Goal: Task Accomplishment & Management: Use online tool/utility

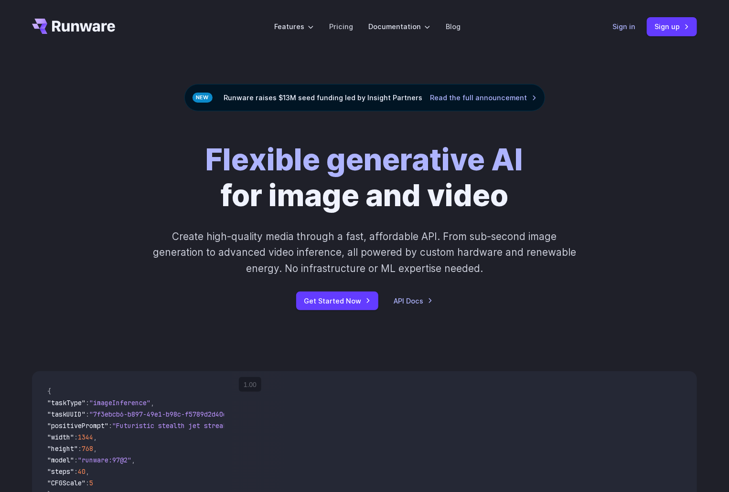
click at [624, 26] on link "Sign in" at bounding box center [623, 26] width 23 height 11
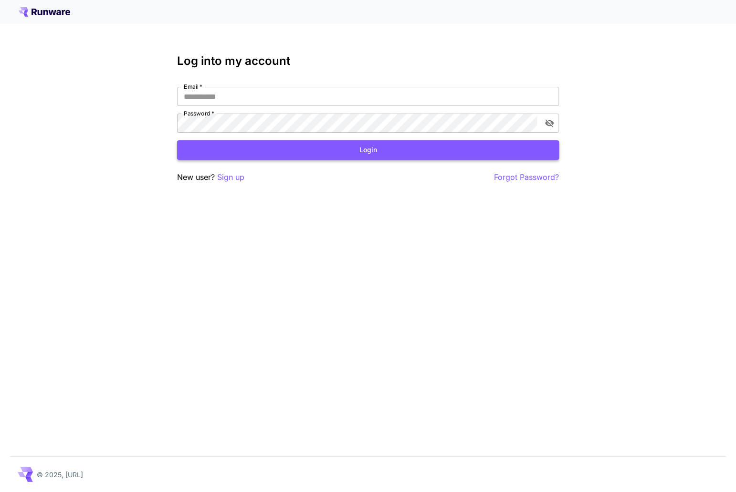
type input "**********"
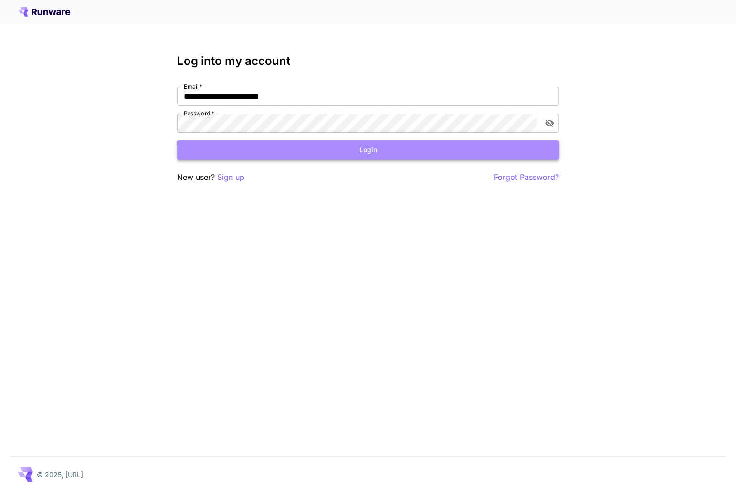
click at [305, 154] on button "Login" at bounding box center [368, 150] width 382 height 20
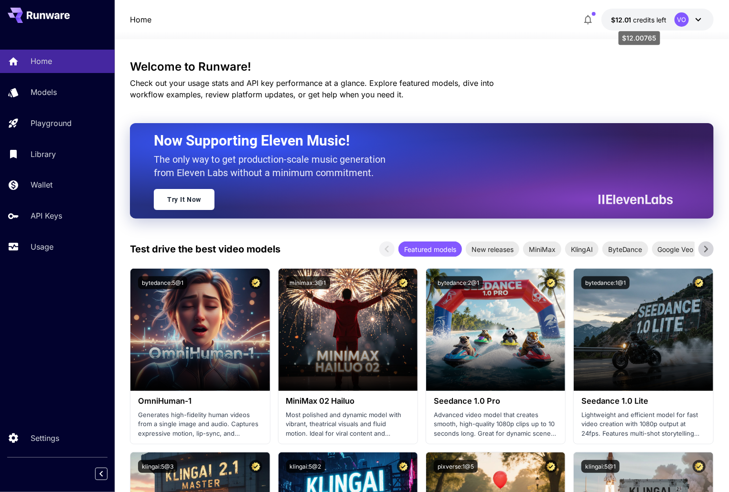
click at [648, 22] on span "credits left" at bounding box center [649, 20] width 33 height 8
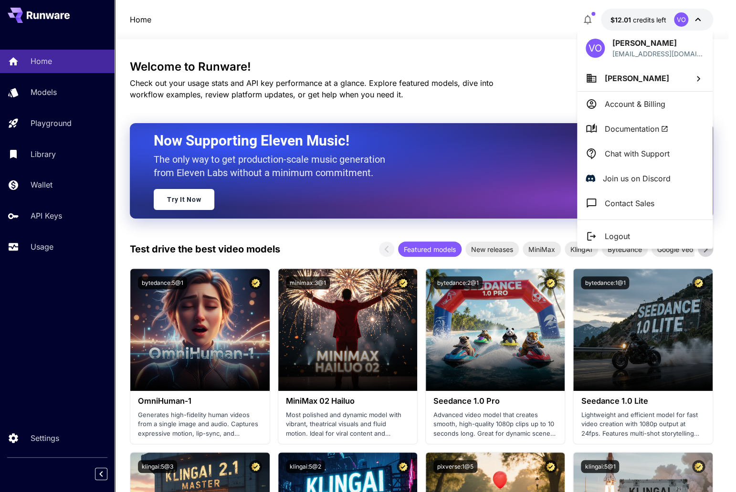
click at [560, 42] on div at bounding box center [368, 246] width 736 height 492
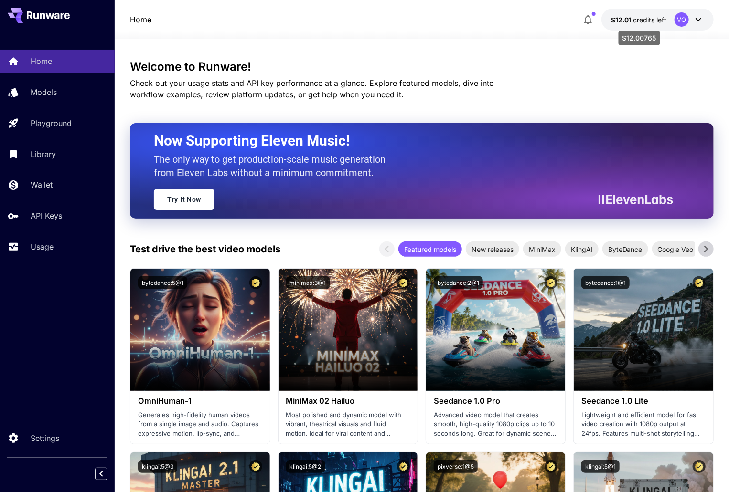
click at [643, 21] on span "credits left" at bounding box center [649, 20] width 33 height 8
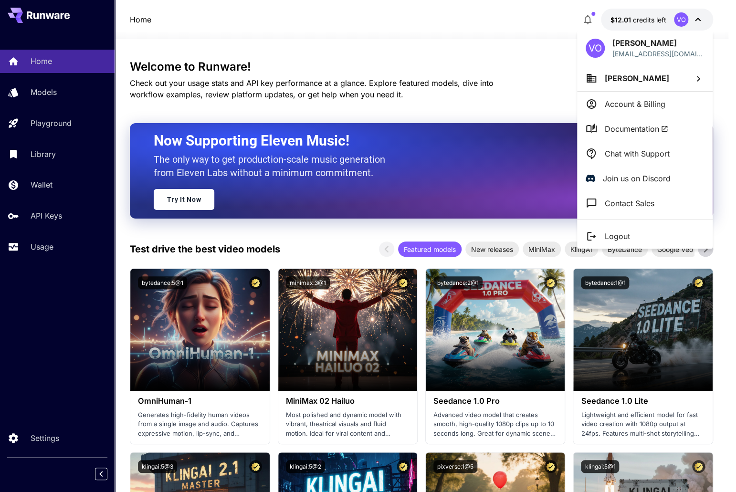
drag, startPoint x: 518, startPoint y: 20, endPoint x: 322, endPoint y: 0, distance: 196.8
click at [514, 21] on div at bounding box center [368, 246] width 736 height 492
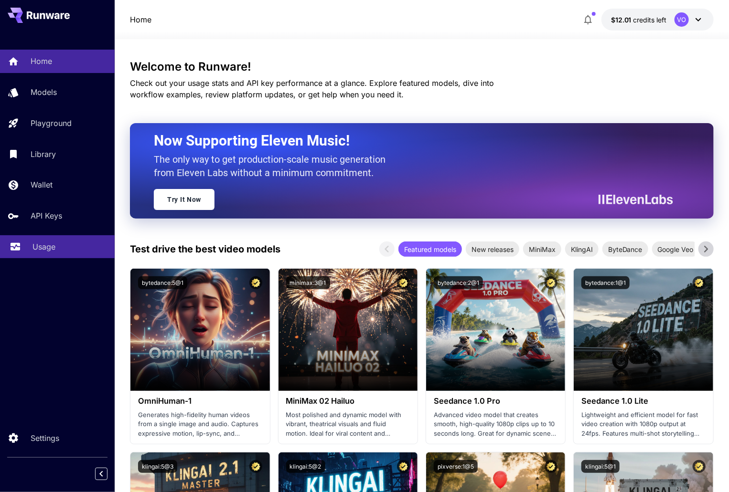
click at [34, 248] on p "Usage" at bounding box center [43, 246] width 23 height 11
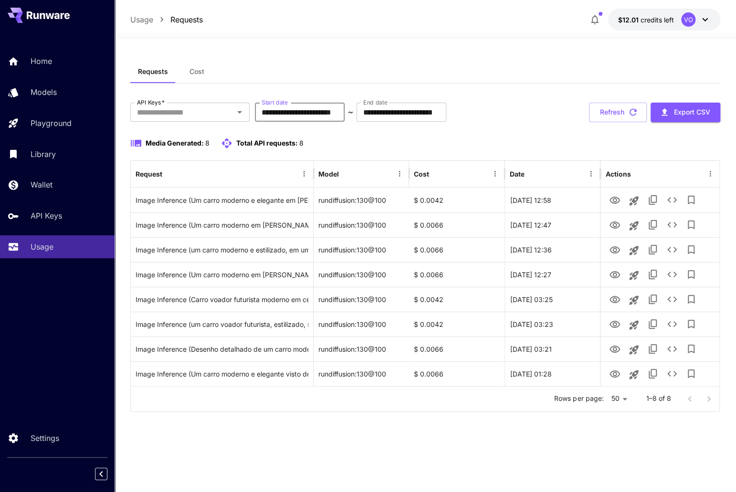
click at [272, 113] on input "**********" at bounding box center [300, 112] width 90 height 19
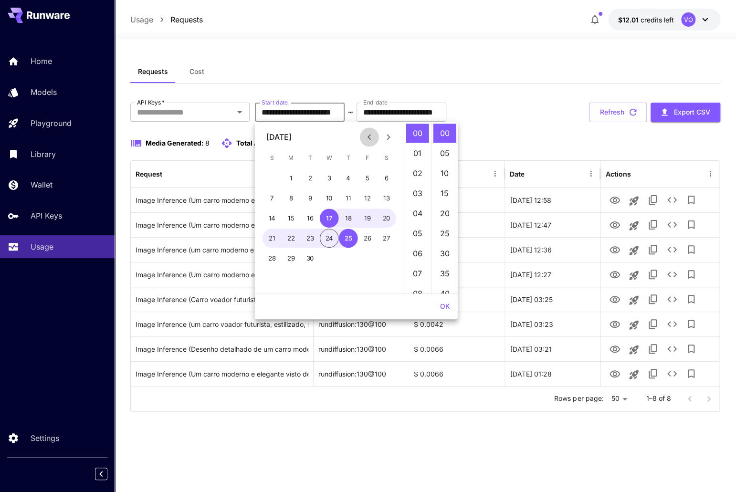
click at [369, 136] on icon "Previous month" at bounding box center [369, 137] width 3 height 6
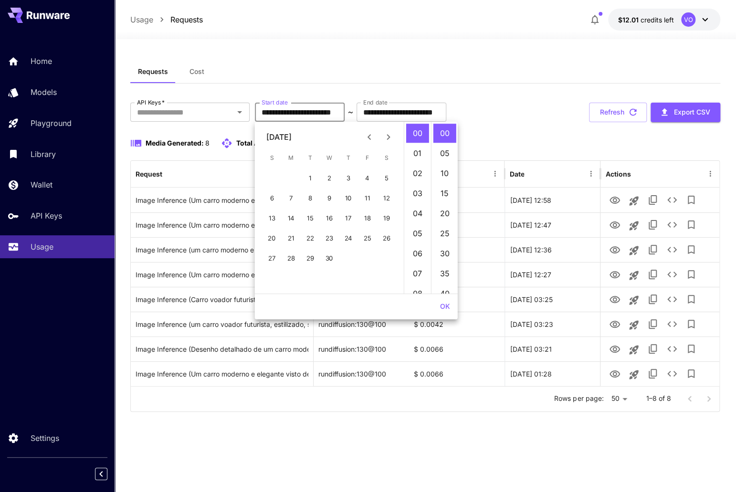
click at [369, 136] on icon "Previous month" at bounding box center [369, 137] width 3 height 6
click at [292, 196] on button "3" at bounding box center [291, 198] width 19 height 19
type input "**********"
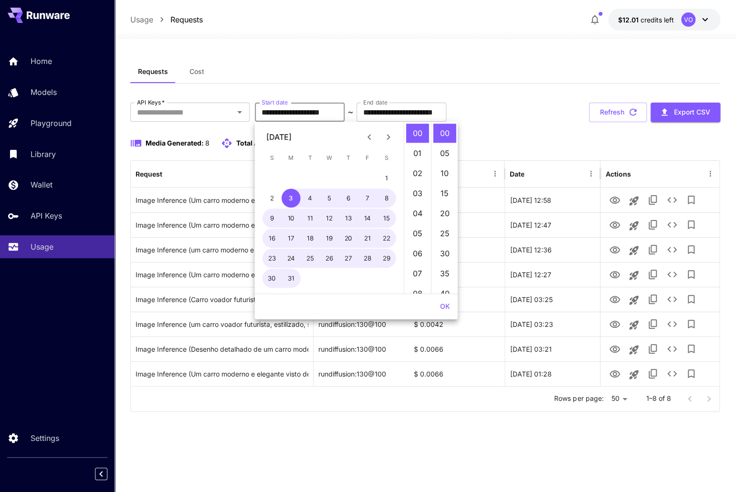
click at [552, 110] on div "**********" at bounding box center [425, 113] width 591 height 20
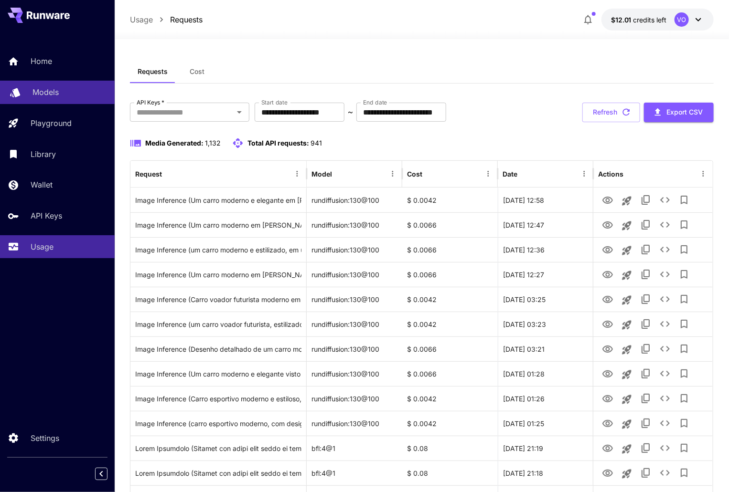
click at [42, 91] on p "Models" at bounding box center [45, 91] width 26 height 11
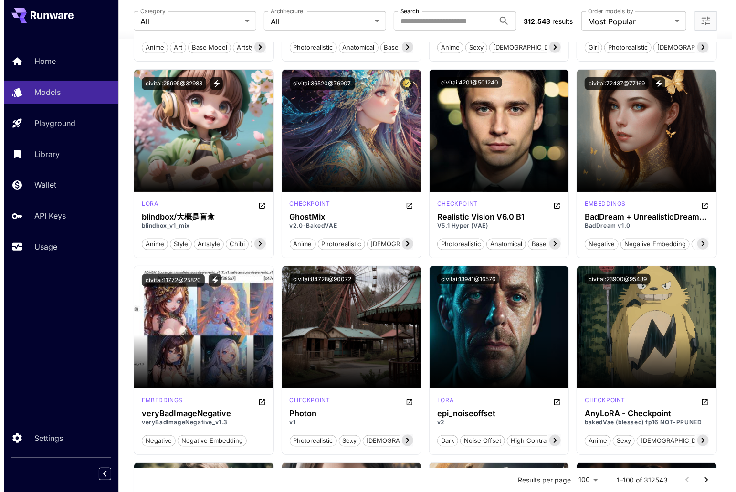
scroll to position [1910, 0]
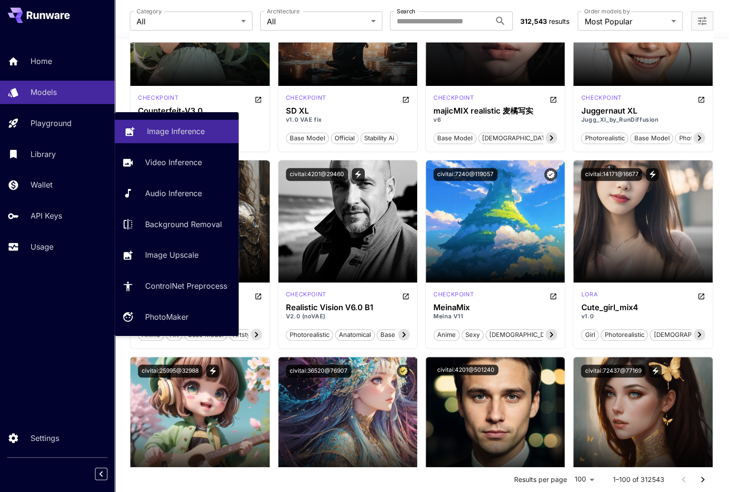
click at [171, 134] on p "Image Inference" at bounding box center [176, 131] width 58 height 11
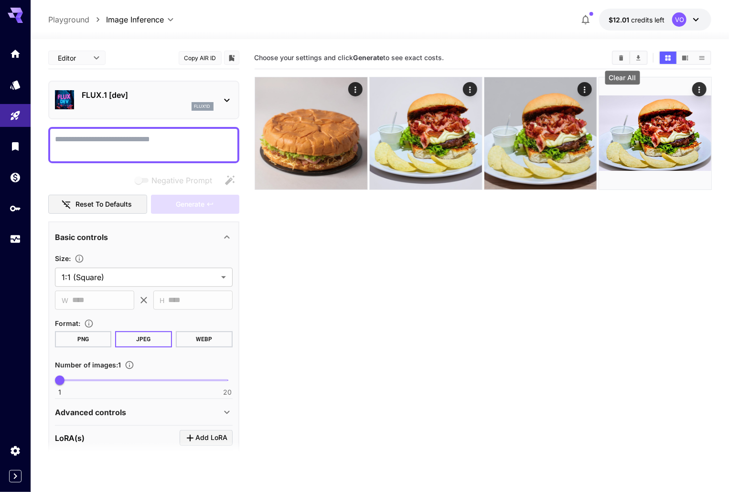
click at [620, 54] on icon "Clear All" at bounding box center [620, 57] width 7 height 7
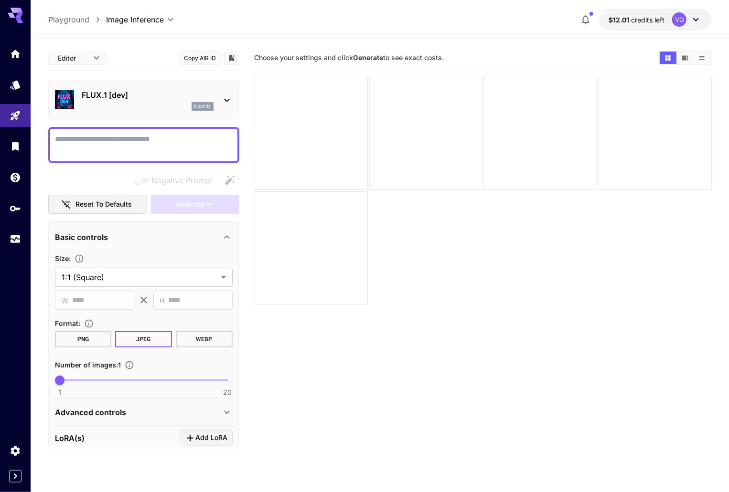
click at [178, 98] on p "FLUX.1 [dev]" at bounding box center [148, 94] width 132 height 11
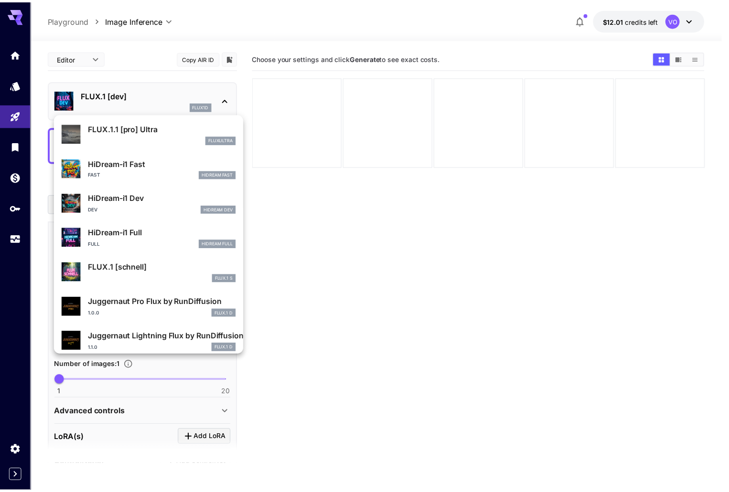
scroll to position [772, 0]
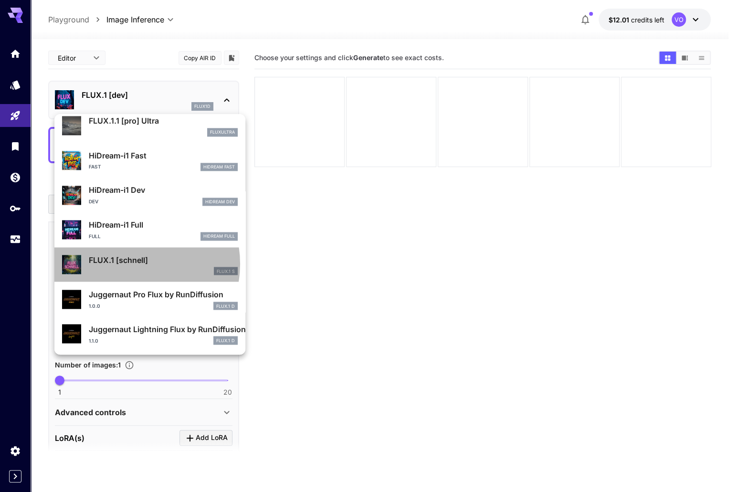
click at [131, 264] on p "FLUX.1 [schnell]" at bounding box center [163, 259] width 149 height 11
type input "*"
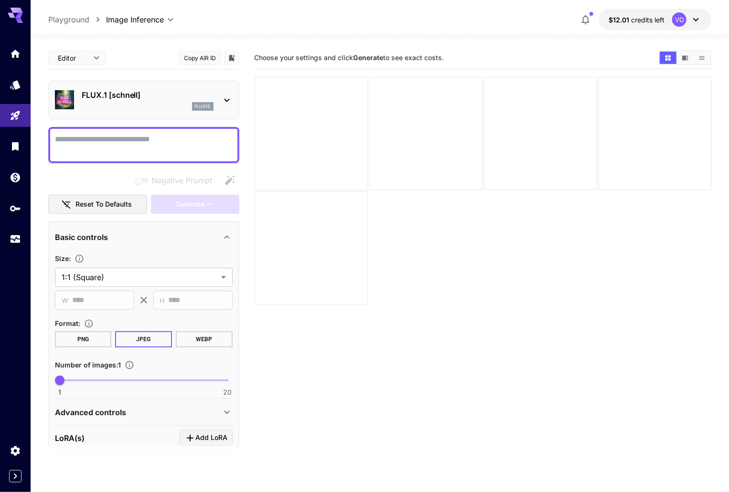
click at [95, 137] on textarea "Negative Prompt" at bounding box center [144, 145] width 178 height 23
click at [230, 179] on icon "button" at bounding box center [230, 180] width 10 height 10
type textarea "**********"
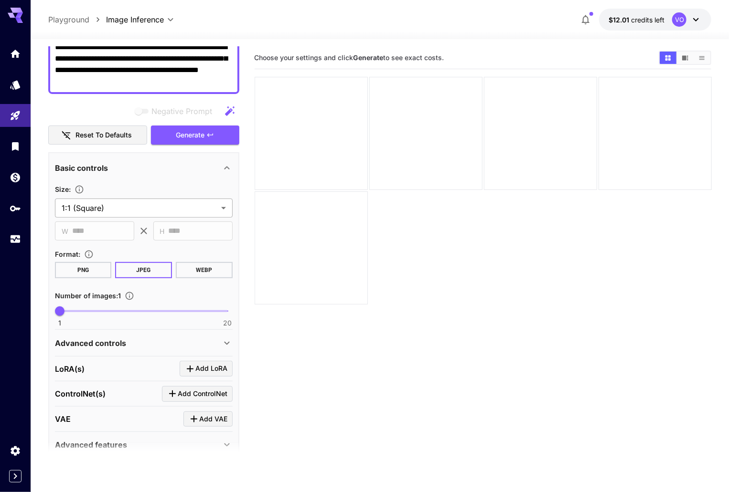
scroll to position [96, 0]
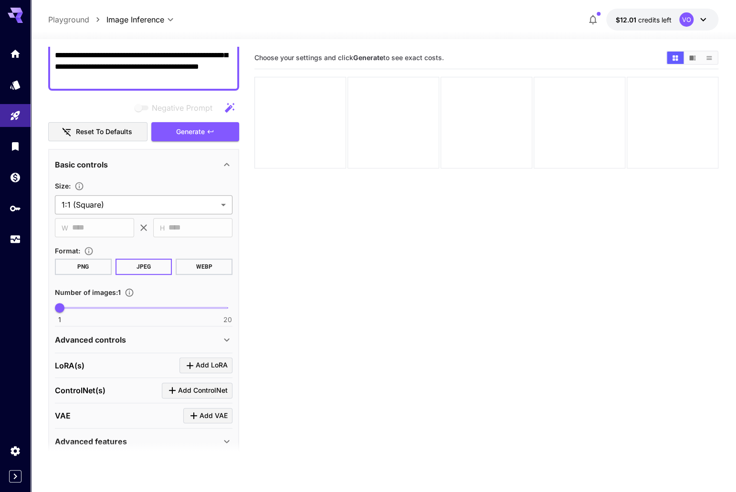
click at [113, 202] on body "**********" at bounding box center [368, 284] width 736 height 568
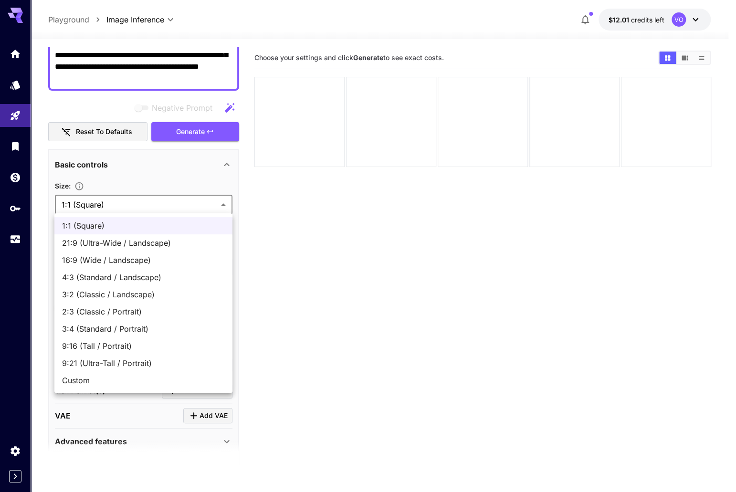
click at [109, 206] on div at bounding box center [368, 246] width 736 height 492
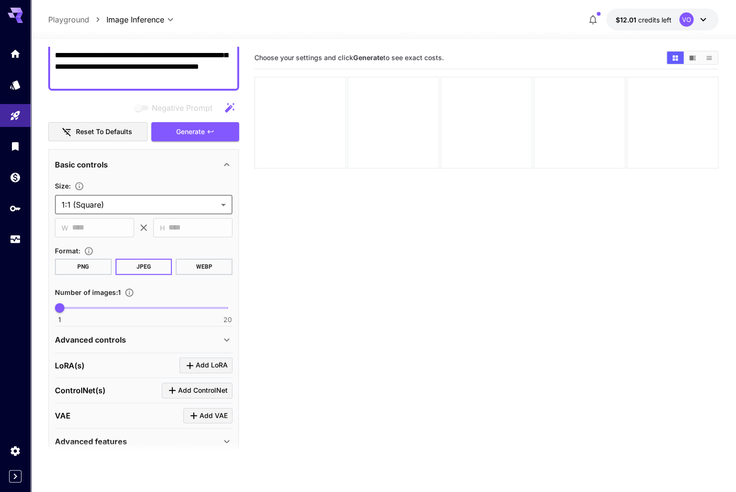
click at [108, 208] on body "**********" at bounding box center [368, 284] width 736 height 568
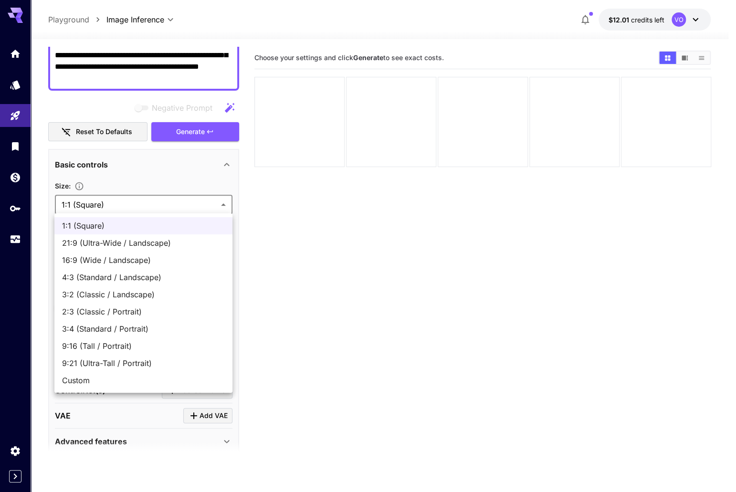
click at [160, 175] on div at bounding box center [368, 246] width 736 height 492
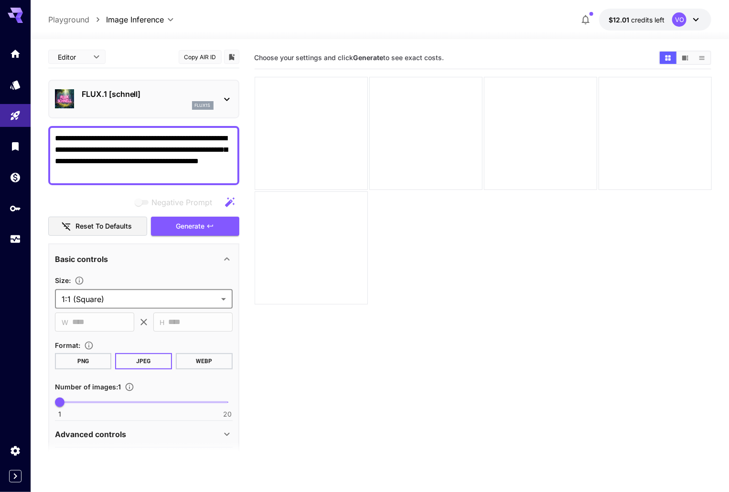
scroll to position [0, 0]
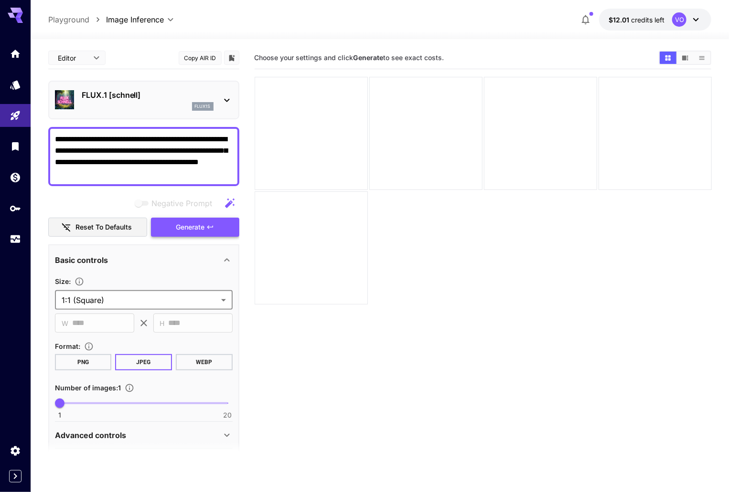
click at [197, 225] on span "Generate" at bounding box center [190, 228] width 29 height 12
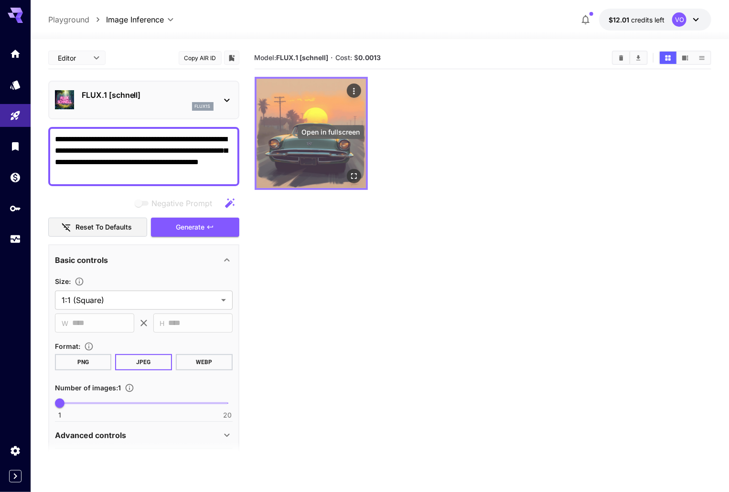
click at [349, 171] on icon "Open in fullscreen" at bounding box center [354, 176] width 10 height 10
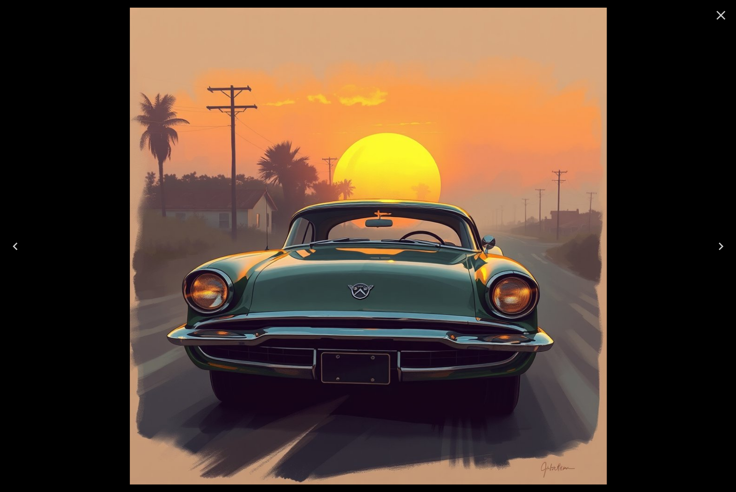
click at [722, 20] on icon "Close" at bounding box center [720, 15] width 15 height 15
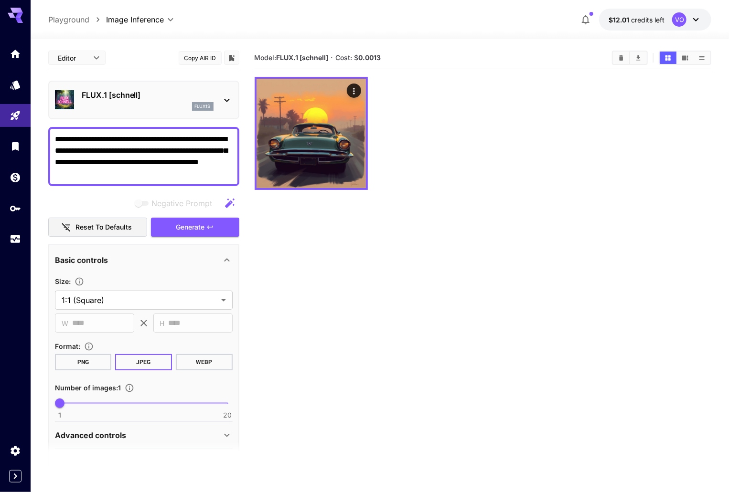
drag, startPoint x: 181, startPoint y: 176, endPoint x: 57, endPoint y: 124, distance: 134.6
click at [57, 124] on div "**********" at bounding box center [143, 312] width 191 height 531
click at [185, 177] on textarea "**********" at bounding box center [144, 157] width 178 height 46
click at [410, 168] on section "Model: FLUX.1 [schnell] · Cost: $ 0.0013" at bounding box center [483, 293] width 457 height 492
click at [178, 173] on textarea "**********" at bounding box center [144, 157] width 178 height 46
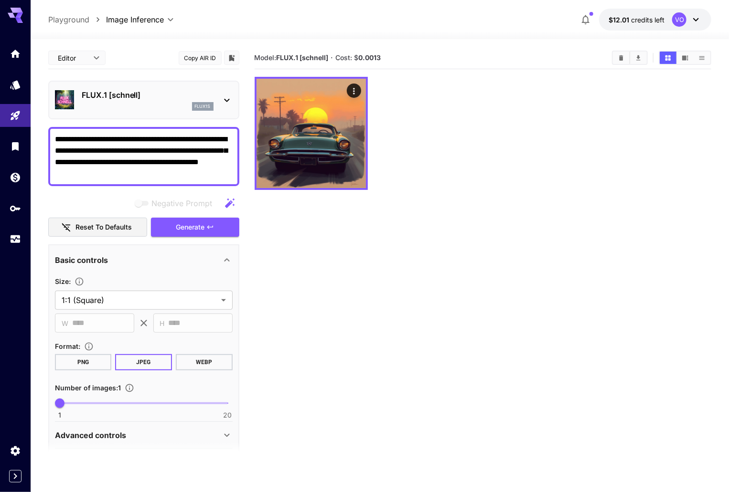
click at [220, 97] on div "FLUX.1 [schnell] flux1s" at bounding box center [144, 99] width 178 height 29
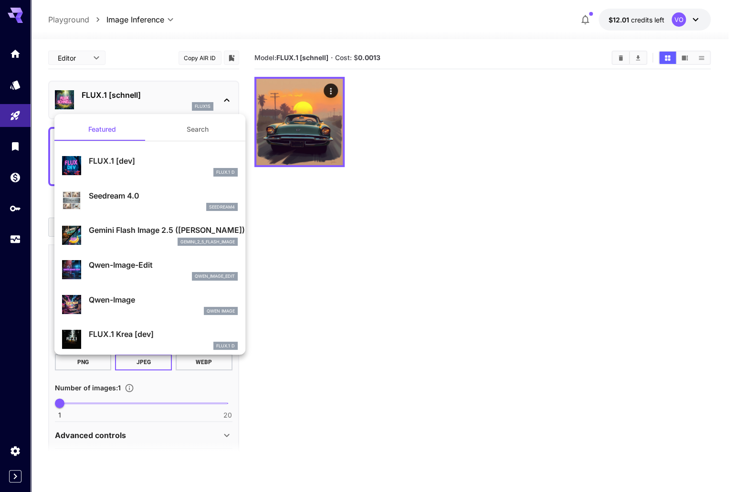
click at [211, 99] on div at bounding box center [368, 246] width 736 height 492
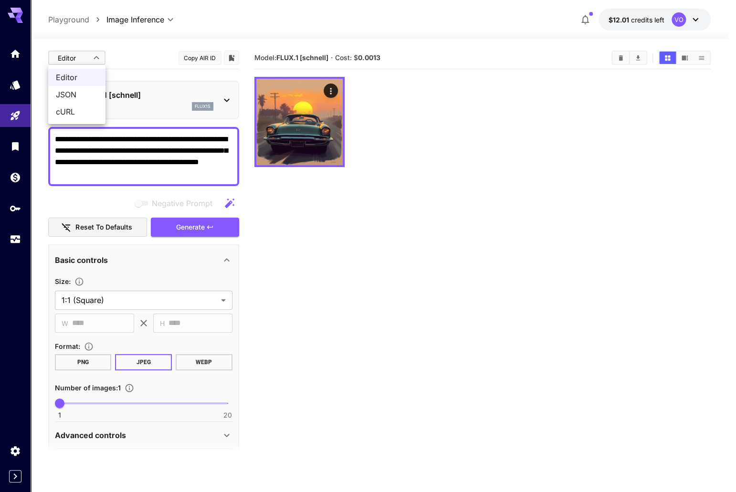
click at [83, 54] on body "**********" at bounding box center [368, 284] width 736 height 568
click at [84, 53] on div at bounding box center [368, 246] width 736 height 492
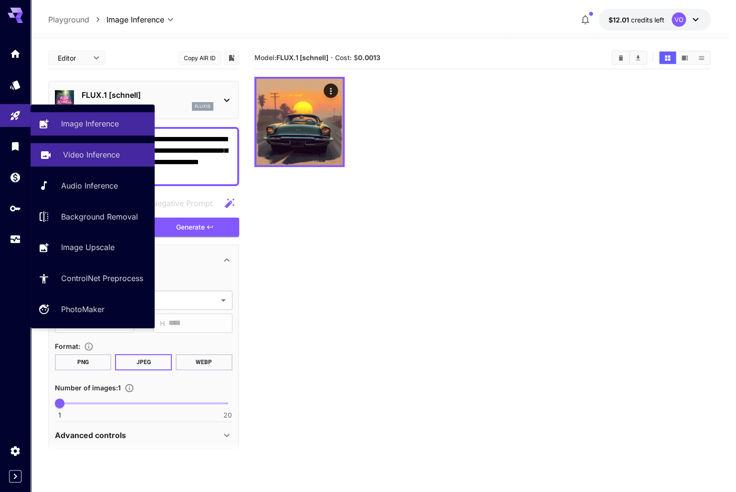
click at [92, 156] on p "Video Inference" at bounding box center [91, 154] width 57 height 11
type input "**********"
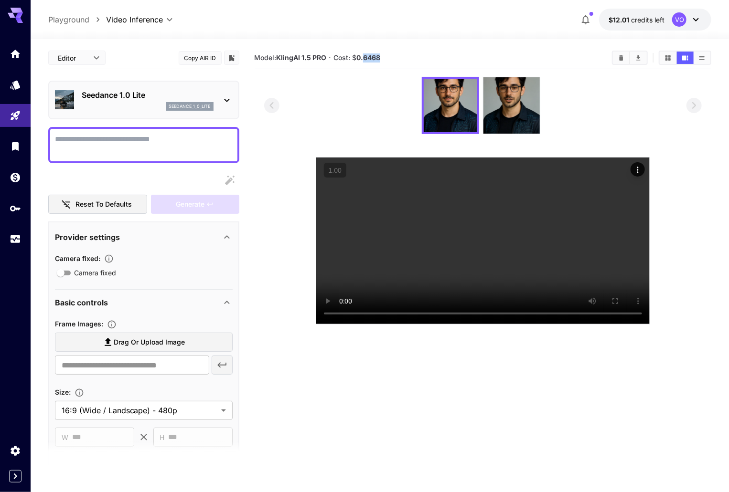
drag, startPoint x: 364, startPoint y: 56, endPoint x: 424, endPoint y: 63, distance: 60.5
click at [397, 58] on section "Model: KlingAI 1.5 PRO · Cost: $ 0.6468" at bounding box center [430, 57] width 350 height 11
click at [425, 63] on section "Model: KlingAI 1.5 PRO · Cost: $ 0.6468" at bounding box center [430, 57] width 350 height 11
click at [520, 109] on img at bounding box center [511, 105] width 56 height 56
drag, startPoint x: 377, startPoint y: 57, endPoint x: 383, endPoint y: 65, distance: 10.3
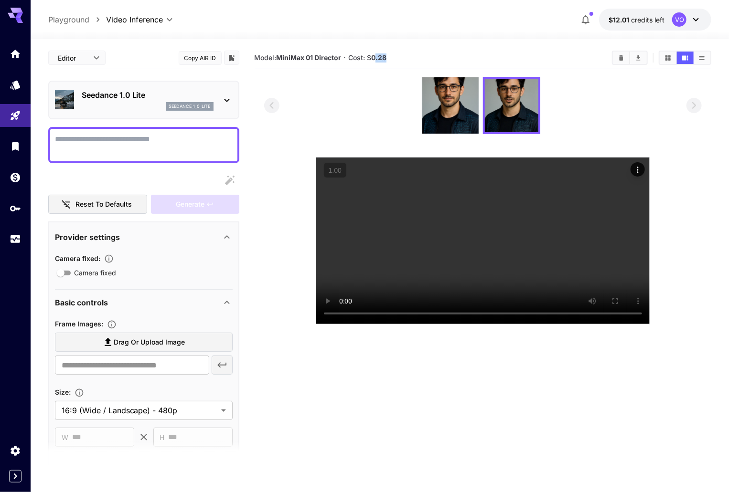
click at [390, 59] on section "Model: MiniMax 01 Director · Cost: $ 0.28" at bounding box center [430, 57] width 350 height 11
click at [146, 82] on div "Seedance 1.0 Lite seedance_1_0_lite" at bounding box center [143, 100] width 191 height 39
click at [150, 106] on div "seedance_1_0_lite" at bounding box center [148, 106] width 132 height 9
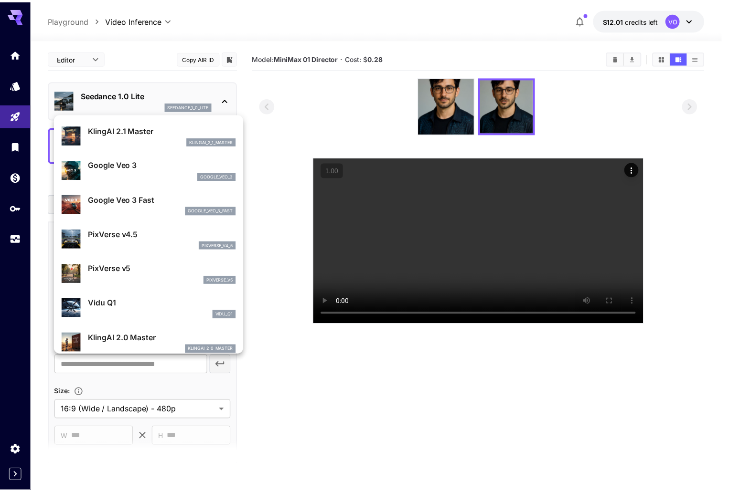
scroll to position [152, 0]
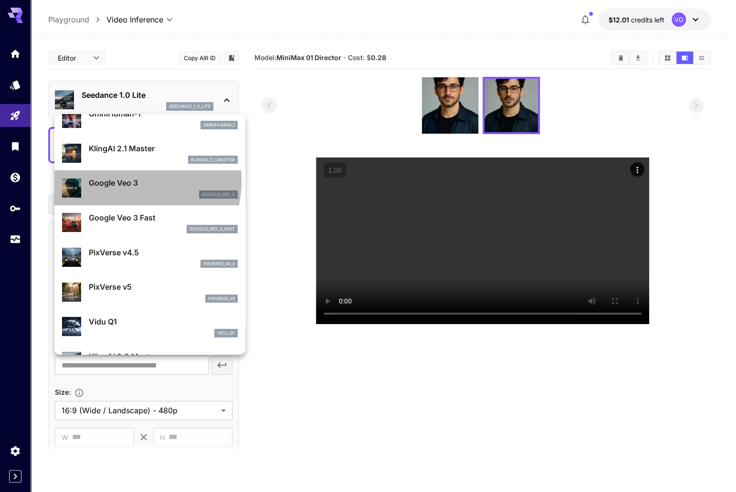
click at [124, 181] on p "Google Veo 3" at bounding box center [163, 182] width 149 height 11
type input "**********"
type input "****"
type input "***"
type input "*"
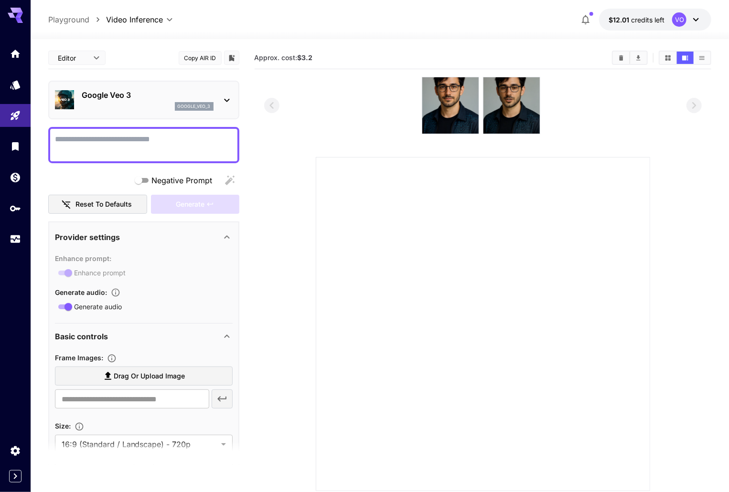
click at [141, 141] on textarea "Negative Prompt" at bounding box center [144, 145] width 178 height 23
click at [208, 102] on div "google_veo_3" at bounding box center [194, 106] width 39 height 9
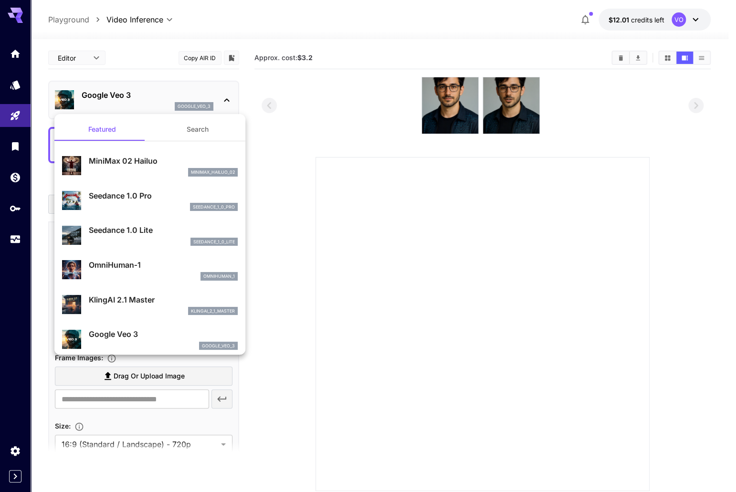
click at [308, 193] on div at bounding box center [368, 246] width 736 height 492
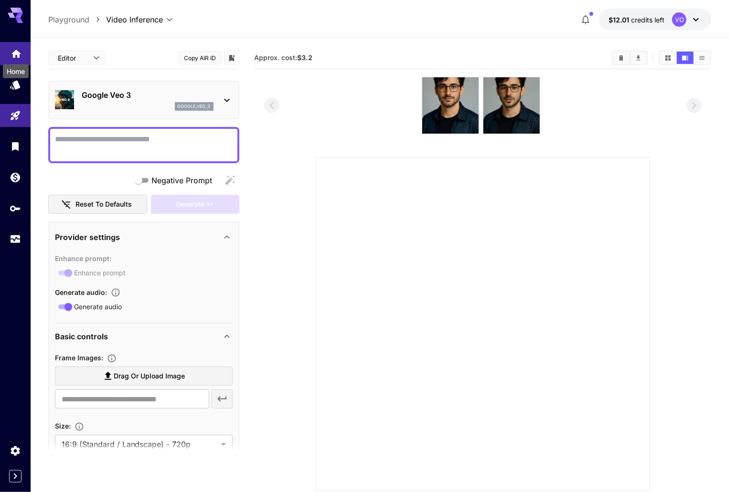
click at [12, 52] on icon "Home" at bounding box center [16, 50] width 11 height 11
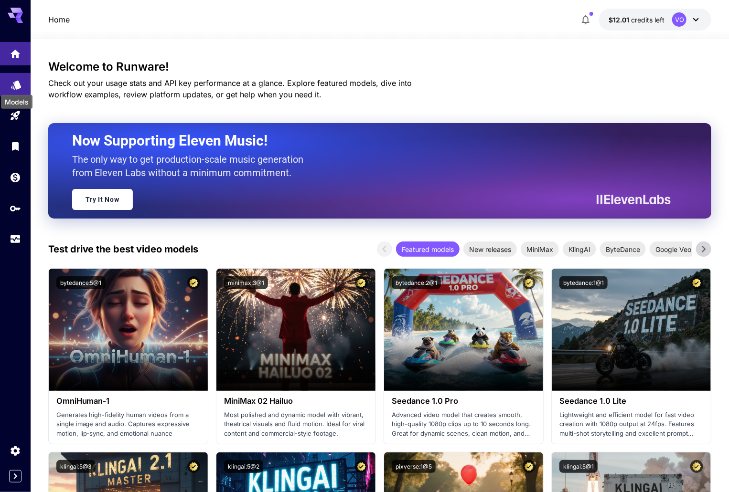
click at [11, 86] on icon "Models" at bounding box center [16, 81] width 11 height 11
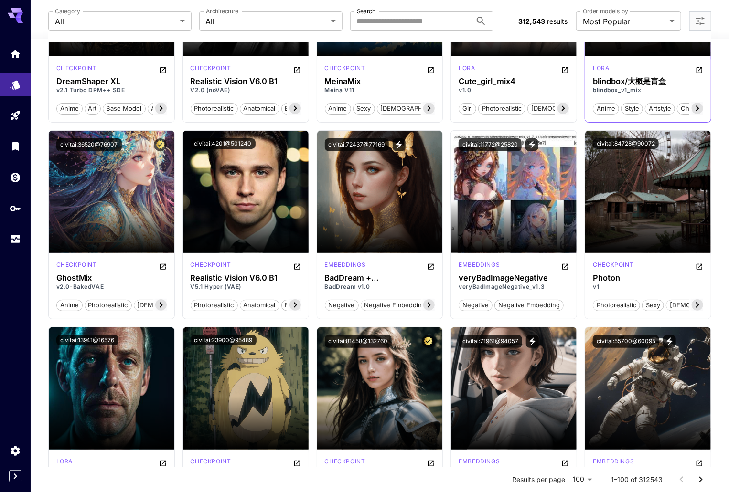
scroll to position [1528, 0]
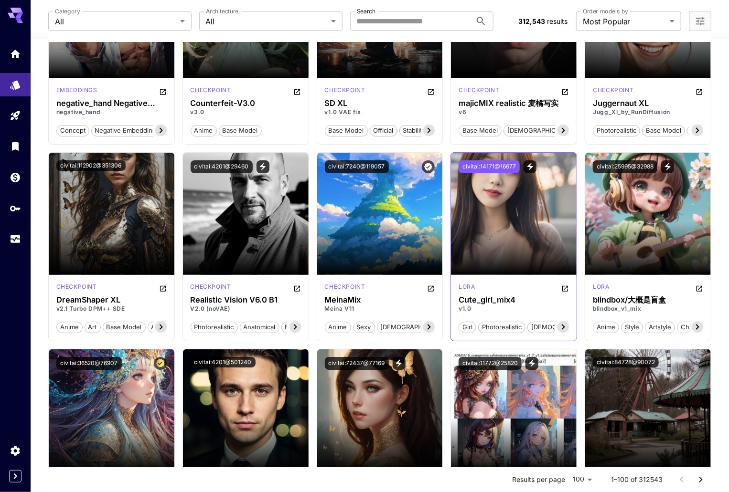
click at [476, 164] on button "civitai:14171@16677" at bounding box center [488, 166] width 61 height 13
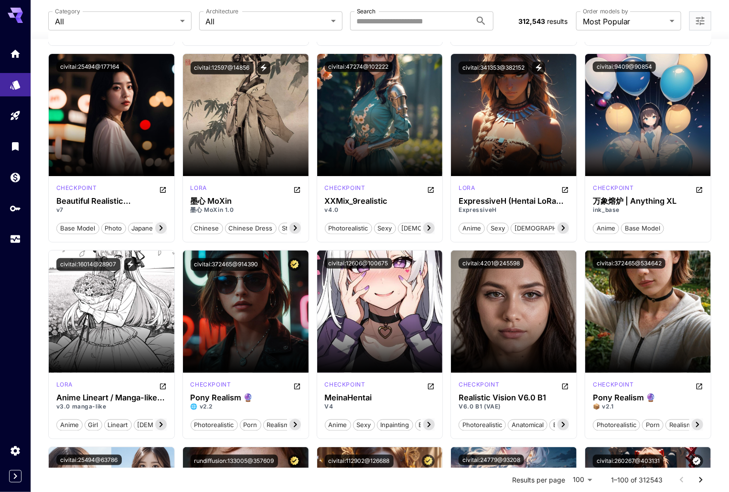
scroll to position [1842, 0]
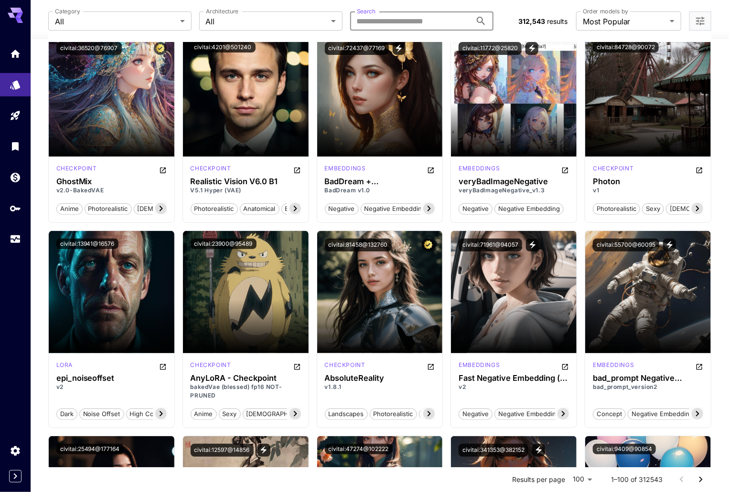
click at [404, 21] on input "Search" at bounding box center [410, 20] width 121 height 19
type input "*"
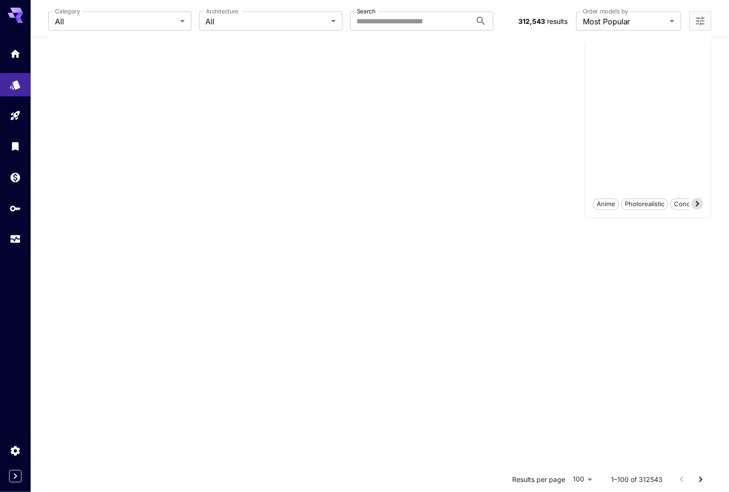
click at [350, 5] on div "**********" at bounding box center [379, 21] width 663 height 42
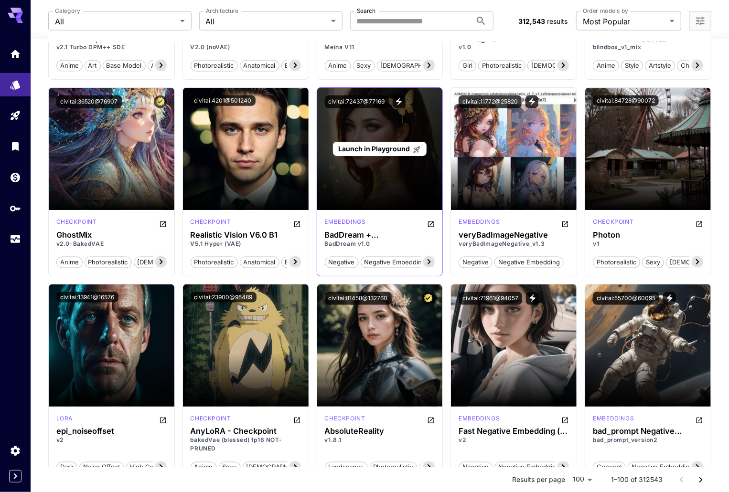
scroll to position [2224, 0]
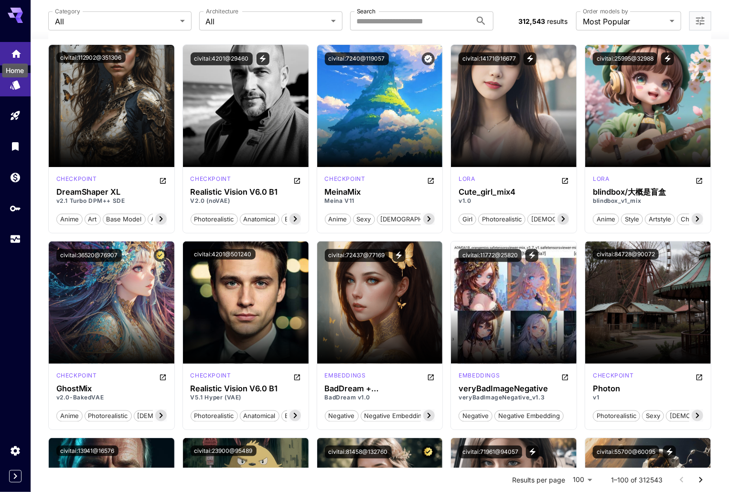
click at [20, 51] on icon "Home" at bounding box center [16, 50] width 11 height 11
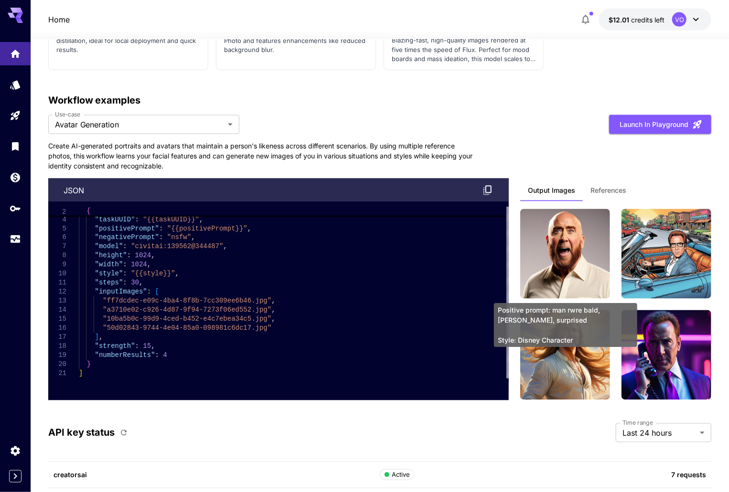
scroll to position [2489, 0]
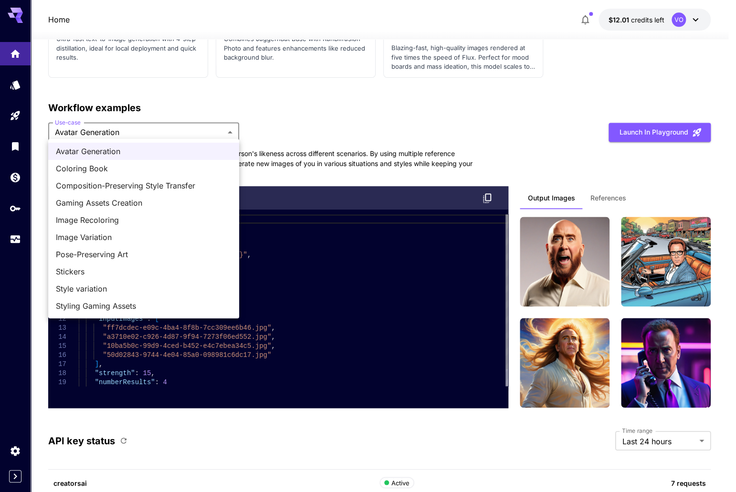
click at [106, 307] on span "Styling Gaming Assets" at bounding box center [144, 305] width 176 height 11
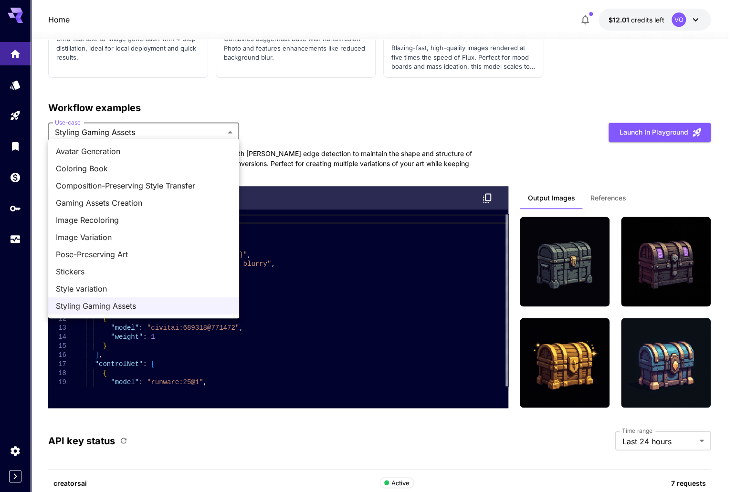
click at [85, 289] on span "Style variation" at bounding box center [144, 288] width 176 height 11
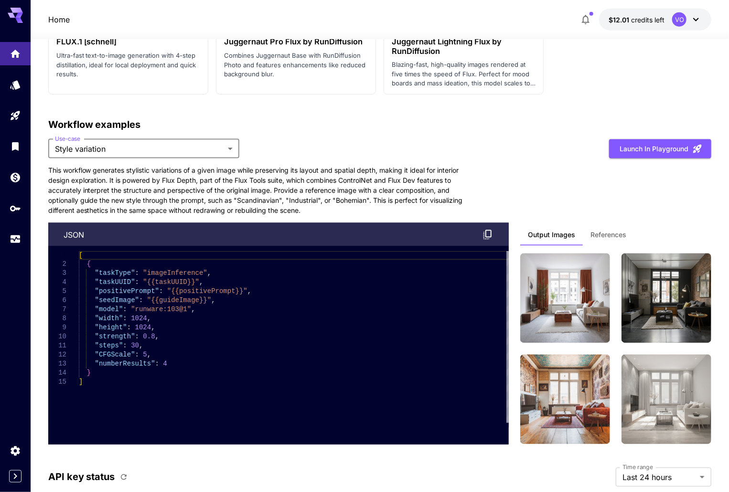
scroll to position [2441, 0]
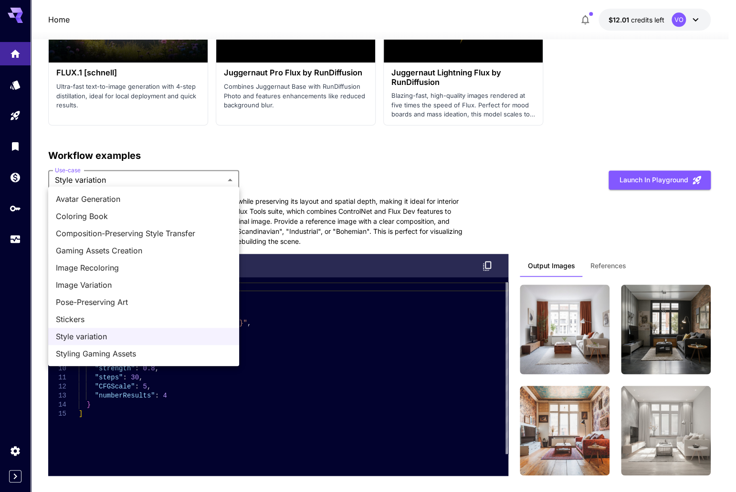
click at [83, 317] on span "Stickers" at bounding box center [144, 319] width 176 height 11
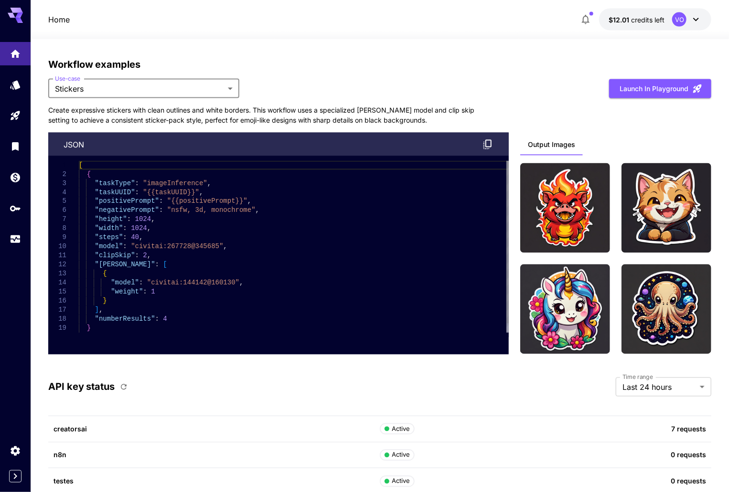
scroll to position [2537, 0]
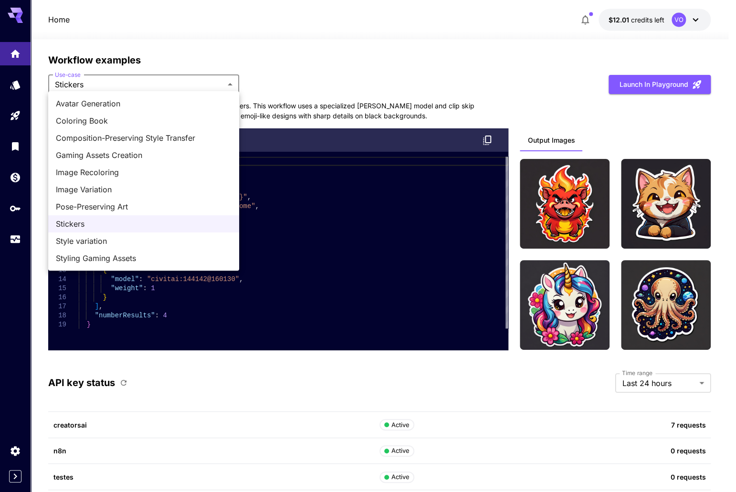
click at [85, 205] on span "Pose-Preserving Art" at bounding box center [144, 206] width 176 height 11
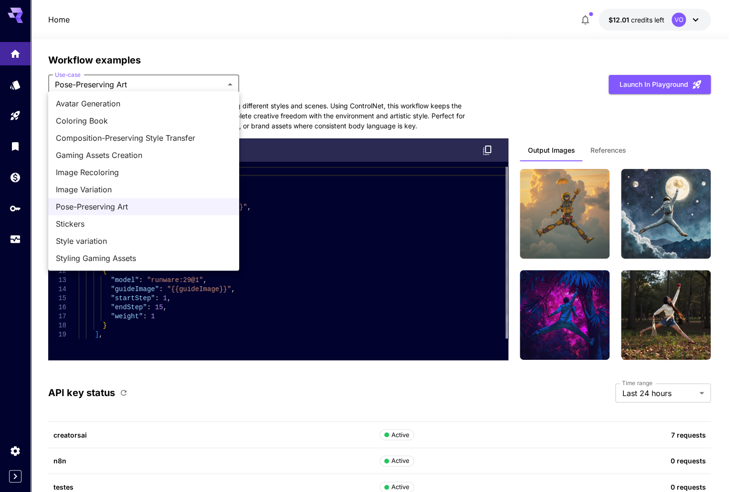
click at [85, 192] on span "Image Variation" at bounding box center [144, 189] width 176 height 11
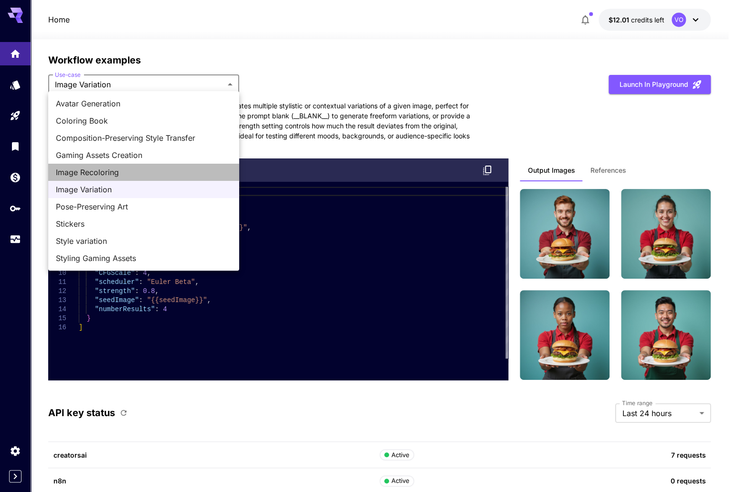
click at [84, 171] on span "Image Recoloring" at bounding box center [144, 172] width 176 height 11
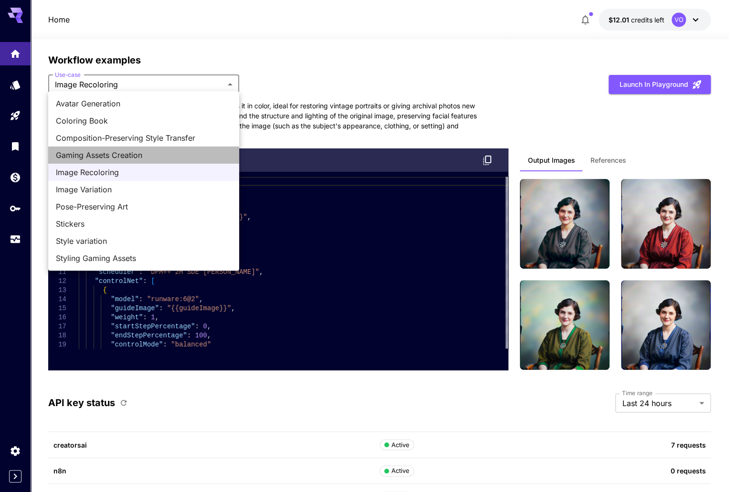
click at [116, 154] on span "Gaming Assets Creation" at bounding box center [144, 154] width 176 height 11
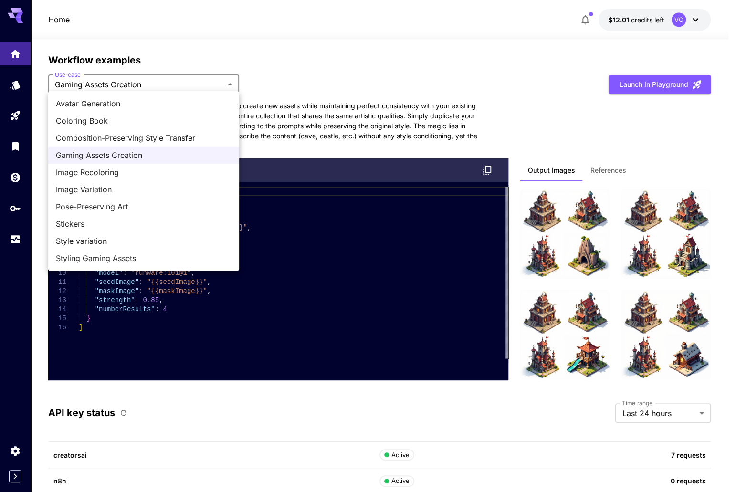
click at [523, 191] on div at bounding box center [368, 246] width 736 height 492
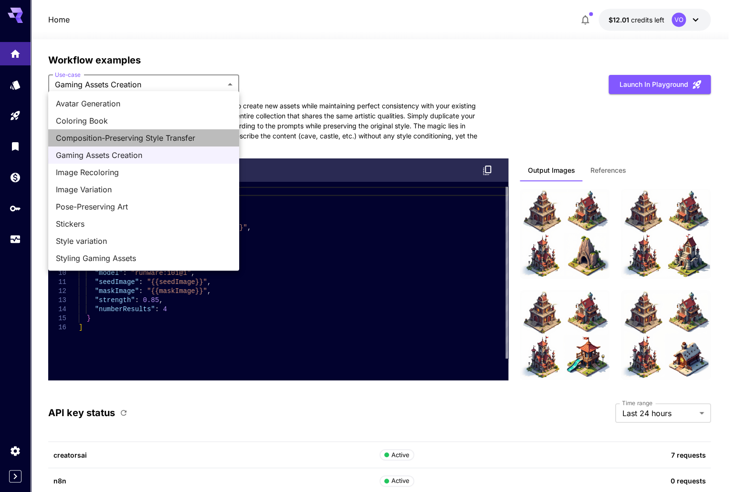
click at [109, 138] on span "Composition-Preserving Style Transfer" at bounding box center [144, 137] width 176 height 11
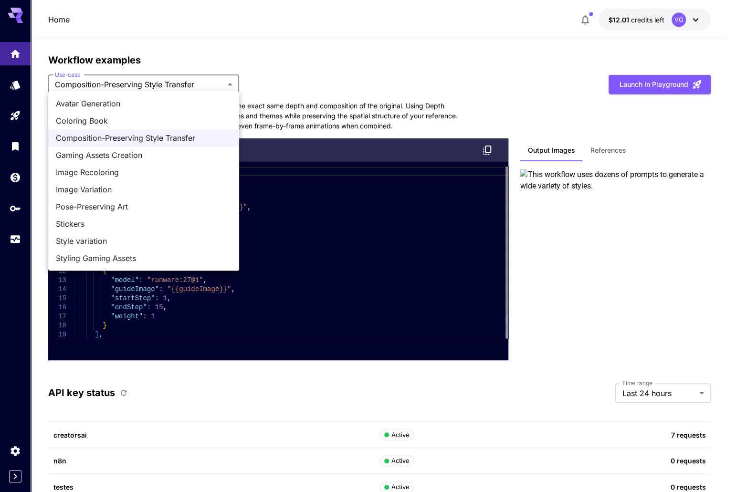
drag, startPoint x: 162, startPoint y: 86, endPoint x: 155, endPoint y: 88, distance: 7.6
click at [102, 122] on span "Coloring Book" at bounding box center [144, 120] width 176 height 11
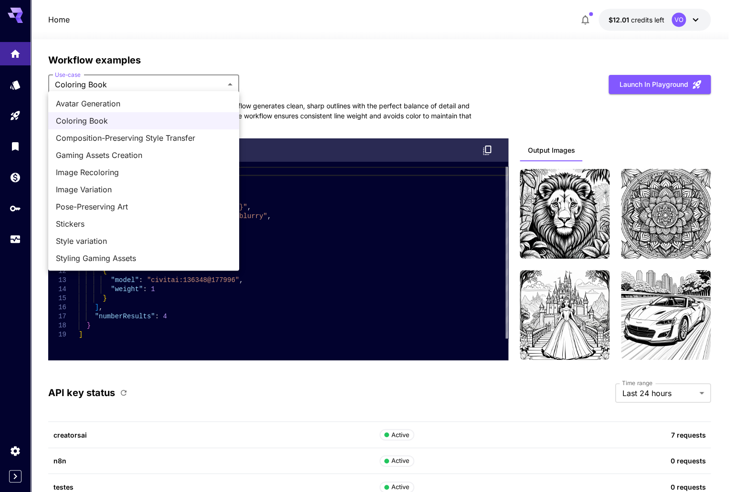
click at [98, 106] on span "Avatar Generation" at bounding box center [144, 103] width 176 height 11
type input "**********"
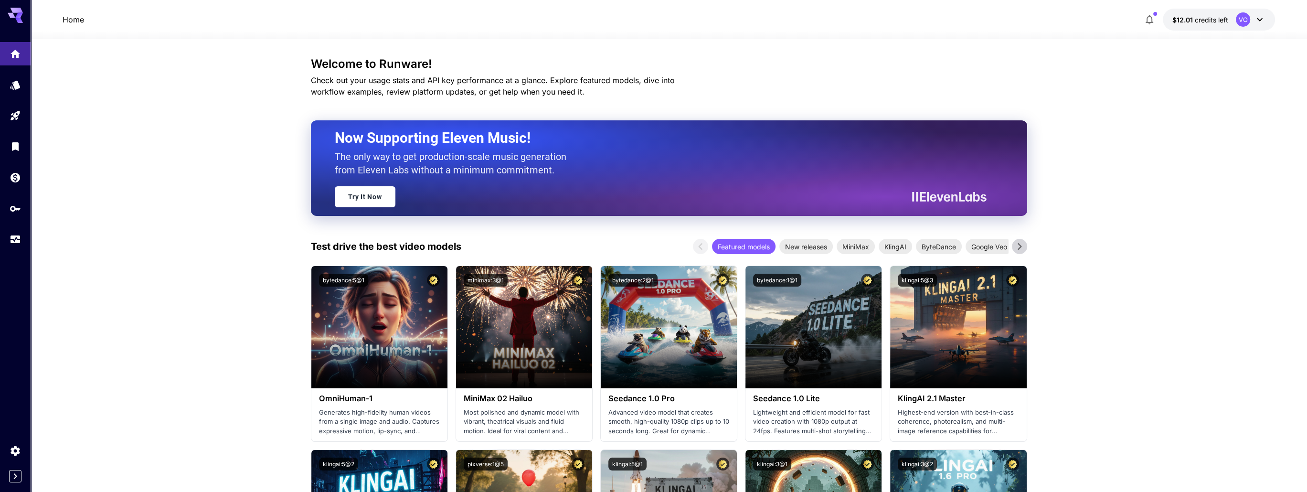
scroll to position [0, 0]
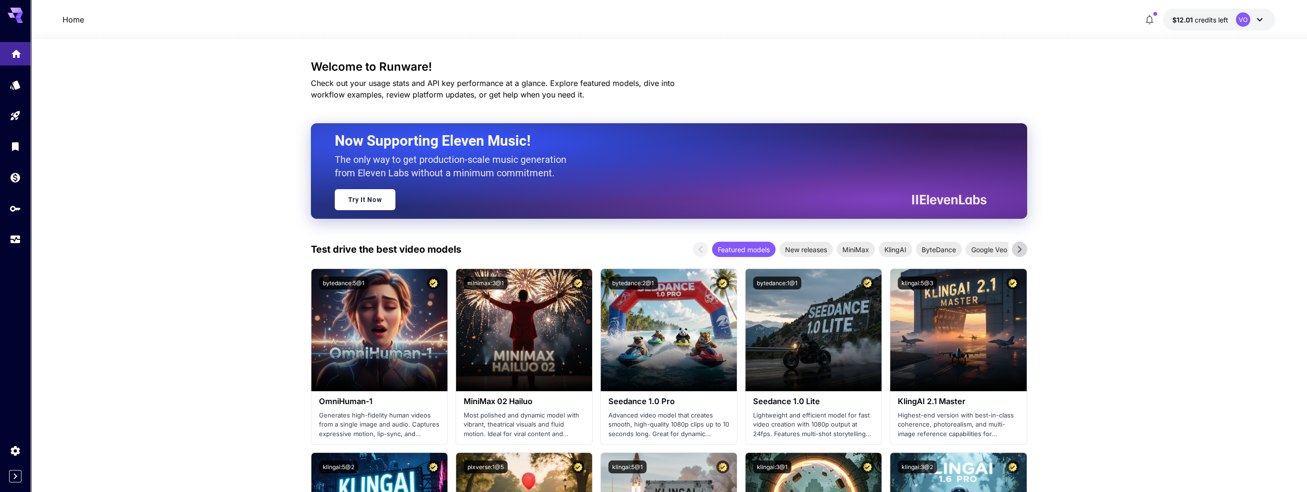
click at [12, 54] on icon "Home" at bounding box center [16, 50] width 11 height 11
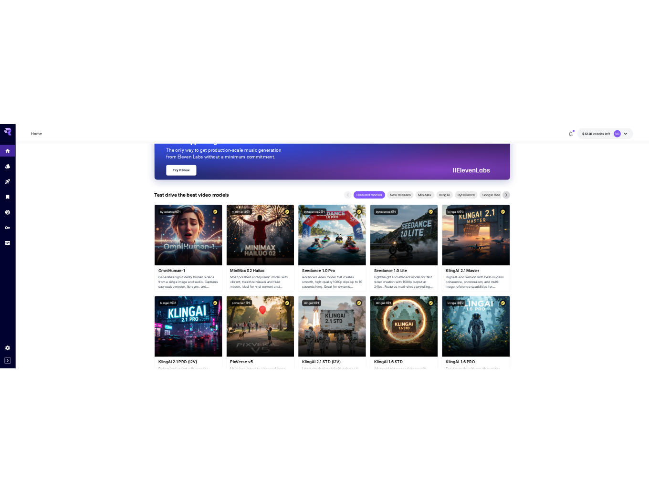
scroll to position [96, 0]
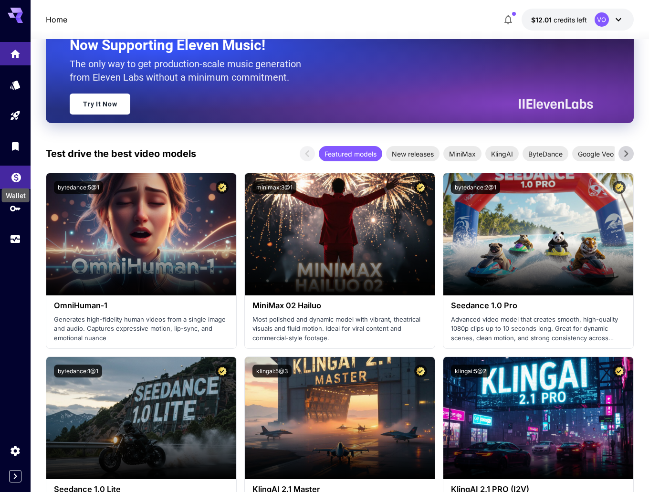
click at [11, 180] on icon "Wallet" at bounding box center [16, 174] width 11 height 11
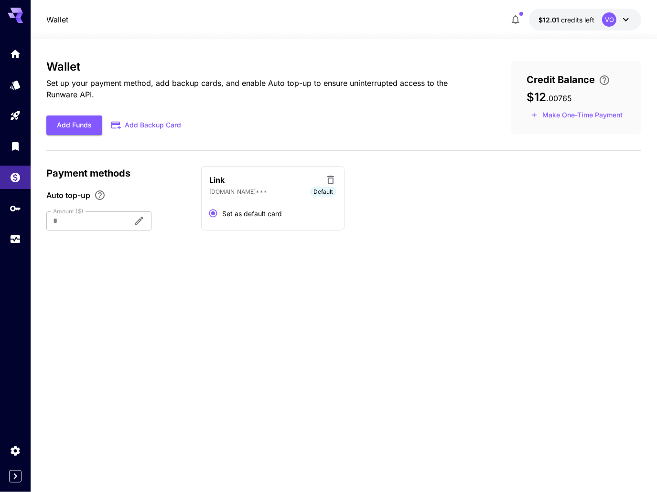
click at [145, 128] on button "Add Backup Card" at bounding box center [146, 125] width 89 height 19
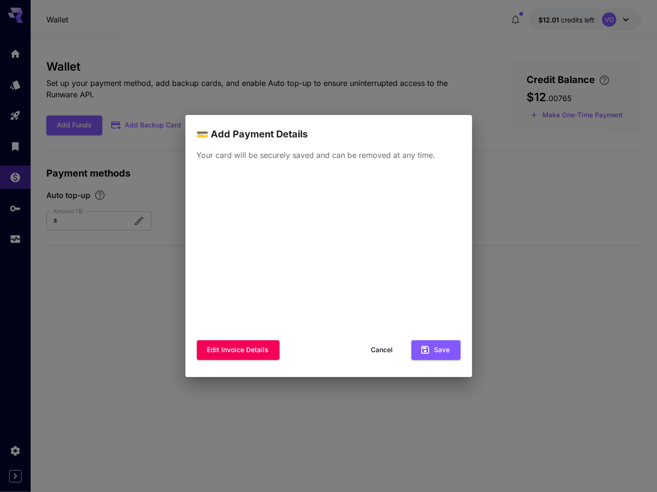
click at [383, 352] on button "Cancel" at bounding box center [382, 350] width 43 height 20
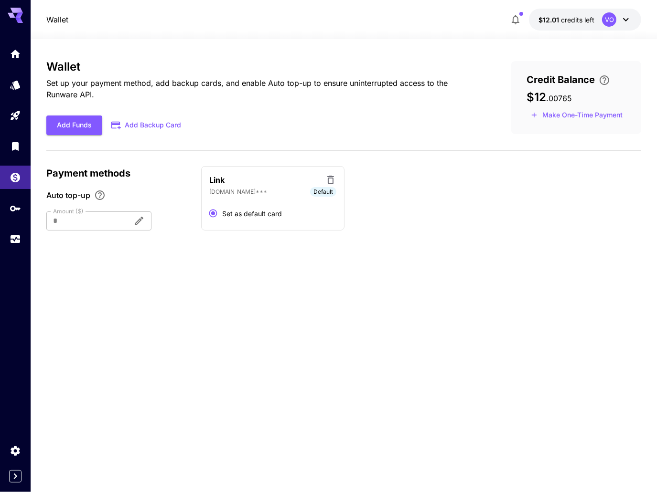
click at [109, 218] on div at bounding box center [85, 221] width 79 height 19
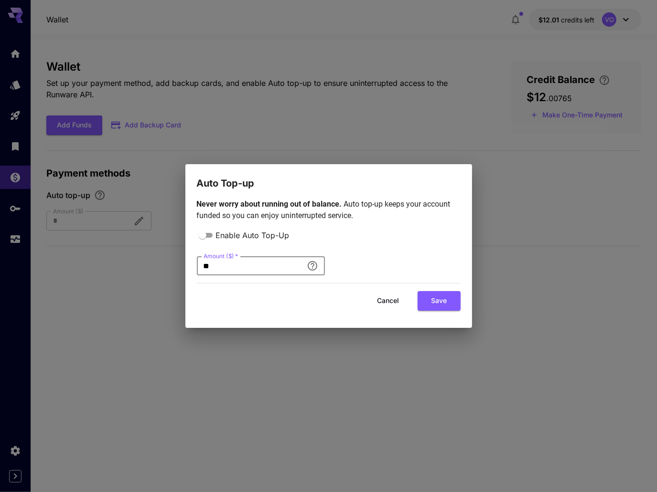
drag, startPoint x: 225, startPoint y: 267, endPoint x: 191, endPoint y: 263, distance: 34.2
click at [191, 263] on div "Never worry about running out of balance. Auto top-up keeps your account funded…" at bounding box center [328, 259] width 287 height 137
click at [317, 307] on div "Cancel Save" at bounding box center [329, 301] width 264 height 20
drag, startPoint x: 389, startPoint y: 304, endPoint x: 437, endPoint y: 278, distance: 55.3
click at [391, 303] on button "Cancel" at bounding box center [388, 301] width 43 height 20
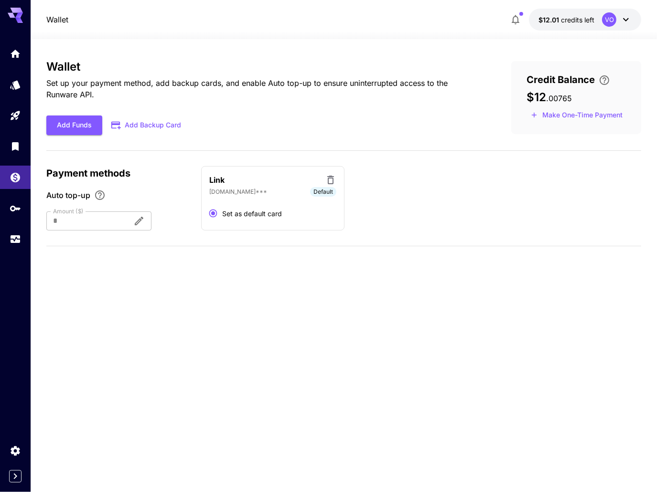
drag, startPoint x: 90, startPoint y: 217, endPoint x: 84, endPoint y: 217, distance: 6.2
click at [84, 217] on div at bounding box center [85, 221] width 79 height 19
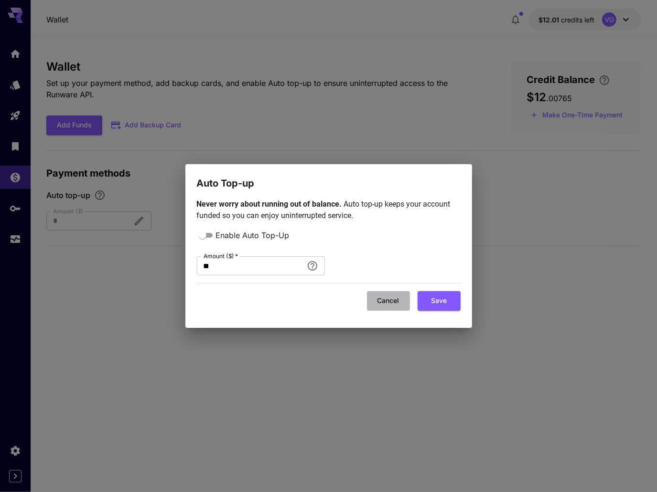
click at [389, 306] on button "Cancel" at bounding box center [388, 301] width 43 height 20
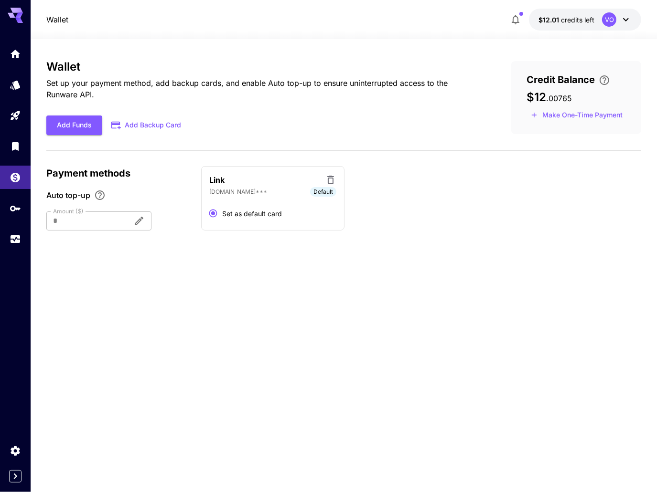
click at [624, 23] on icon at bounding box center [625, 19] width 11 height 11
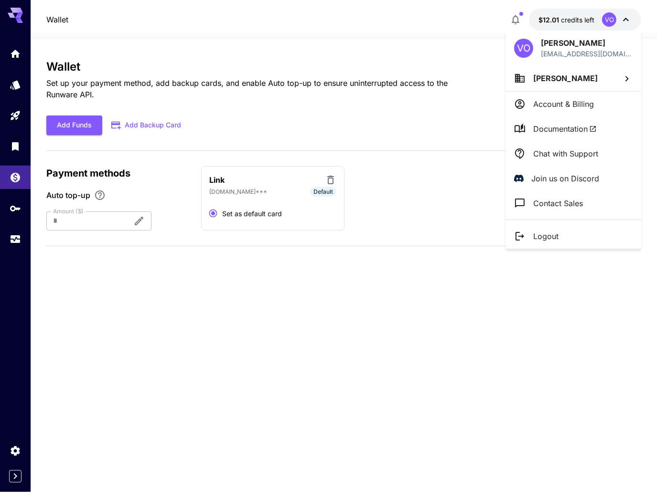
drag, startPoint x: 401, startPoint y: 27, endPoint x: 422, endPoint y: 27, distance: 20.5
click at [403, 26] on div at bounding box center [328, 246] width 657 height 492
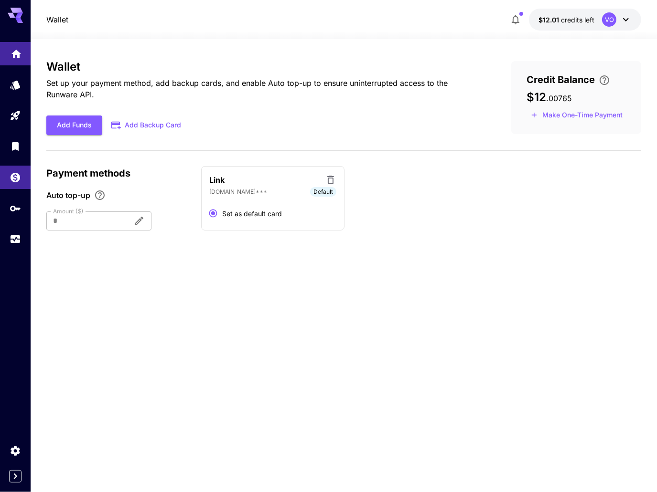
drag, startPoint x: 24, startPoint y: 54, endPoint x: 15, endPoint y: 63, distance: 12.2
click at [23, 54] on link at bounding box center [15, 53] width 31 height 23
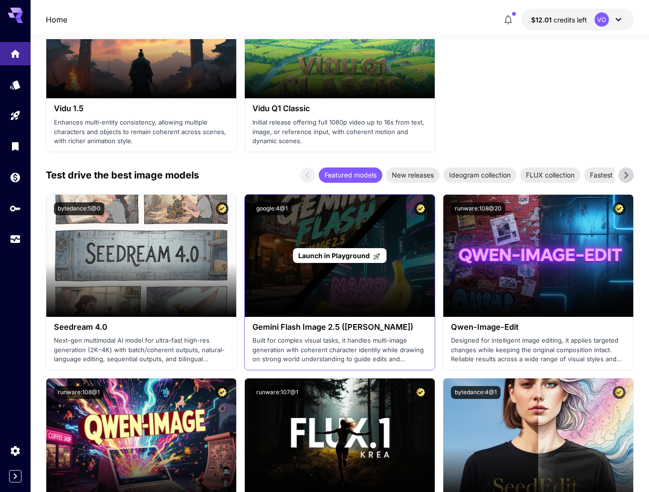
scroll to position [1433, 0]
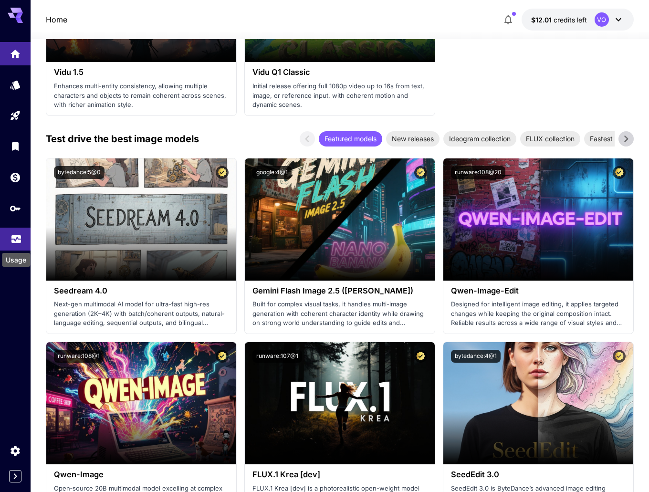
click at [16, 234] on icon "Usage" at bounding box center [16, 237] width 11 height 11
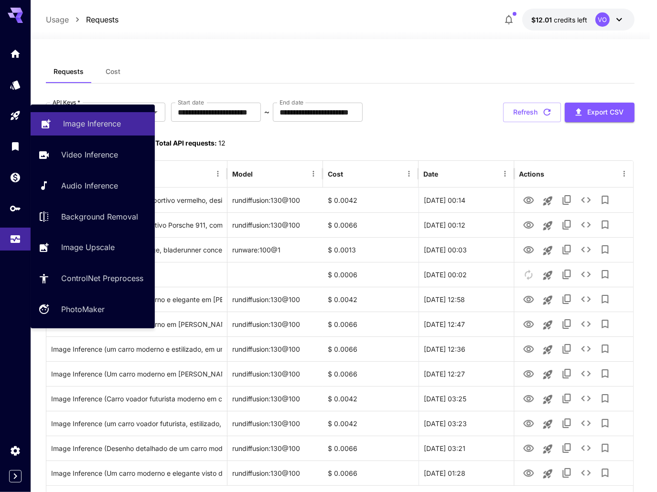
click at [114, 128] on p "Image Inference" at bounding box center [92, 123] width 58 height 11
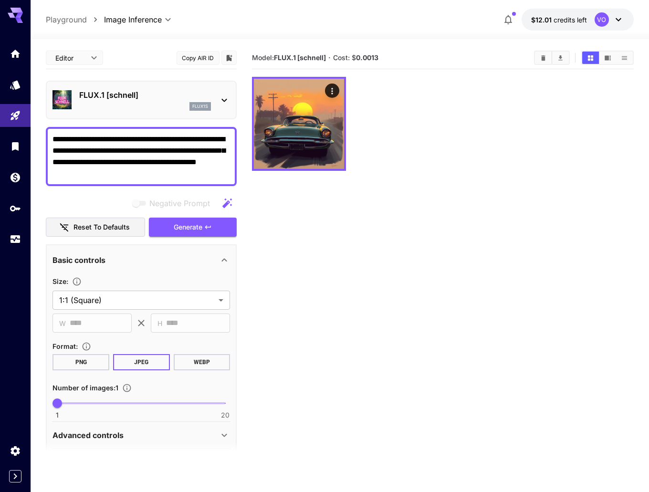
scroll to position [133, 0]
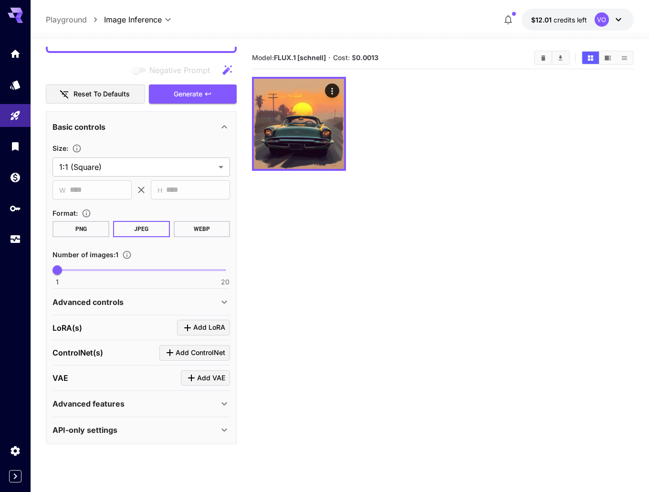
click at [116, 426] on p "API-only settings" at bounding box center [85, 430] width 65 height 11
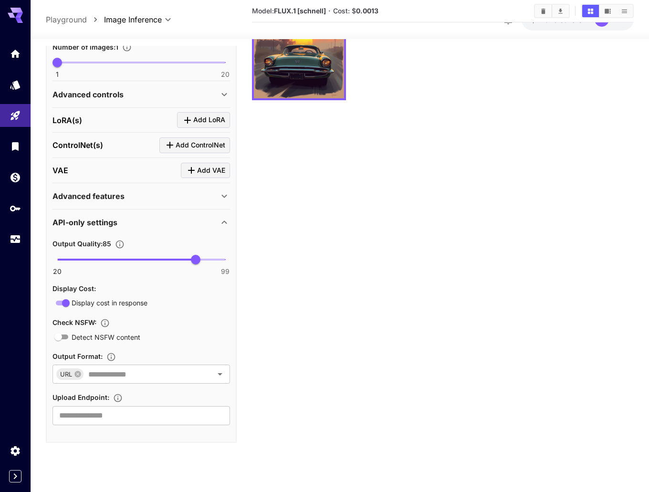
scroll to position [75, 0]
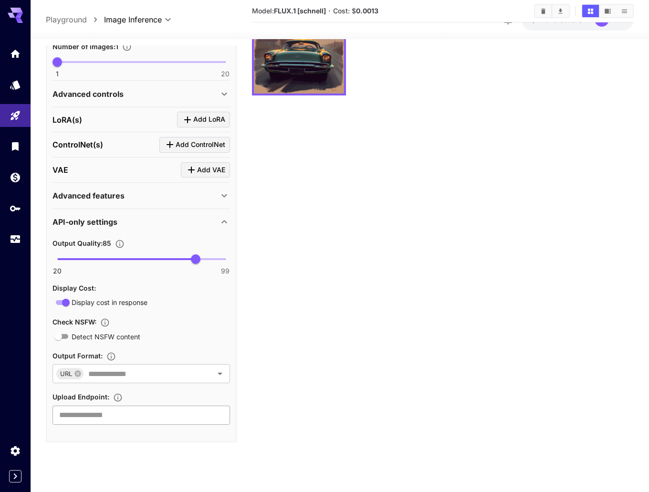
click at [97, 411] on input "text" at bounding box center [142, 415] width 178 height 19
click at [117, 416] on input "text" at bounding box center [142, 415] width 178 height 19
click at [134, 374] on input "text" at bounding box center [142, 373] width 115 height 13
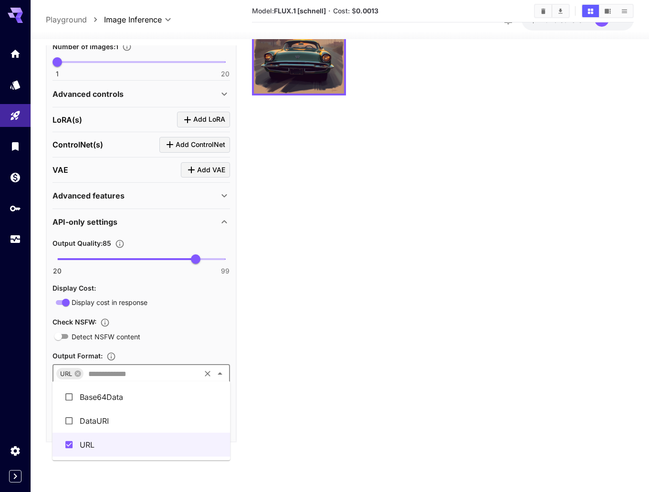
click at [177, 338] on div "Detect NSFW content" at bounding box center [142, 336] width 178 height 12
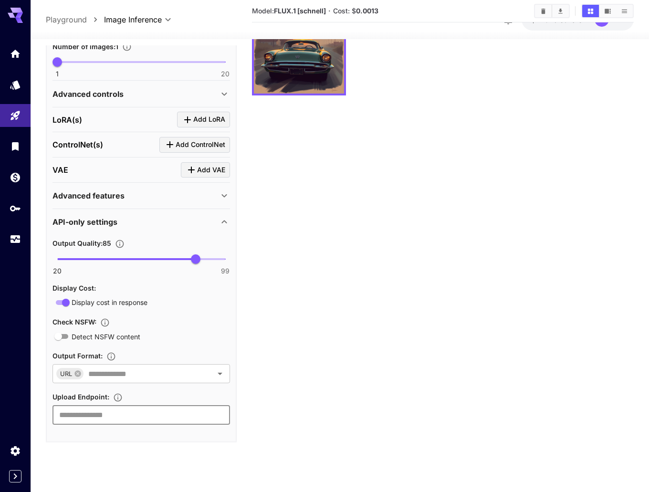
click at [92, 414] on input "text" at bounding box center [142, 415] width 178 height 19
click at [12, 452] on icon "Settings" at bounding box center [16, 448] width 11 height 11
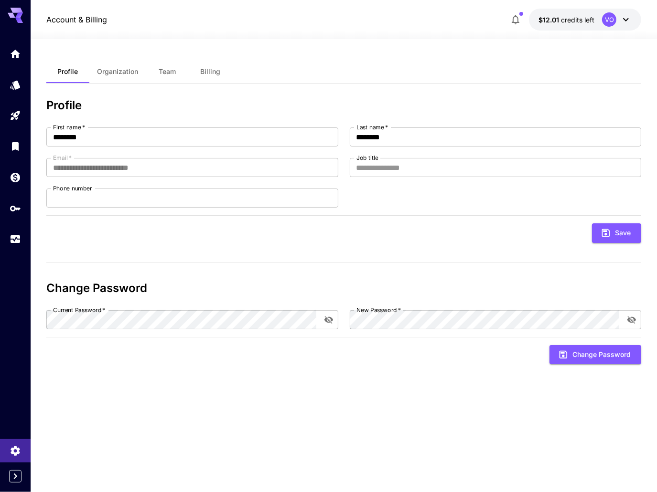
click at [113, 65] on button "Organization" at bounding box center [117, 71] width 56 height 23
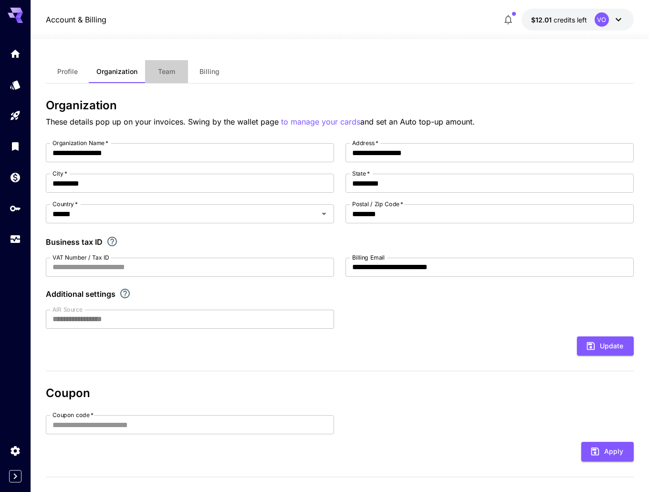
click at [164, 74] on span "Team" at bounding box center [166, 71] width 17 height 9
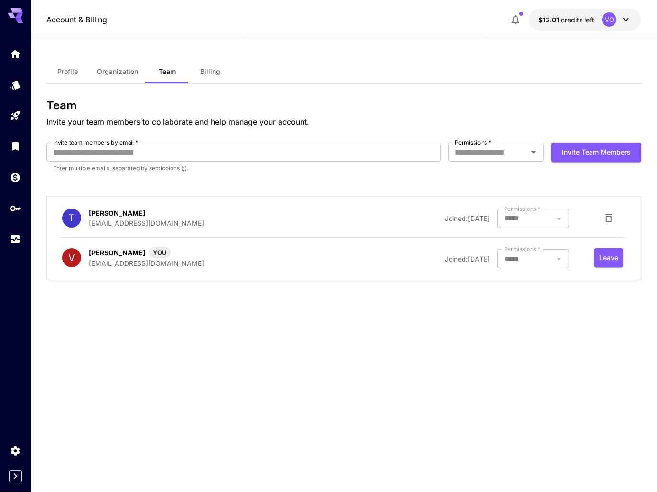
click at [215, 72] on span "Billing" at bounding box center [210, 71] width 20 height 9
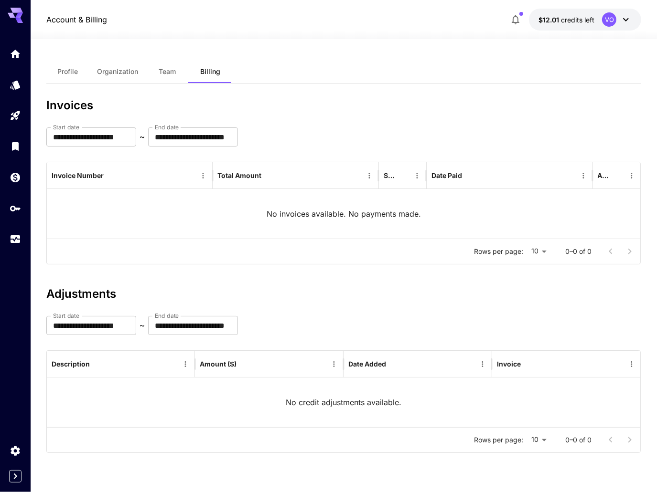
click at [167, 71] on span "Team" at bounding box center [167, 71] width 17 height 9
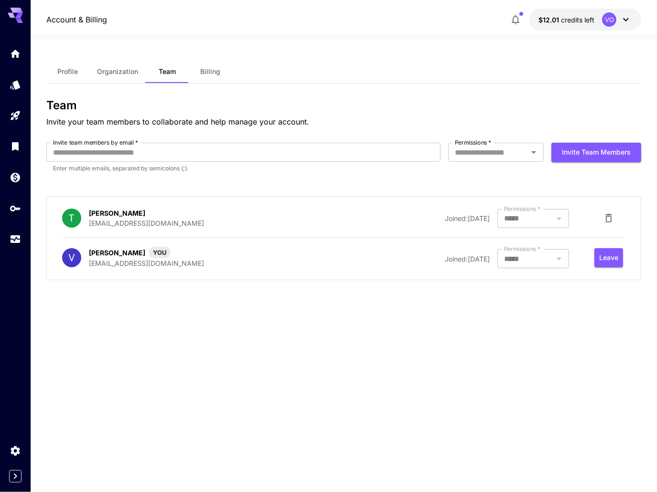
click at [118, 73] on span "Organization" at bounding box center [117, 71] width 41 height 9
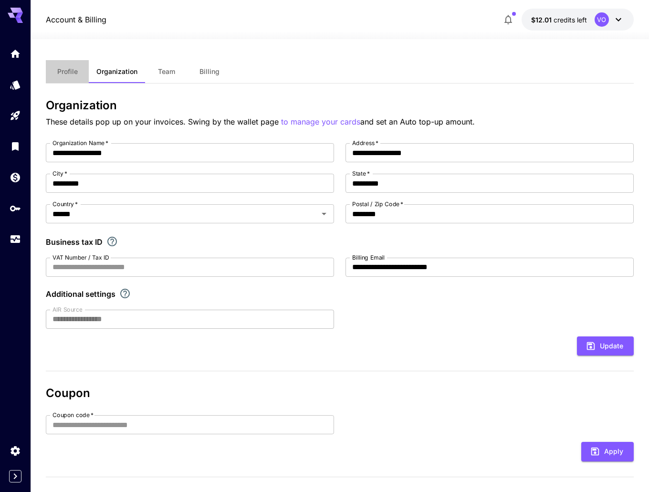
click at [63, 73] on span "Profile" at bounding box center [67, 71] width 21 height 9
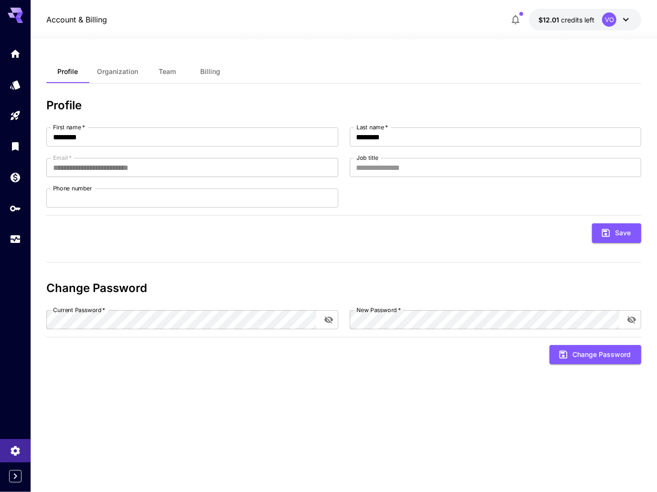
click at [607, 26] on div "VO" at bounding box center [617, 19] width 30 height 14
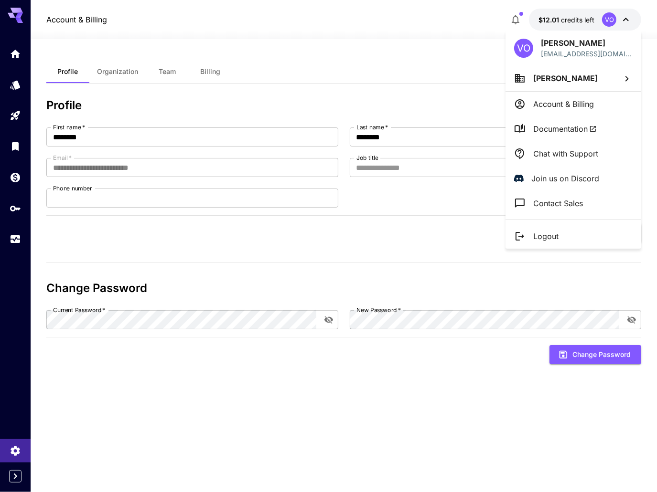
drag, startPoint x: 162, startPoint y: 102, endPoint x: 452, endPoint y: 99, distance: 289.9
click at [163, 102] on div at bounding box center [328, 246] width 657 height 492
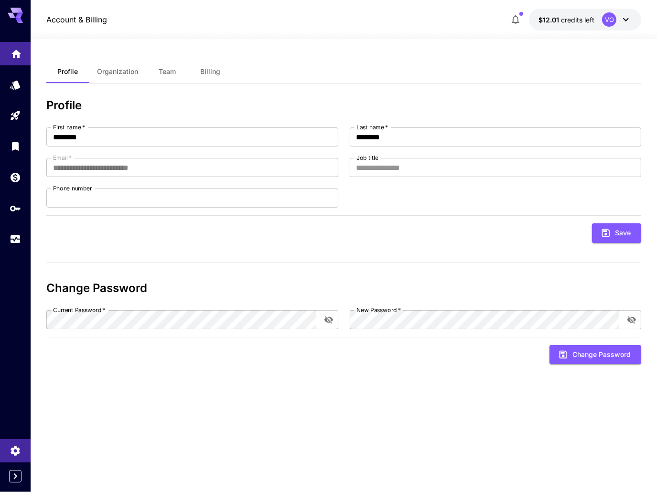
click at [17, 53] on icon "Home" at bounding box center [16, 51] width 10 height 8
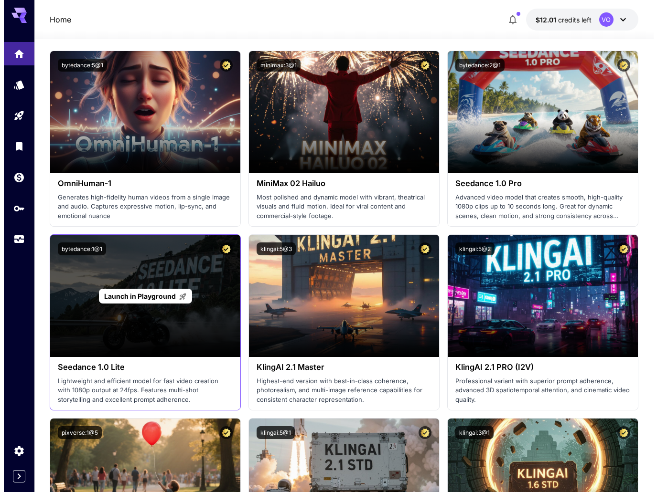
scroll to position [334, 0]
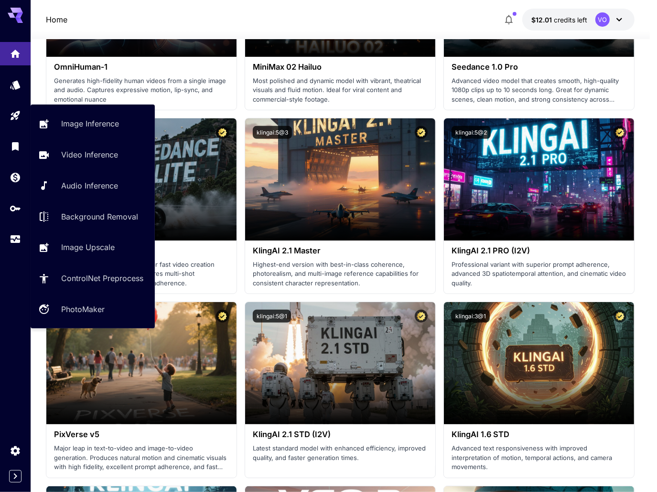
drag, startPoint x: 85, startPoint y: 121, endPoint x: 96, endPoint y: 136, distance: 18.3
click at [86, 121] on p "Image Inference" at bounding box center [90, 123] width 58 height 11
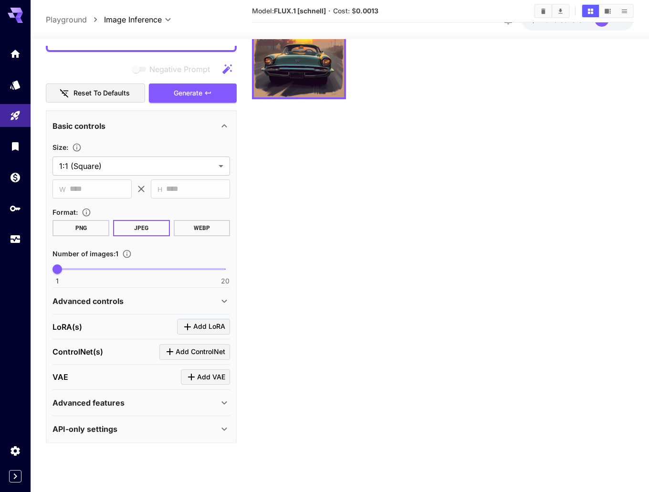
scroll to position [75, 0]
click at [155, 433] on div "API-only settings" at bounding box center [142, 428] width 178 height 23
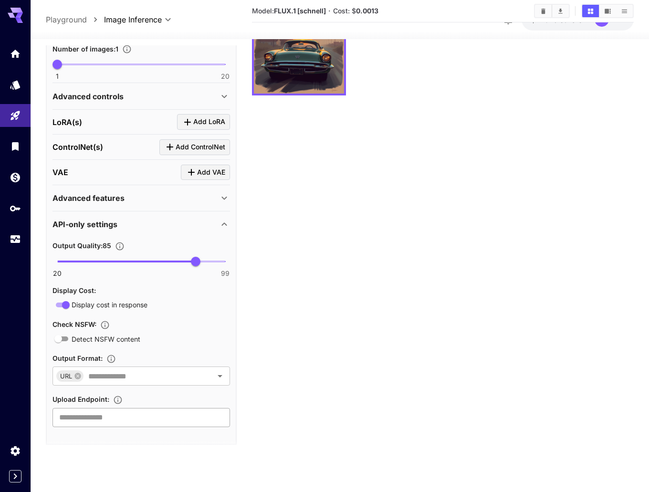
scroll to position [340, 0]
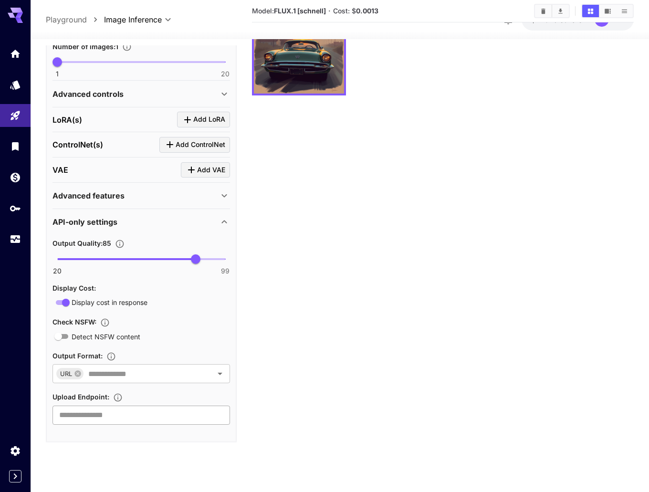
click at [104, 415] on input "text" at bounding box center [142, 415] width 178 height 19
type input "**********"
click at [149, 394] on div "Upload Endpoint :" at bounding box center [142, 396] width 178 height 11
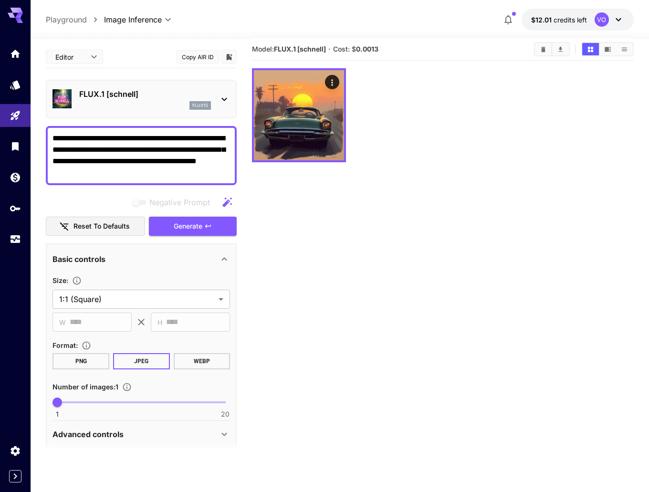
scroll to position [0, 0]
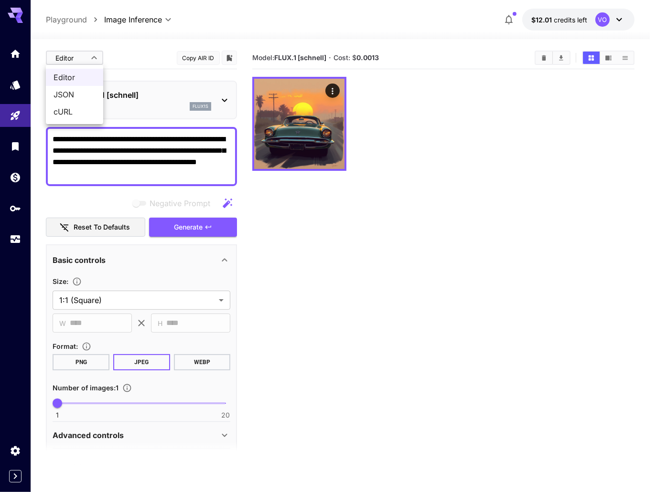
click at [88, 58] on body "**********" at bounding box center [328, 284] width 657 height 568
click at [75, 99] on span "JSON" at bounding box center [74, 94] width 42 height 11
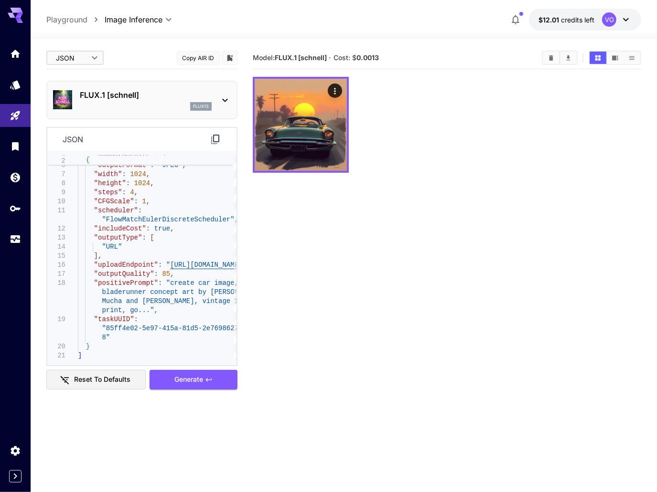
click at [80, 55] on body "**********" at bounding box center [328, 284] width 657 height 568
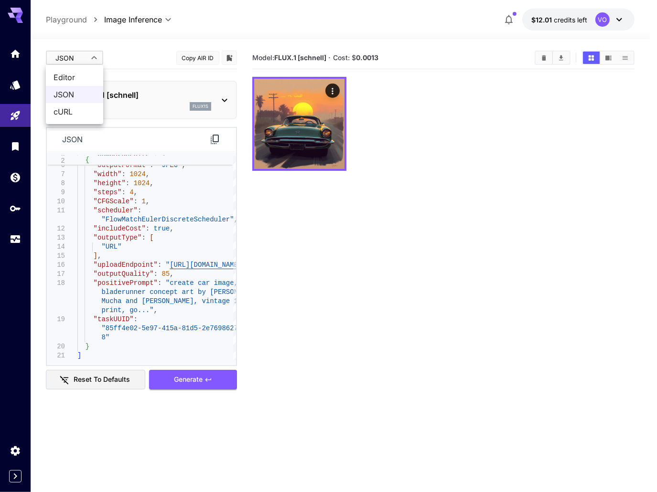
click at [73, 78] on span "Editor" at bounding box center [74, 77] width 42 height 11
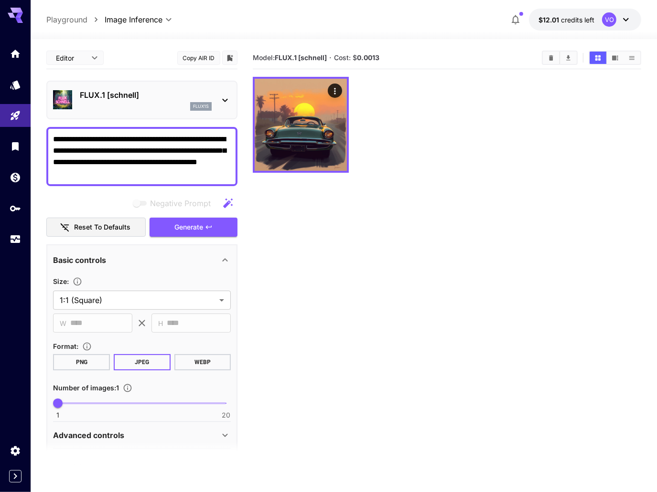
click at [90, 57] on body "**********" at bounding box center [328, 284] width 657 height 568
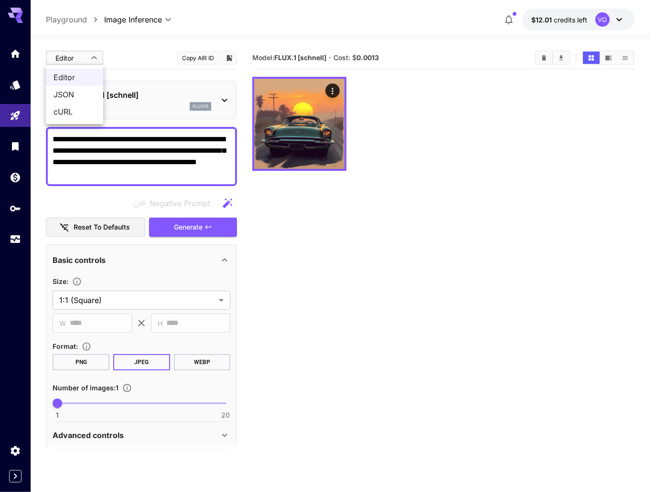
drag, startPoint x: 65, startPoint y: 92, endPoint x: 56, endPoint y: 95, distance: 10.0
click at [65, 92] on span "JSON" at bounding box center [74, 94] width 42 height 11
type input "****"
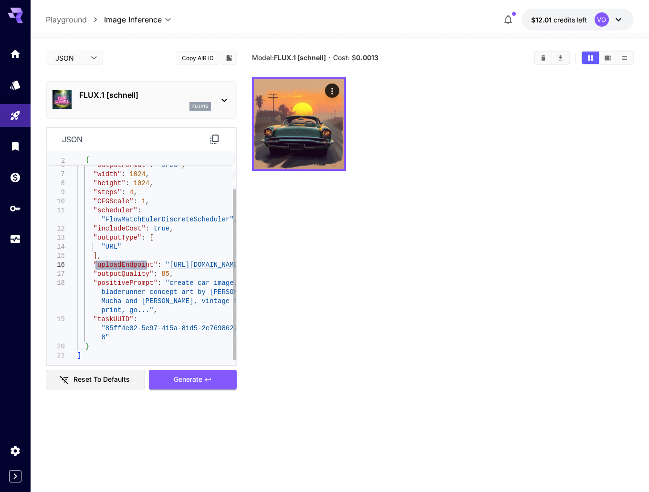
drag, startPoint x: 96, startPoint y: 265, endPoint x: 147, endPoint y: 266, distance: 50.2
click at [147, 266] on div ""numberResults" : 1 , "outputFormat" : "JPEG" , "width" : 1024 , "height" : 102…" at bounding box center [156, 238] width 159 height 245
drag, startPoint x: 161, startPoint y: 266, endPoint x: 223, endPoint y: 267, distance: 62.6
click at [223, 267] on div ""numberResults" : 1 , "outputFormat" : "JPEG" , "width" : 1024 , "height" : 102…" at bounding box center [156, 238] width 159 height 245
type textarea "**********"
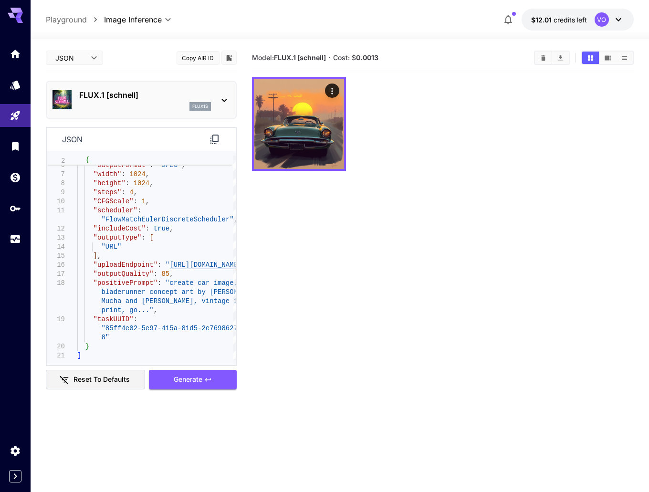
click at [157, 140] on div "json" at bounding box center [141, 139] width 189 height 23
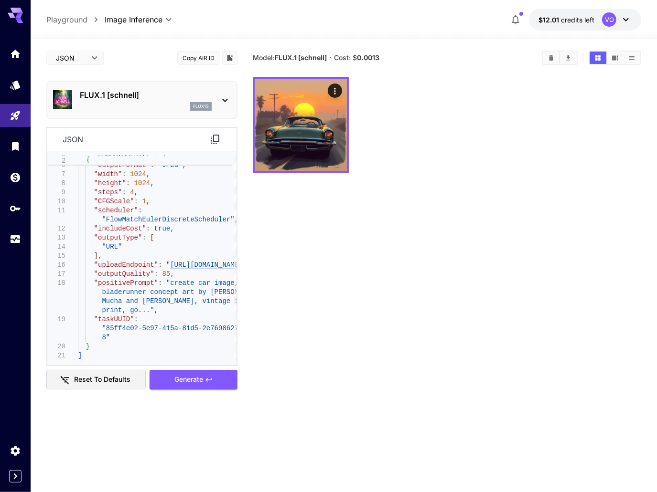
click at [85, 55] on body "**********" at bounding box center [328, 284] width 657 height 568
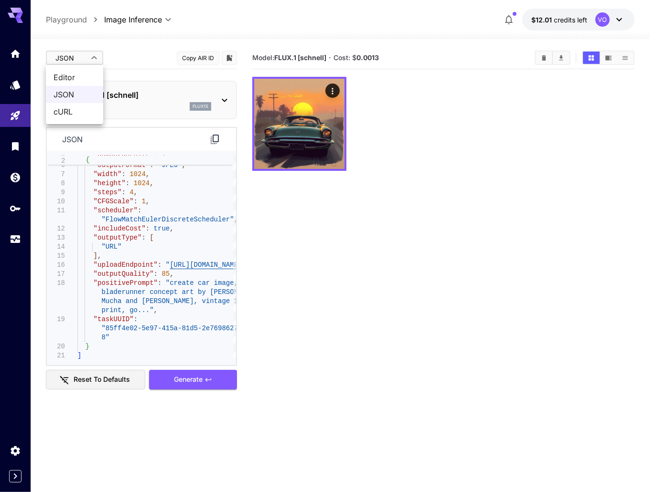
click at [68, 79] on span "Editor" at bounding box center [74, 77] width 42 height 11
type input "****"
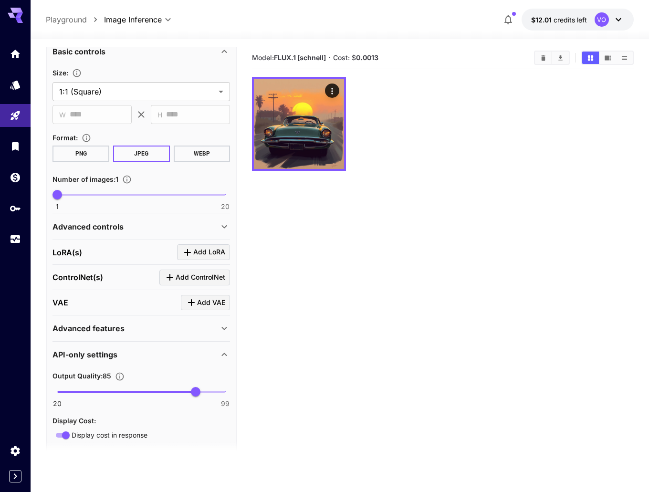
scroll to position [239, 0]
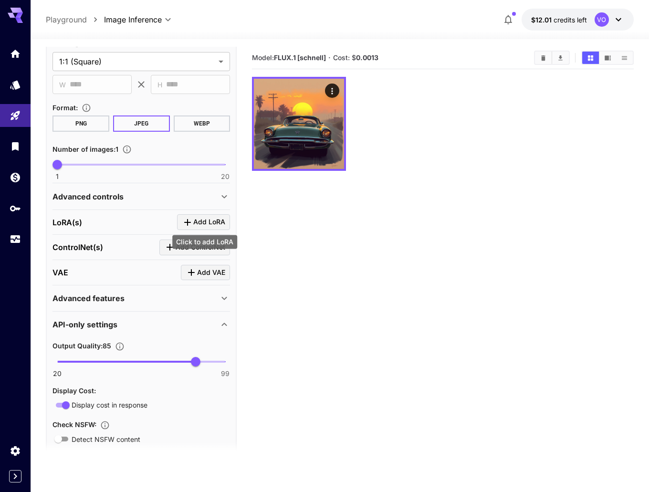
click at [216, 220] on span "Add LoRA" at bounding box center [209, 222] width 32 height 12
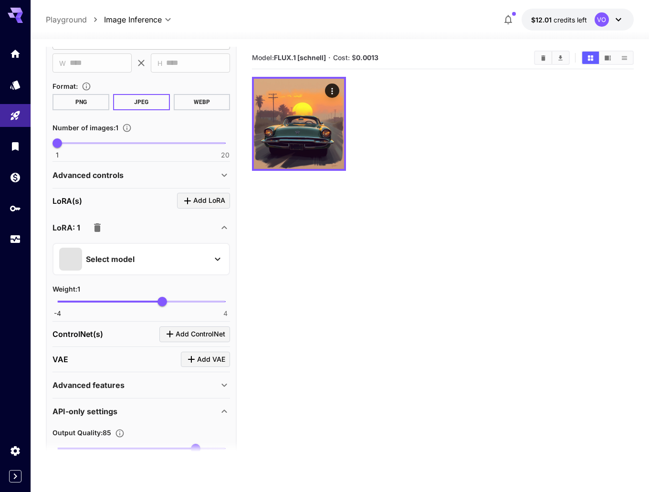
scroll to position [334, 0]
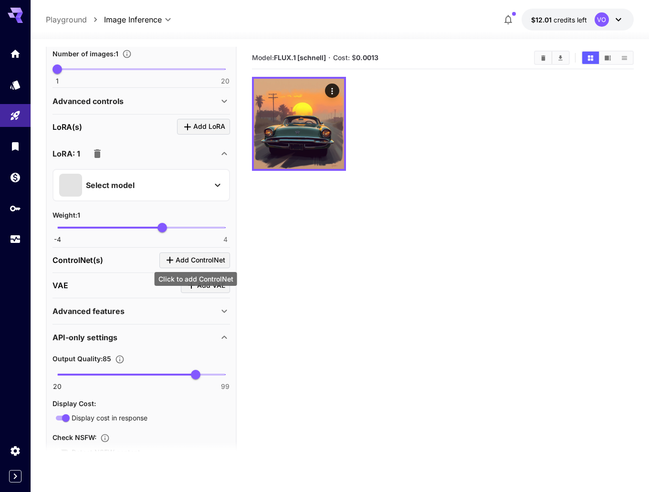
click at [195, 256] on span "Add ControlNet" at bounding box center [201, 261] width 50 height 12
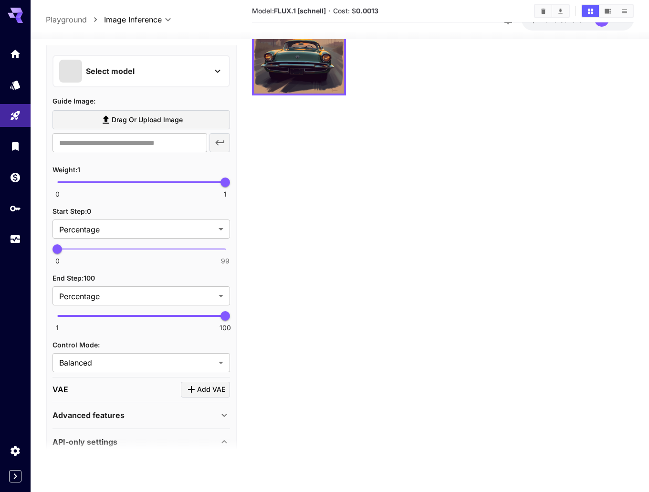
scroll to position [621, 0]
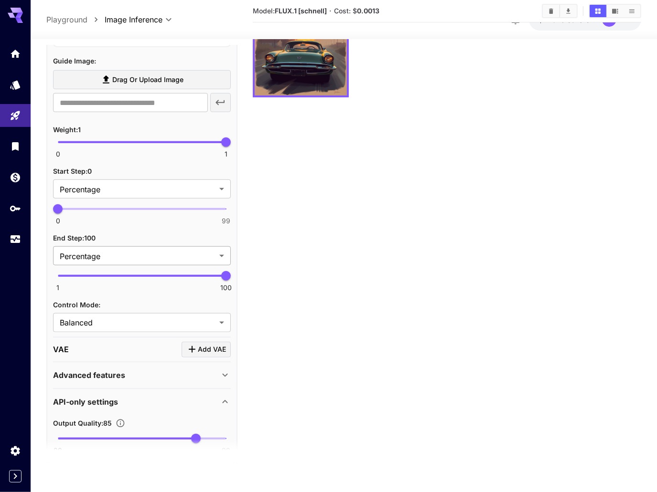
click at [124, 256] on body "**********" at bounding box center [328, 209] width 657 height 568
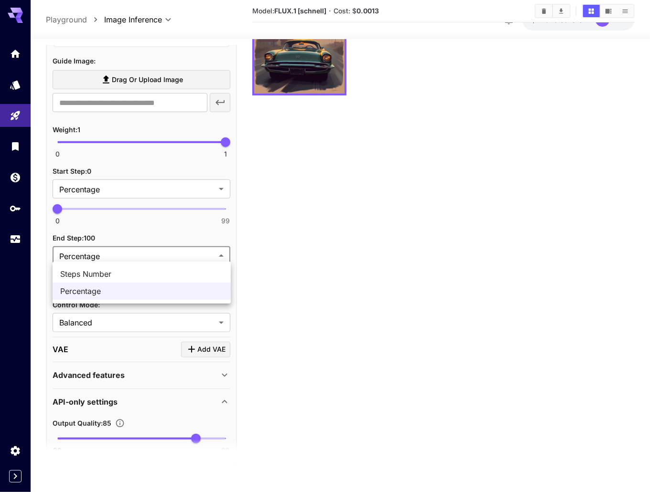
click at [92, 274] on span "Steps Number" at bounding box center [141, 273] width 163 height 11
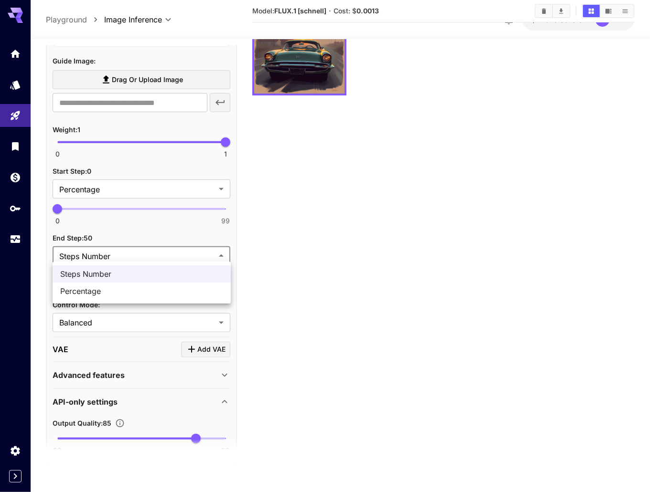
click at [124, 251] on body "**********" at bounding box center [328, 209] width 657 height 568
drag, startPoint x: 89, startPoint y: 289, endPoint x: 127, endPoint y: 222, distance: 77.6
click at [89, 289] on span "Percentage" at bounding box center [141, 291] width 163 height 11
type input "**********"
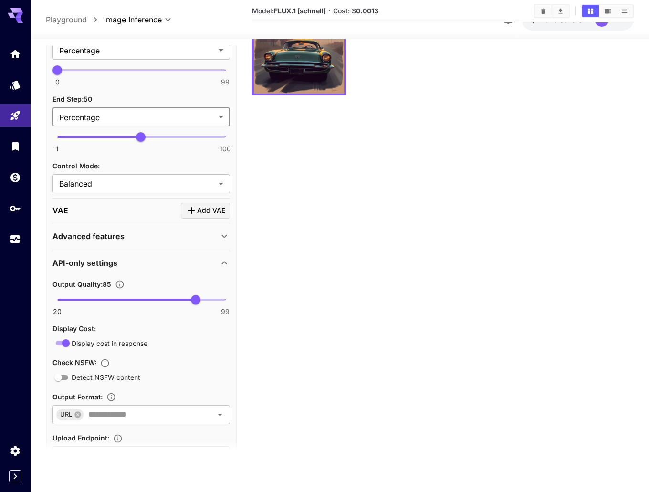
scroll to position [764, 0]
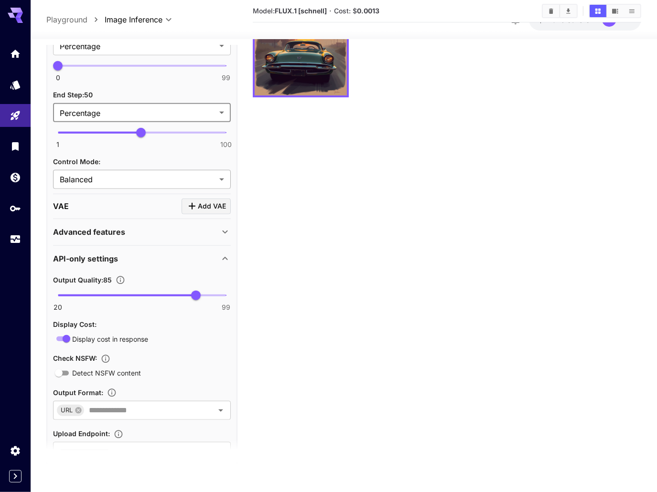
click at [95, 177] on body "**********" at bounding box center [328, 209] width 657 height 568
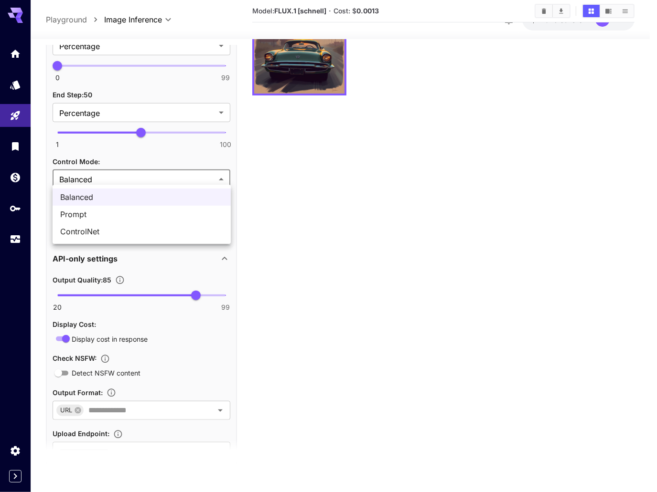
click at [324, 223] on div at bounding box center [328, 246] width 657 height 492
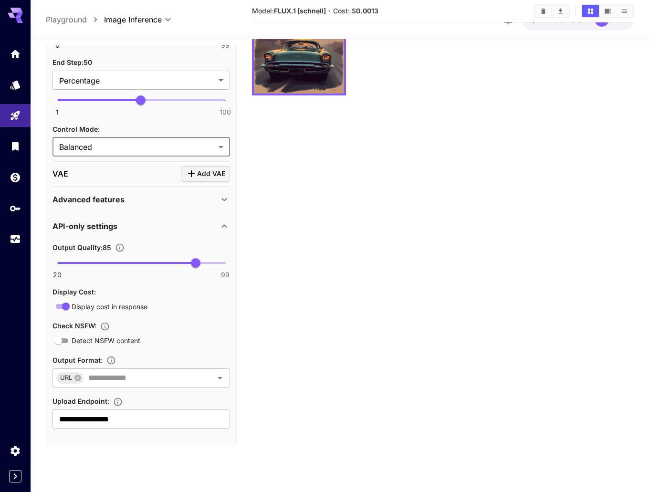
scroll to position [798, 0]
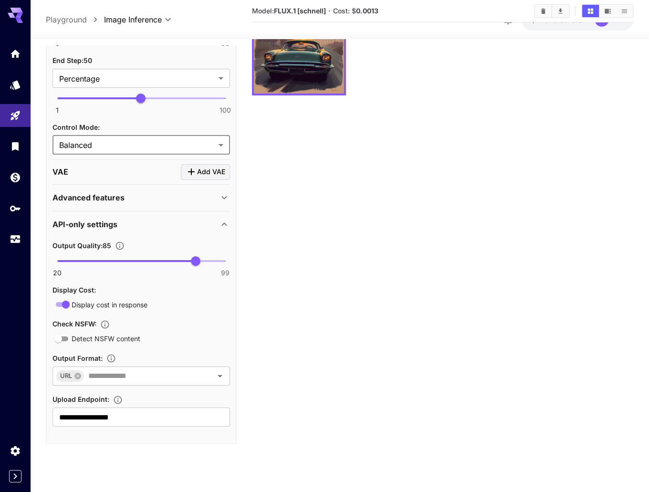
click at [111, 186] on div "Advanced features" at bounding box center [142, 197] width 178 height 23
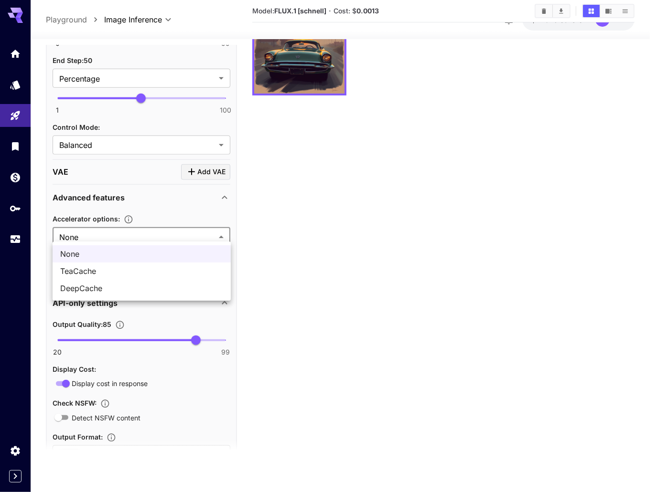
click at [116, 229] on body "**********" at bounding box center [328, 209] width 657 height 568
click at [323, 270] on div at bounding box center [328, 246] width 657 height 492
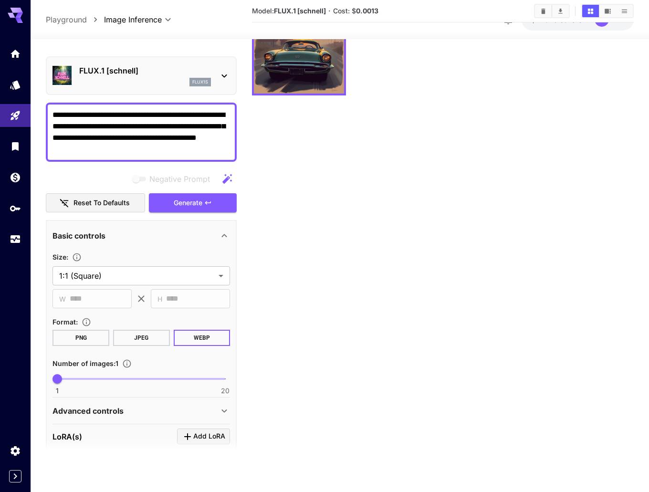
scroll to position [18, 0]
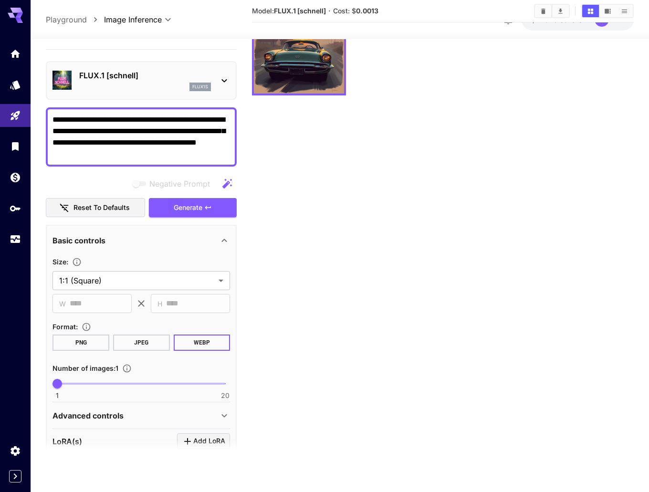
click at [161, 83] on div "flux1s" at bounding box center [145, 87] width 132 height 9
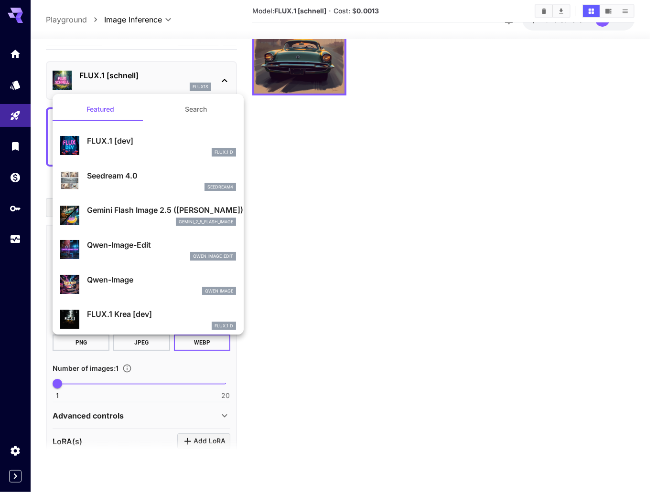
click at [130, 174] on p "Seedream 4.0" at bounding box center [161, 175] width 149 height 11
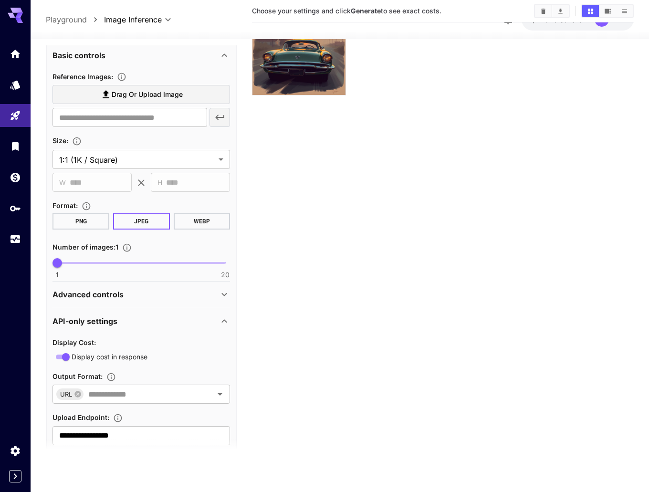
scroll to position [224, 0]
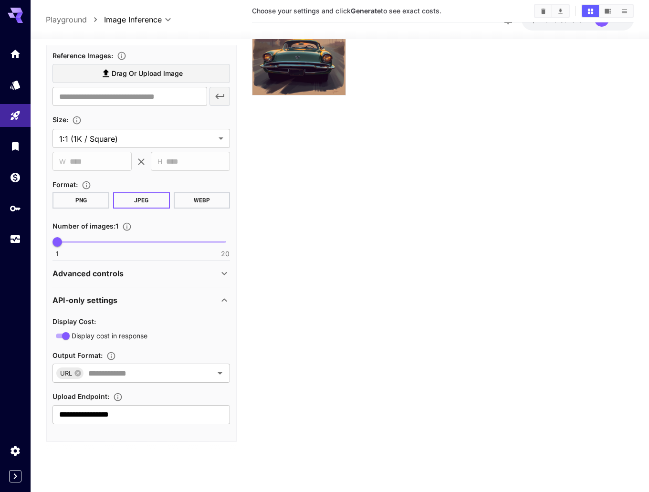
click at [211, 272] on div "Advanced controls" at bounding box center [136, 273] width 166 height 11
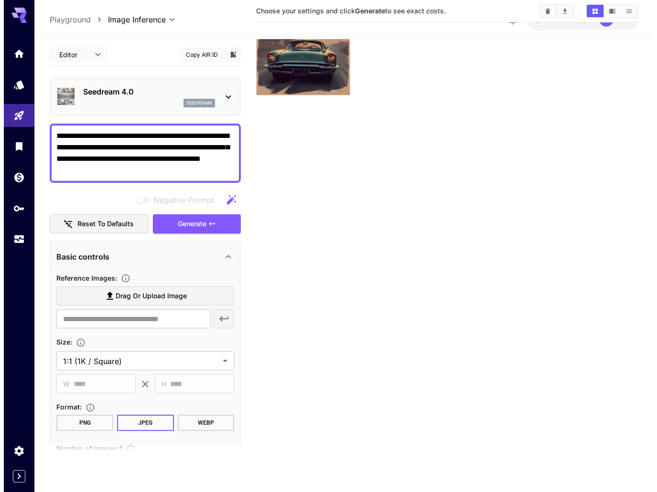
scroll to position [0, 0]
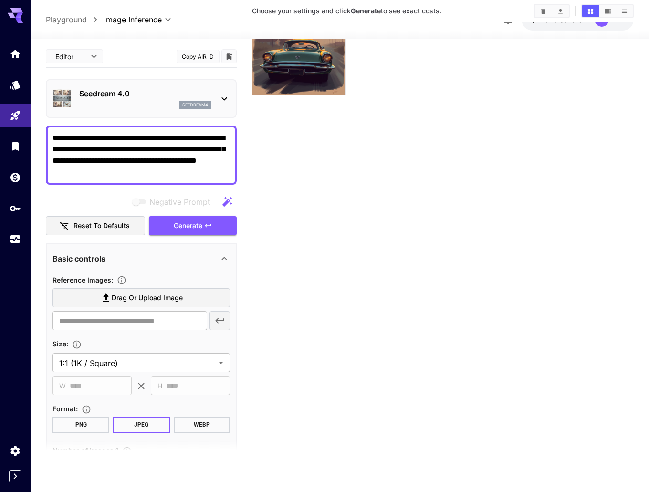
click at [147, 96] on p "Seedream 4.0" at bounding box center [145, 93] width 132 height 11
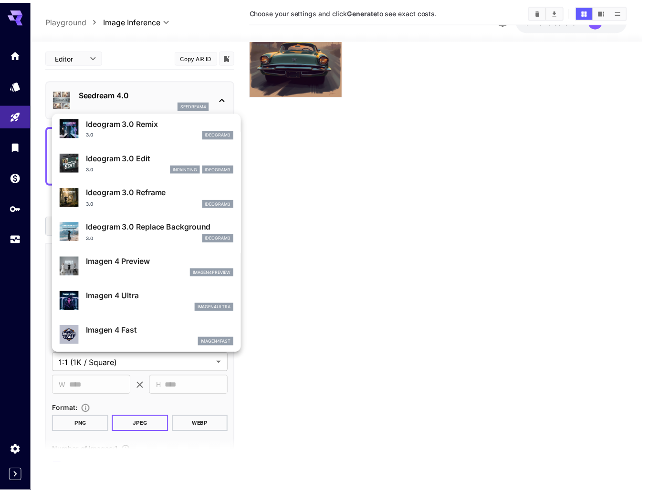
scroll to position [383, 0]
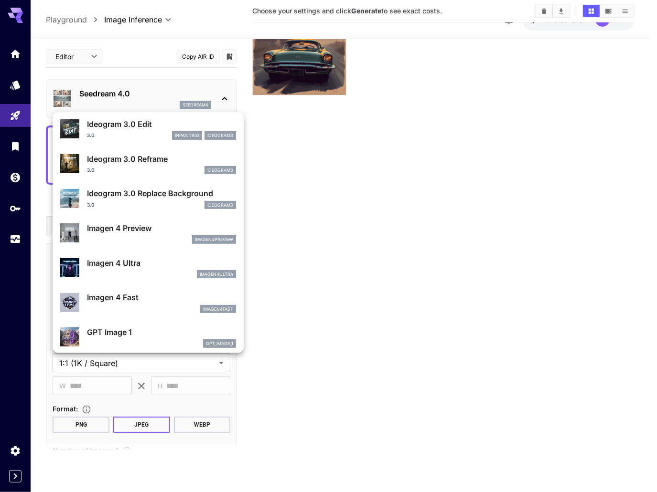
click at [114, 265] on p "Imagen 4 Ultra" at bounding box center [161, 262] width 149 height 11
type input "**********"
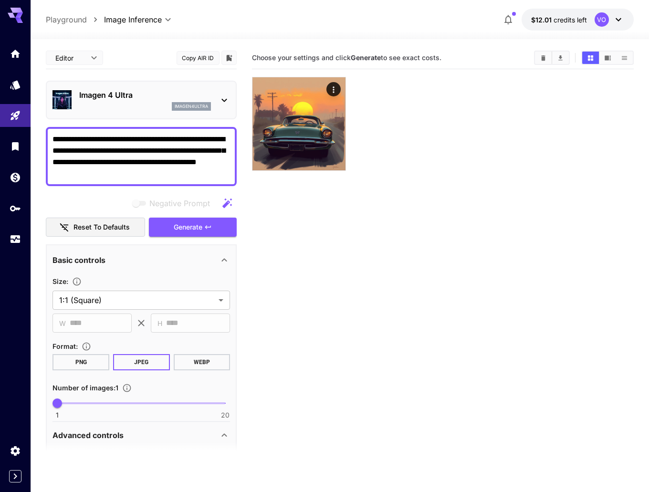
click at [139, 108] on div "imagen4ultra" at bounding box center [145, 106] width 132 height 9
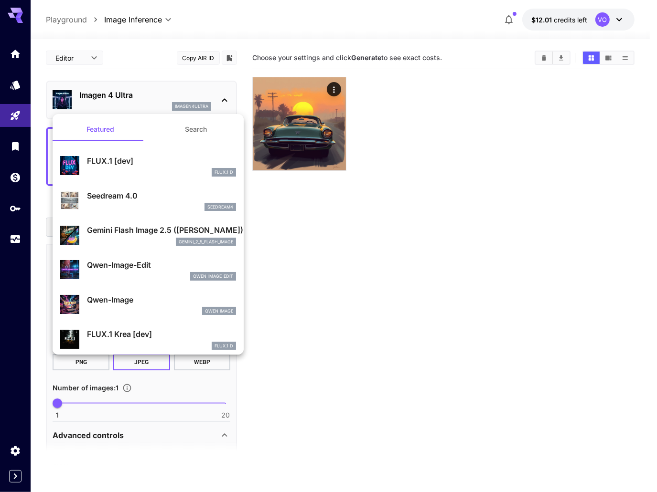
click at [142, 235] on p "Gemini Flash Image 2.5 ([PERSON_NAME])" at bounding box center [161, 229] width 149 height 11
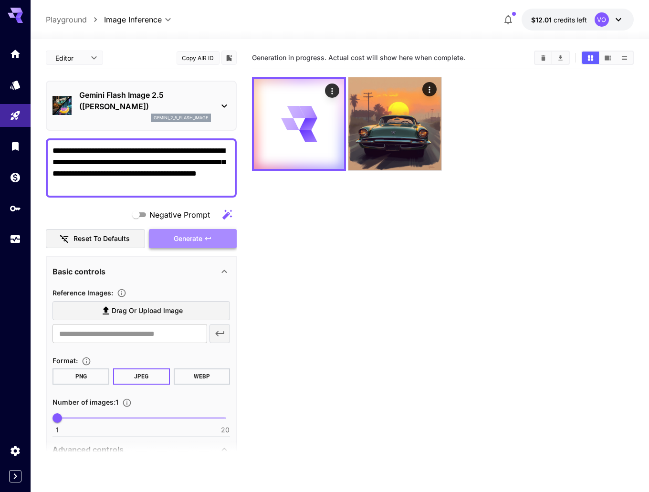
click at [187, 240] on span "Generate" at bounding box center [188, 239] width 29 height 12
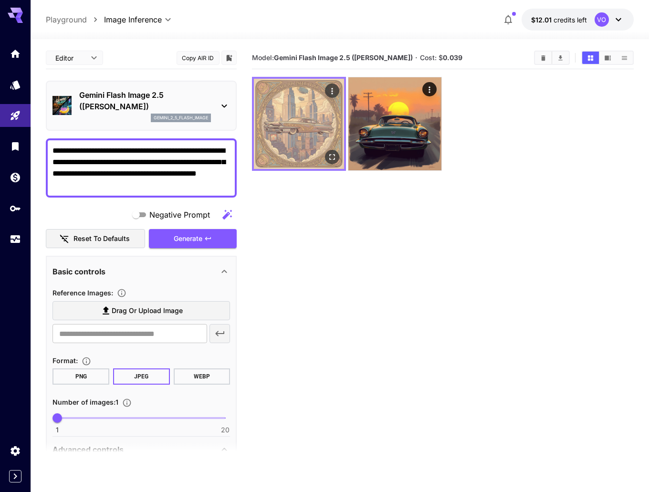
click at [311, 118] on img at bounding box center [299, 124] width 90 height 90
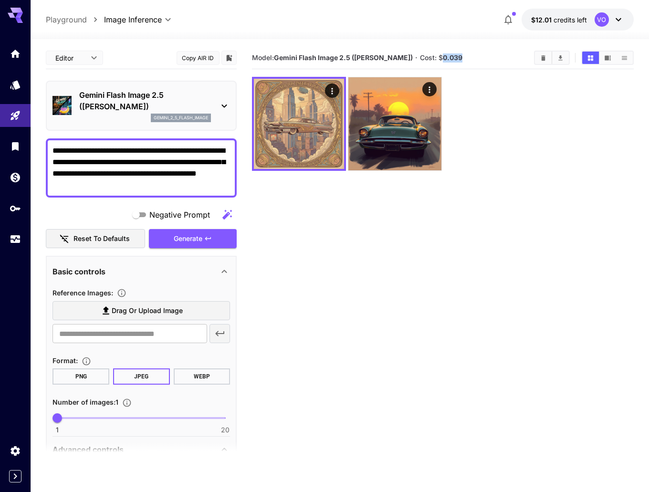
drag, startPoint x: 458, startPoint y: 59, endPoint x: 435, endPoint y: 66, distance: 24.2
click at [434, 63] on section "Model: Gemini Flash Image 2.5 (Nano Banana) · Cost: $ 0.039" at bounding box center [389, 57] width 275 height 11
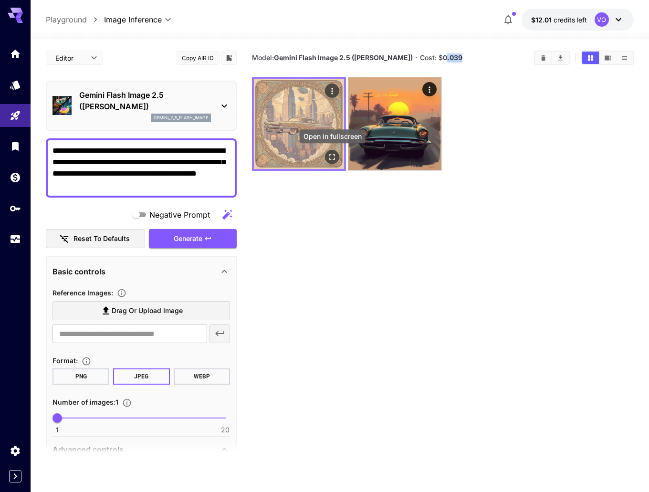
click at [335, 153] on icon "Open in fullscreen" at bounding box center [333, 157] width 10 height 10
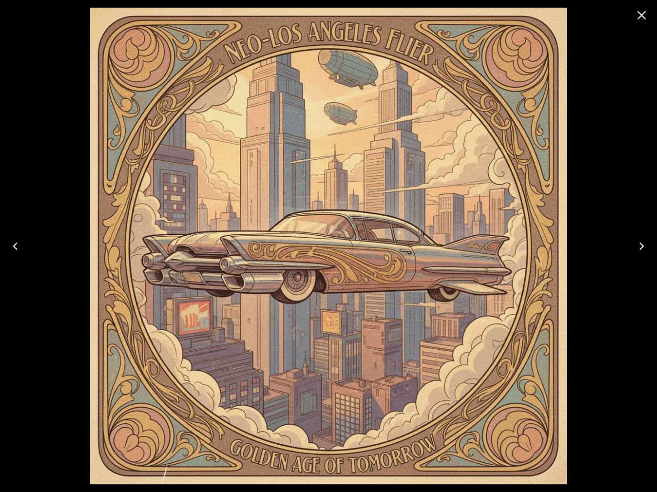
click at [641, 18] on icon "Close" at bounding box center [641, 15] width 15 height 15
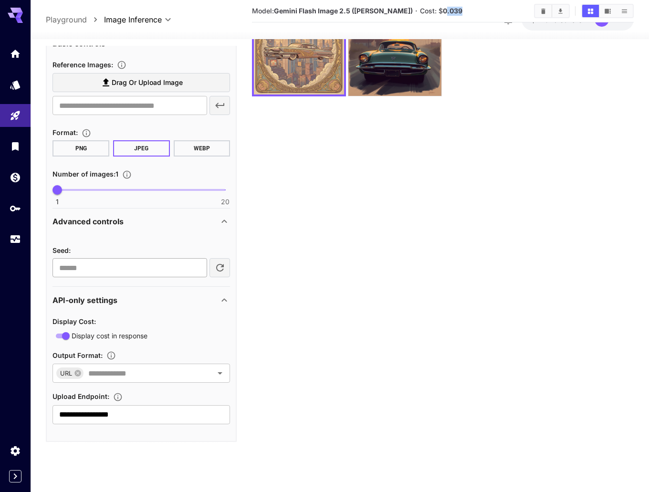
scroll to position [75, 0]
click at [151, 223] on div "Advanced controls" at bounding box center [136, 220] width 166 height 11
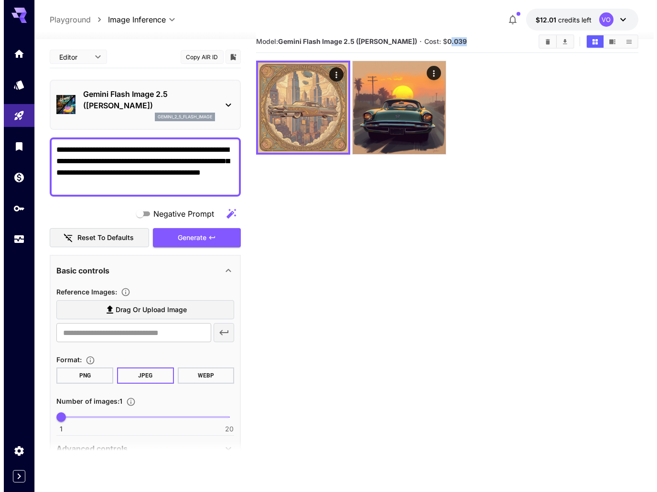
scroll to position [0, 0]
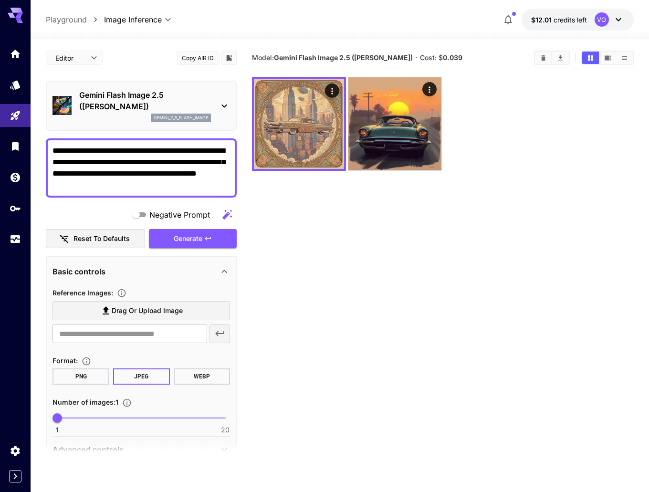
click at [152, 99] on p "Gemini Flash Image 2.5 ([PERSON_NAME])" at bounding box center [145, 100] width 132 height 23
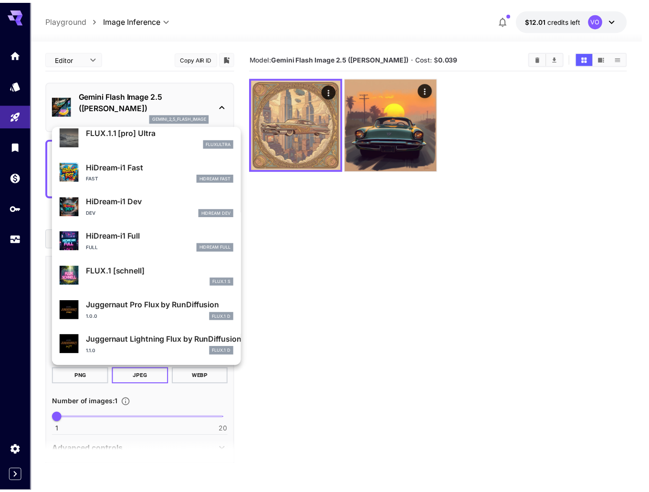
scroll to position [772, 0]
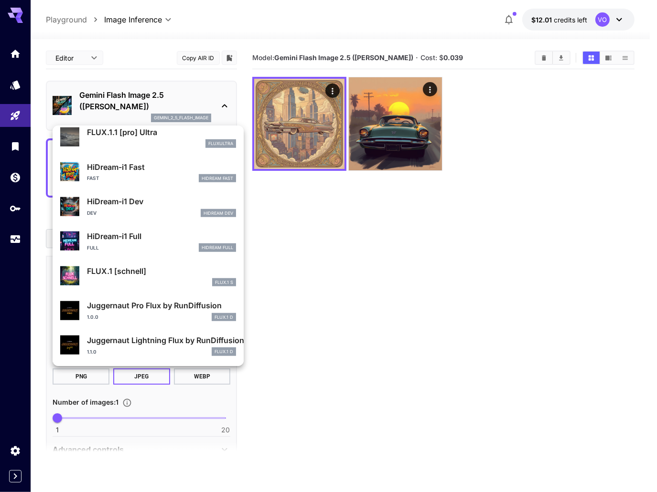
click at [117, 173] on div "HiDream-i1 Fast Fast HiDream Fast" at bounding box center [161, 171] width 149 height 21
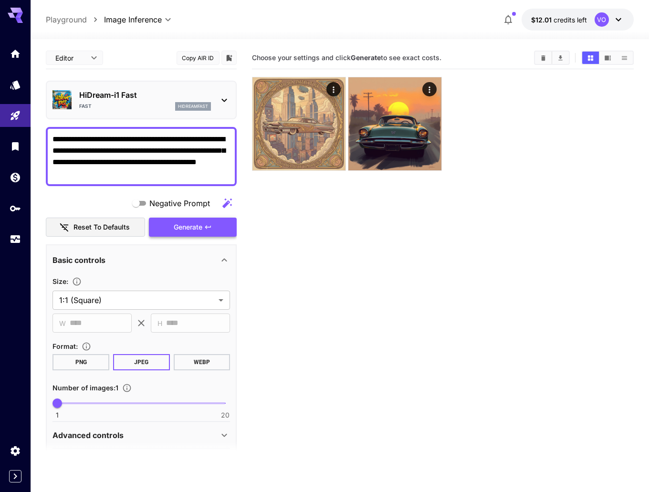
click at [191, 225] on span "Generate" at bounding box center [188, 228] width 29 height 12
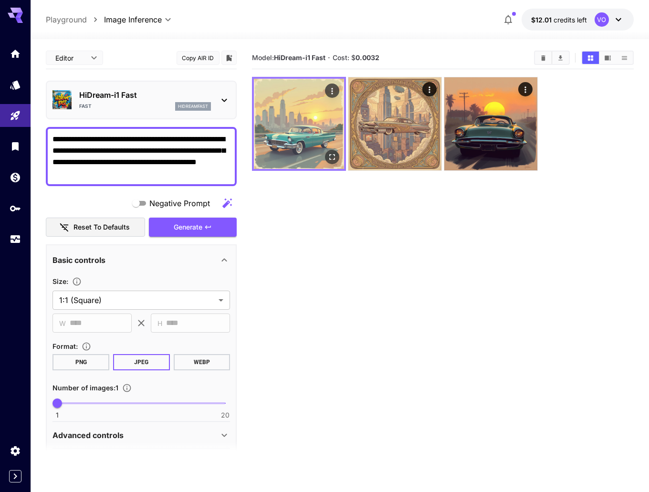
click at [298, 125] on img at bounding box center [299, 124] width 90 height 90
click at [335, 159] on icon "Open in fullscreen" at bounding box center [333, 158] width 6 height 6
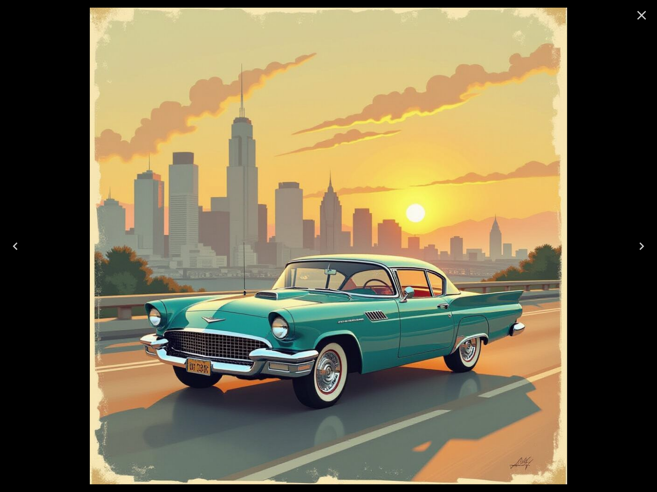
click at [641, 19] on icon "Close" at bounding box center [641, 15] width 15 height 15
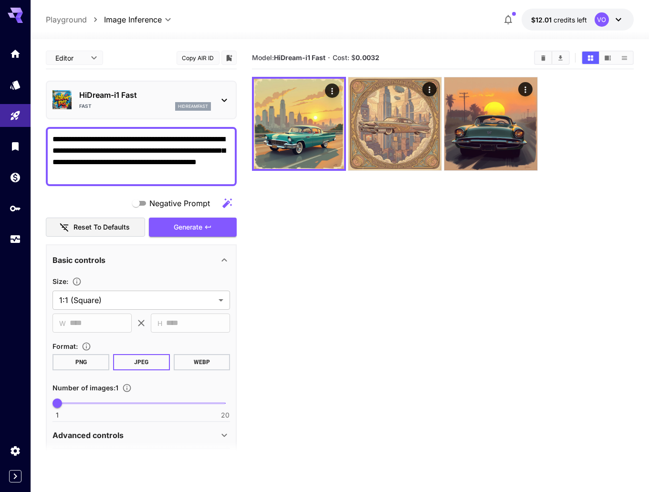
drag, startPoint x: 174, startPoint y: 177, endPoint x: 143, endPoint y: 159, distance: 36.0
click at [184, 179] on div "**********" at bounding box center [141, 156] width 191 height 59
drag, startPoint x: 182, startPoint y: 180, endPoint x: 313, endPoint y: 205, distance: 133.3
click at [48, 137] on div "**********" at bounding box center [141, 156] width 191 height 59
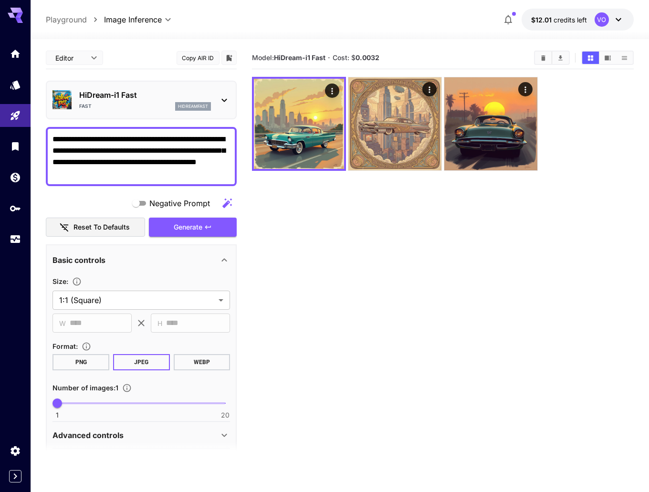
drag, startPoint x: 371, startPoint y: 214, endPoint x: 330, endPoint y: 173, distance: 57.8
click at [369, 213] on section "Model: HiDream-i1 Fast · Cost: $ 0.0032" at bounding box center [443, 293] width 382 height 492
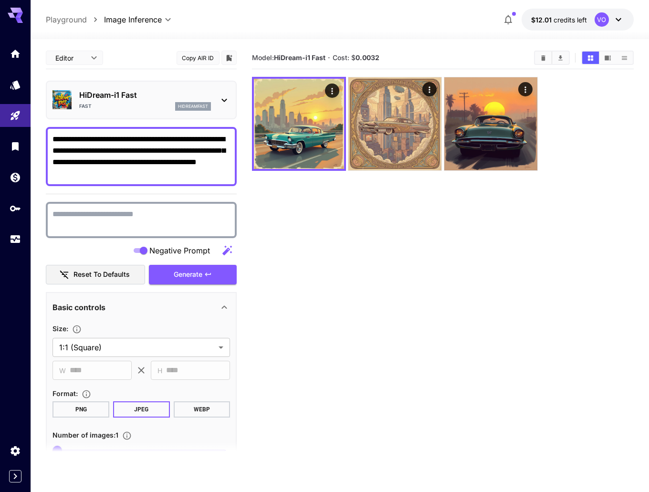
drag, startPoint x: 79, startPoint y: 219, endPoint x: 54, endPoint y: 220, distance: 24.4
click at [76, 219] on textarea "Negative Prompt" at bounding box center [142, 220] width 178 height 23
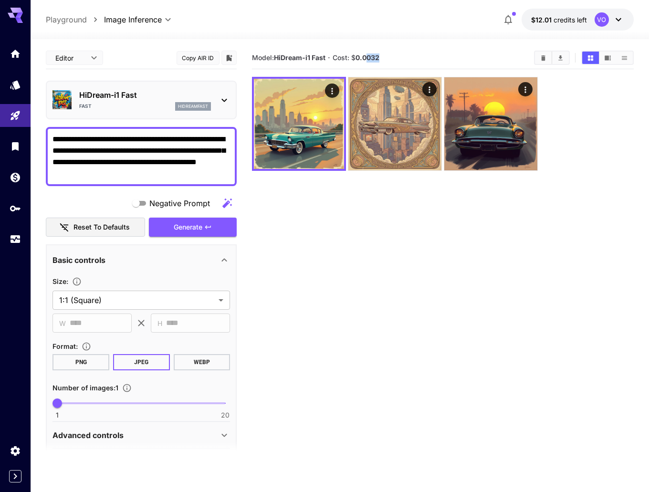
drag, startPoint x: 368, startPoint y: 57, endPoint x: 404, endPoint y: 57, distance: 35.8
click at [403, 56] on section "Model: HiDream-i1 Fast · Cost: $ 0.0032" at bounding box center [389, 57] width 275 height 11
click at [424, 62] on section "Model: HiDream-i1 Fast · Cost: $ 0.0032" at bounding box center [389, 57] width 275 height 11
click at [183, 171] on textarea "**********" at bounding box center [142, 157] width 178 height 46
drag, startPoint x: 164, startPoint y: 173, endPoint x: 133, endPoint y: 175, distance: 30.6
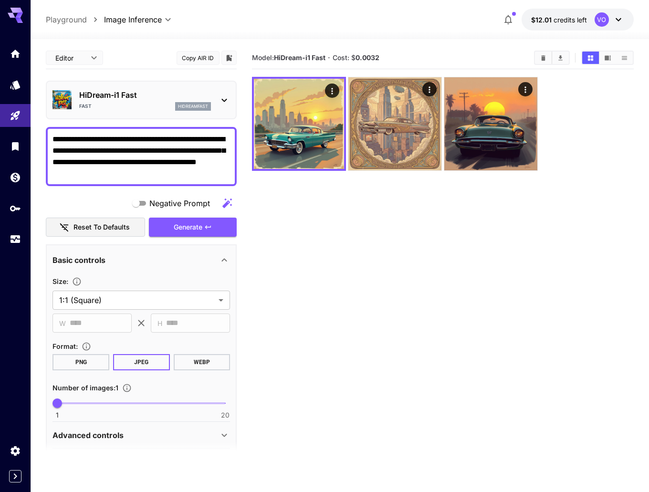
click at [39, 137] on section "**********" at bounding box center [340, 303] width 619 height 529
click at [180, 181] on div "**********" at bounding box center [141, 156] width 191 height 59
drag, startPoint x: 170, startPoint y: 173, endPoint x: 357, endPoint y: 254, distance: 203.7
click at [49, 131] on div "**********" at bounding box center [141, 156] width 191 height 59
drag, startPoint x: 467, startPoint y: 265, endPoint x: 448, endPoint y: 252, distance: 22.3
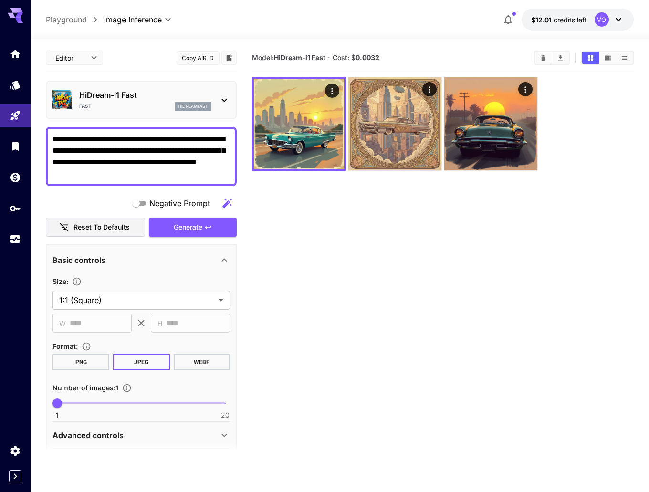
click at [464, 264] on section "Model: HiDream-i1 Fast · Cost: $ 0.0032" at bounding box center [443, 293] width 382 height 492
drag, startPoint x: 170, startPoint y: 175, endPoint x: 209, endPoint y: 172, distance: 39.3
click at [58, 144] on textarea "**********" at bounding box center [142, 157] width 178 height 46
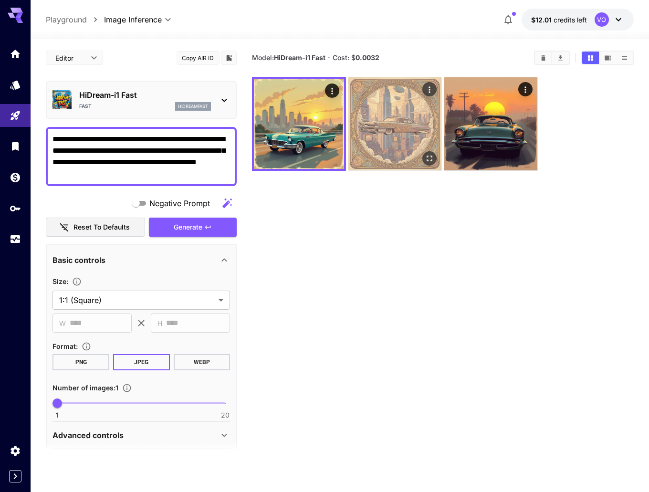
drag, startPoint x: 402, startPoint y: 232, endPoint x: 363, endPoint y: 114, distance: 124.3
click at [402, 229] on section "Model: HiDream-i1 Fast · Cost: $ 0.0032" at bounding box center [443, 293] width 382 height 492
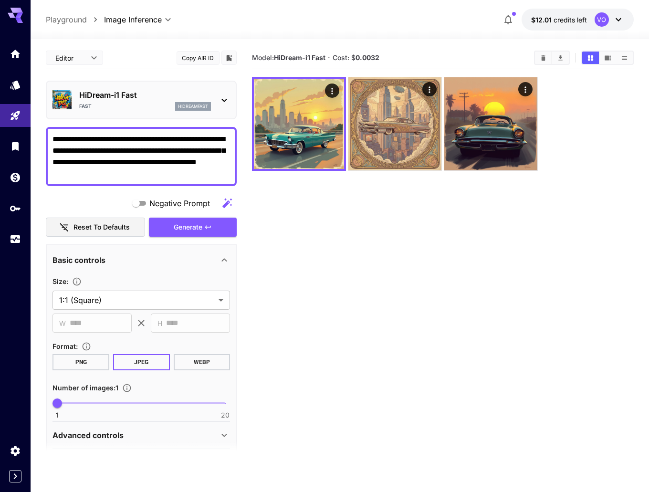
drag, startPoint x: 166, startPoint y: 173, endPoint x: 157, endPoint y: 175, distance: 9.3
click at [44, 133] on section "**********" at bounding box center [340, 303] width 619 height 529
drag, startPoint x: 192, startPoint y: 182, endPoint x: 219, endPoint y: 175, distance: 27.8
click at [197, 181] on div "**********" at bounding box center [141, 156] width 191 height 59
drag, startPoint x: 177, startPoint y: 176, endPoint x: 146, endPoint y: 155, distance: 36.8
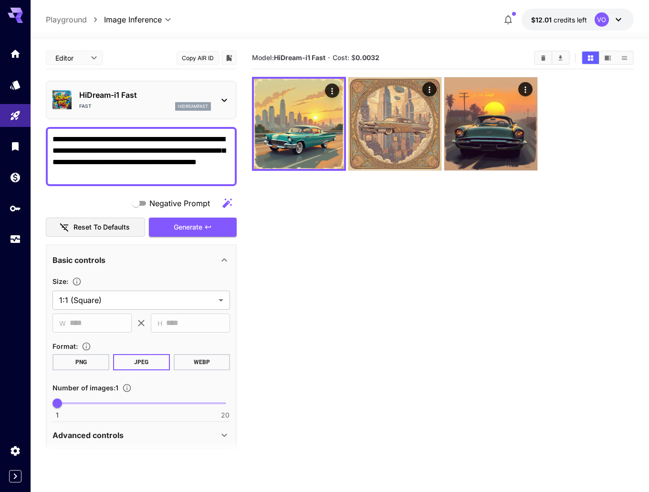
click at [41, 133] on section "**********" at bounding box center [340, 303] width 619 height 529
drag, startPoint x: 371, startPoint y: 236, endPoint x: 367, endPoint y: 226, distance: 10.7
click at [369, 234] on section "Model: HiDream-i1 Fast · Cost: $ 0.0032" at bounding box center [443, 293] width 382 height 492
drag, startPoint x: 181, startPoint y: 177, endPoint x: 46, endPoint y: 133, distance: 142.4
click at [46, 133] on div "**********" at bounding box center [141, 156] width 191 height 59
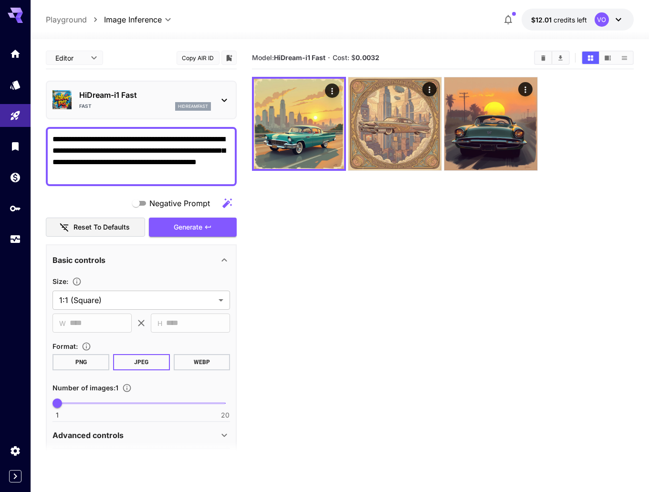
click at [181, 177] on textarea "**********" at bounding box center [142, 157] width 178 height 46
drag, startPoint x: 150, startPoint y: 171, endPoint x: 25, endPoint y: 136, distance: 129.7
click at [25, 136] on div "**********" at bounding box center [324, 284] width 649 height 568
drag, startPoint x: 388, startPoint y: 56, endPoint x: 337, endPoint y: 67, distance: 52.4
click at [337, 59] on section "Model: HiDream-i1 Fast · Cost: $ 0.0032" at bounding box center [389, 57] width 275 height 11
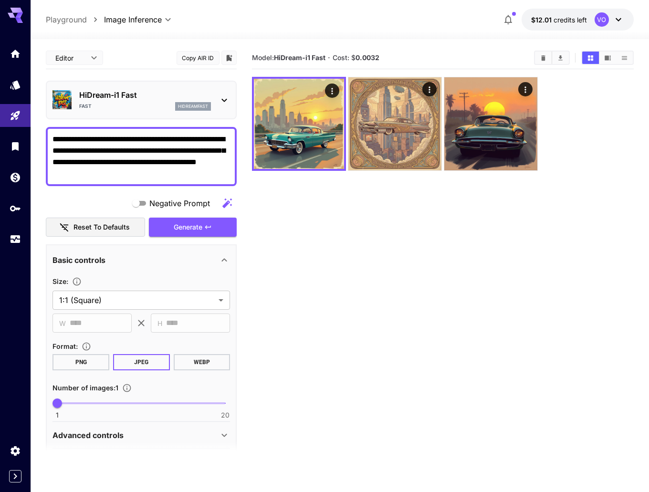
drag, startPoint x: 320, startPoint y: 219, endPoint x: 283, endPoint y: 184, distance: 51.3
click at [317, 213] on section "Model: HiDream-i1 Fast · Cost: $ 0.0032" at bounding box center [443, 293] width 382 height 492
click at [398, 58] on section "Model: HiDream-i1 Fast · Cost: $ 0.0032" at bounding box center [389, 57] width 275 height 11
drag, startPoint x: 385, startPoint y: 278, endPoint x: 358, endPoint y: 249, distance: 40.2
click at [384, 276] on section "Model: HiDream-i1 Fast · Cost: $ 0.0032" at bounding box center [443, 293] width 382 height 492
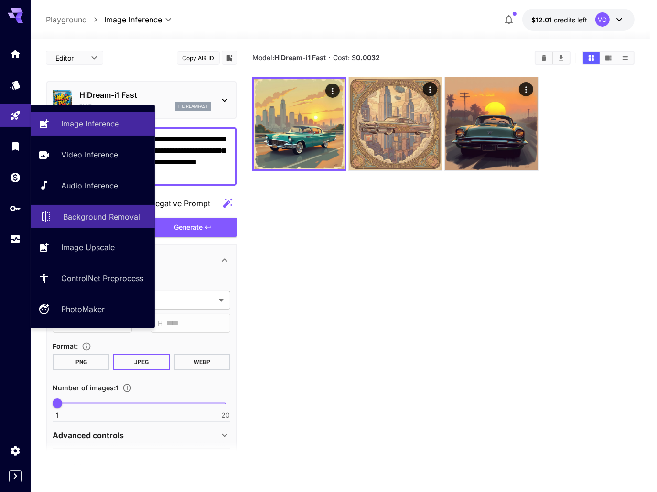
click at [105, 225] on link "Background Removal" at bounding box center [93, 216] width 124 height 23
type input "**********"
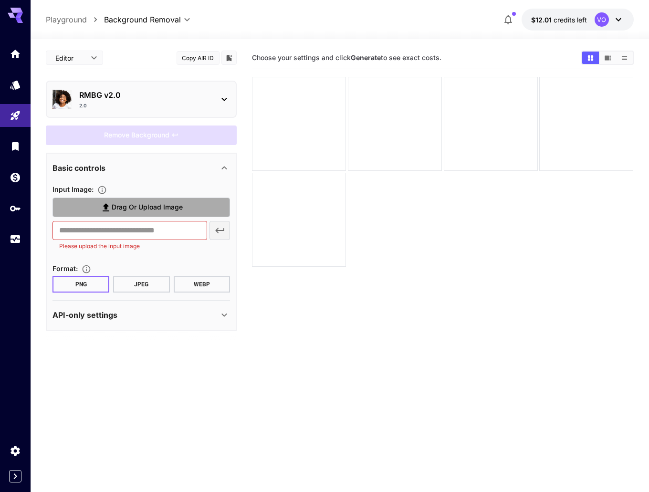
click at [136, 206] on span "Drag or upload image" at bounding box center [147, 208] width 71 height 12
click at [0, 0] on input "Drag or upload image" at bounding box center [0, 0] width 0 height 0
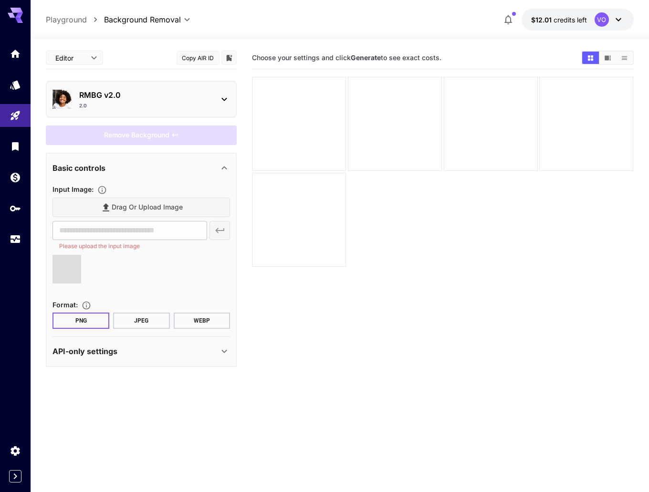
type input "**********"
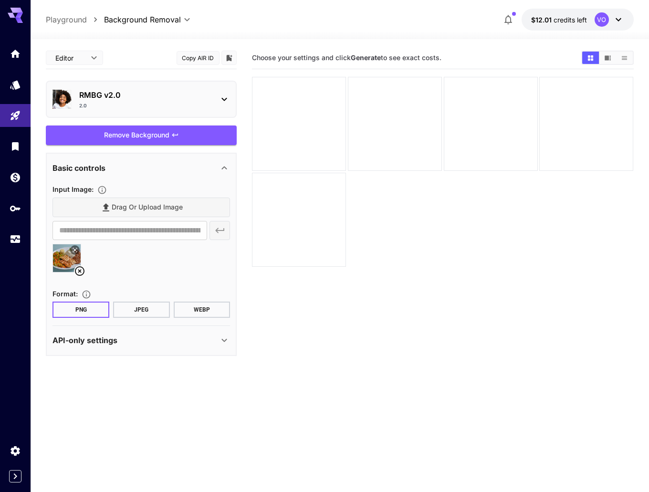
click at [145, 97] on p "RMBG v2.0" at bounding box center [145, 94] width 132 height 11
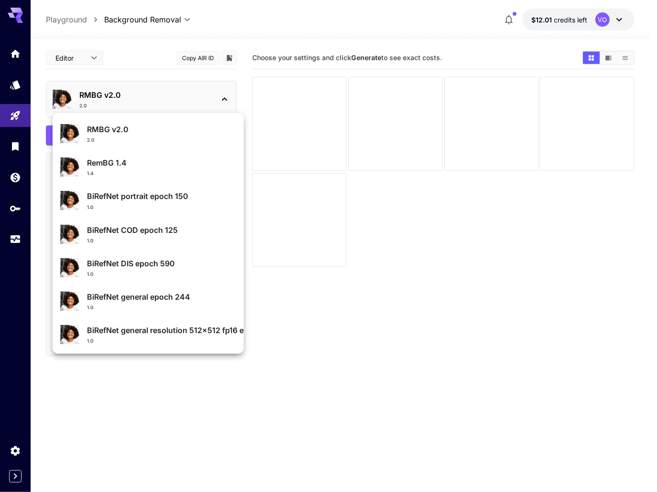
click at [154, 98] on div at bounding box center [328, 246] width 657 height 492
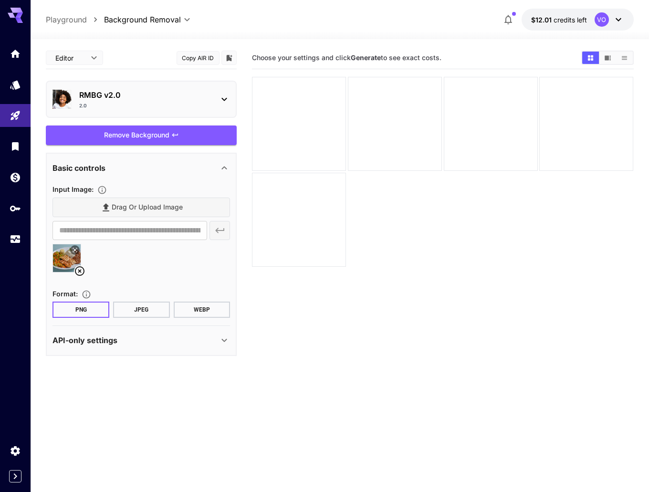
click at [149, 98] on p "RMBG v2.0" at bounding box center [145, 94] width 132 height 11
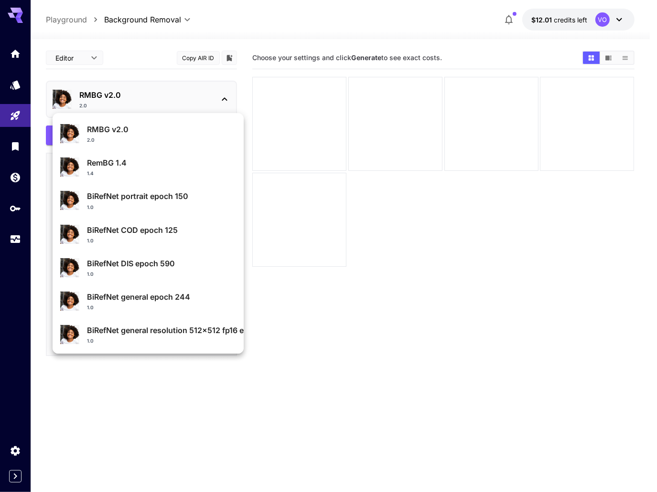
click at [172, 89] on div at bounding box center [328, 246] width 657 height 492
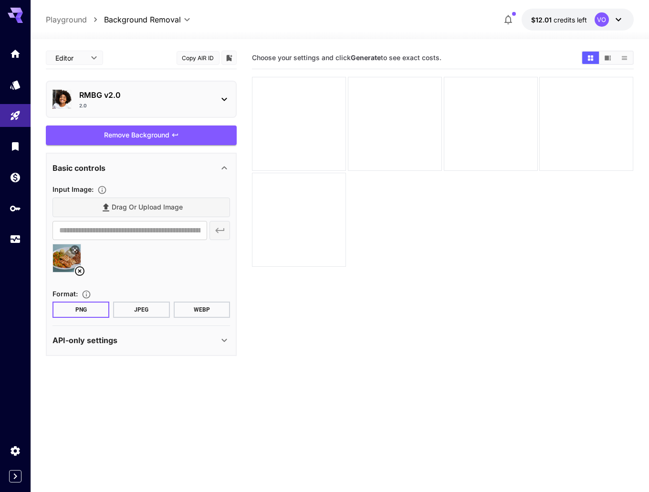
click at [141, 135] on div "Remove Background" at bounding box center [141, 136] width 191 height 20
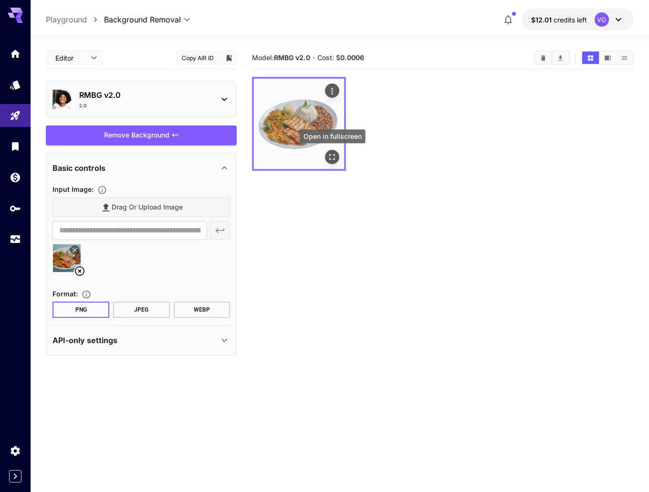
click at [334, 160] on icon "Open in fullscreen" at bounding box center [333, 157] width 10 height 10
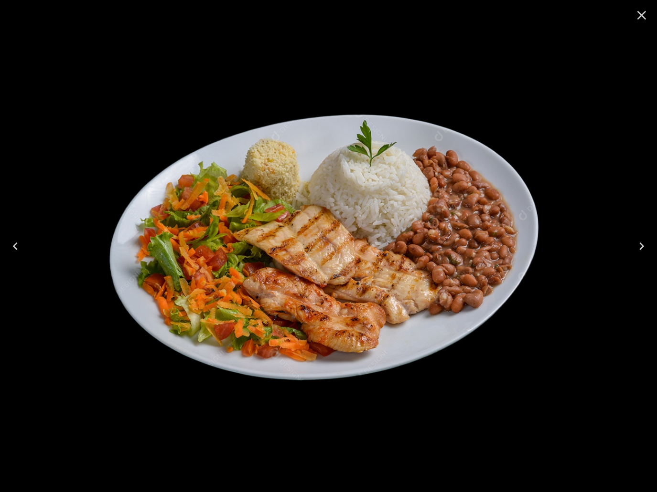
click at [639, 15] on icon "Close" at bounding box center [641, 15] width 15 height 15
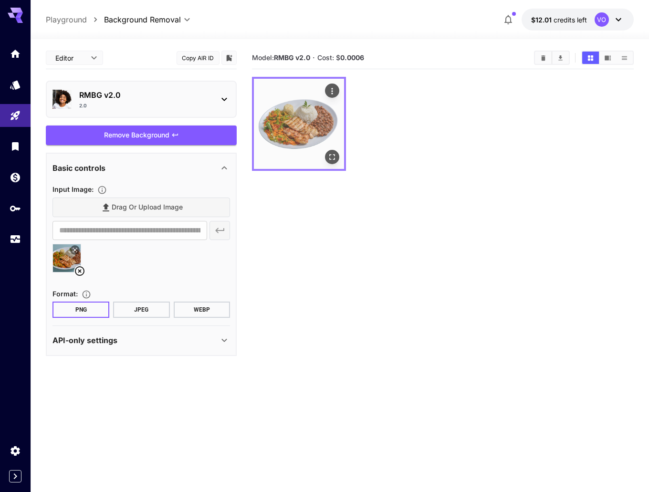
click at [302, 124] on img at bounding box center [299, 124] width 90 height 90
click at [130, 335] on div "API-only settings" at bounding box center [136, 340] width 166 height 11
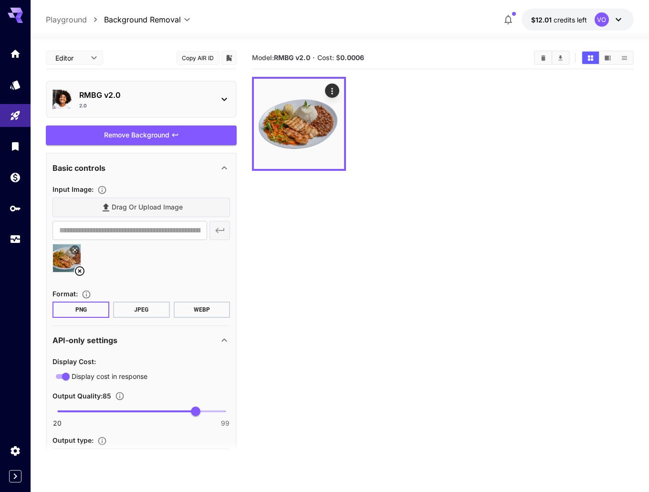
click at [140, 338] on div "API-only settings" at bounding box center [136, 340] width 166 height 11
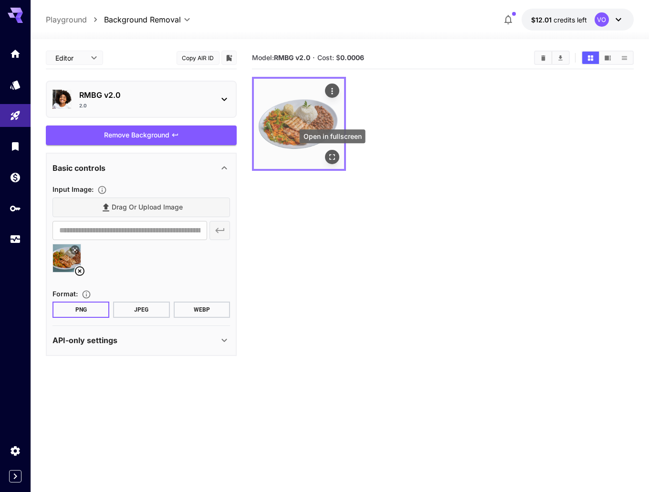
click at [334, 161] on icon "Open in fullscreen" at bounding box center [333, 157] width 10 height 10
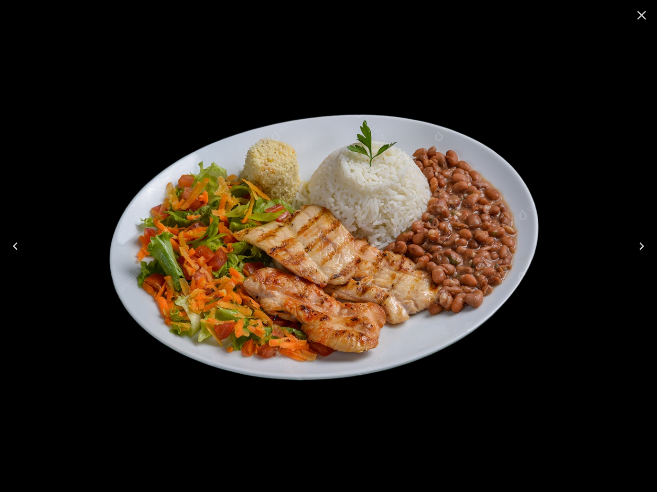
drag, startPoint x: 643, startPoint y: 12, endPoint x: 596, endPoint y: 21, distance: 48.0
click at [643, 13] on icon "Close" at bounding box center [641, 15] width 9 height 9
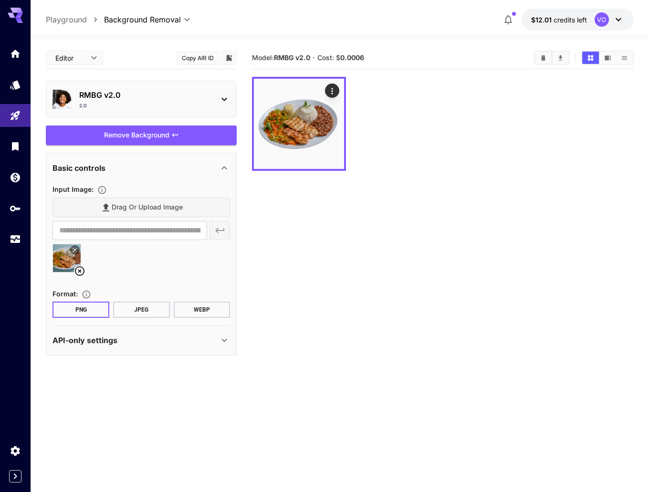
click at [106, 101] on div "RMBG v2.0 2.0" at bounding box center [145, 99] width 132 height 20
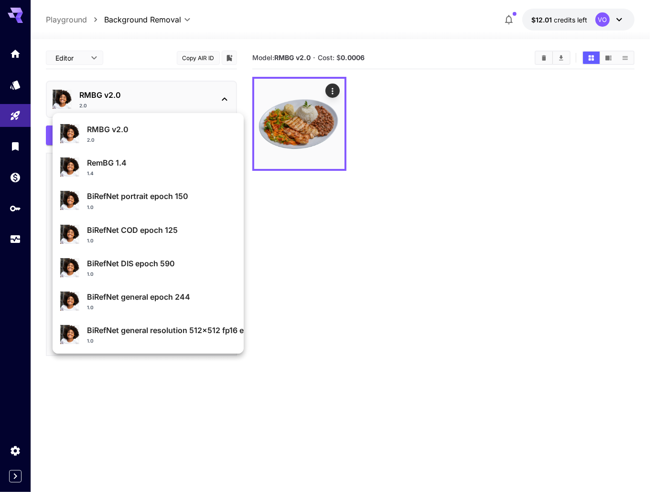
click at [114, 166] on p "RemBG 1.4" at bounding box center [161, 162] width 149 height 11
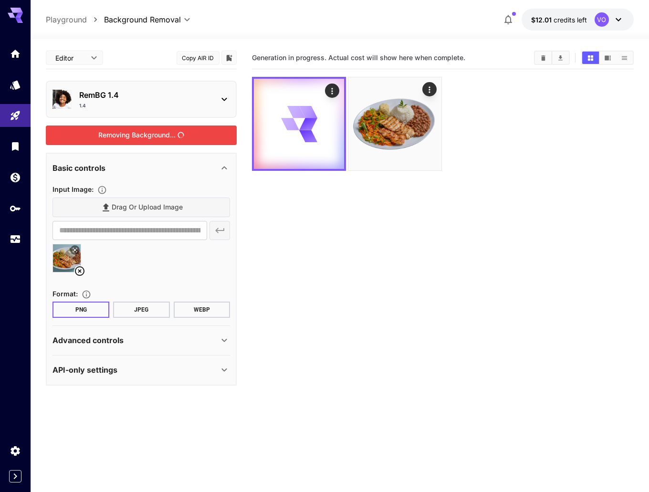
click at [154, 132] on div "Removing Background..." at bounding box center [141, 136] width 191 height 20
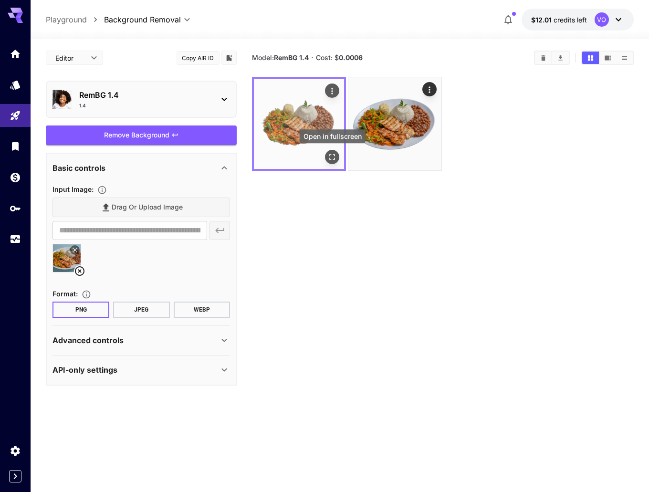
click at [332, 158] on icon "Open in fullscreen" at bounding box center [333, 157] width 10 height 10
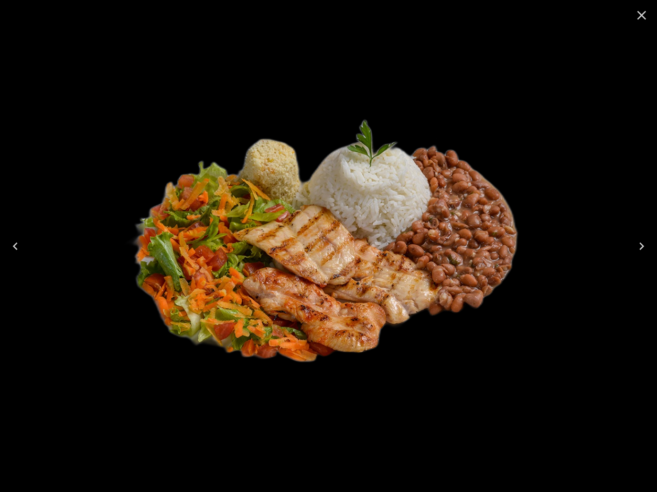
click at [642, 15] on icon "Close" at bounding box center [641, 15] width 9 height 9
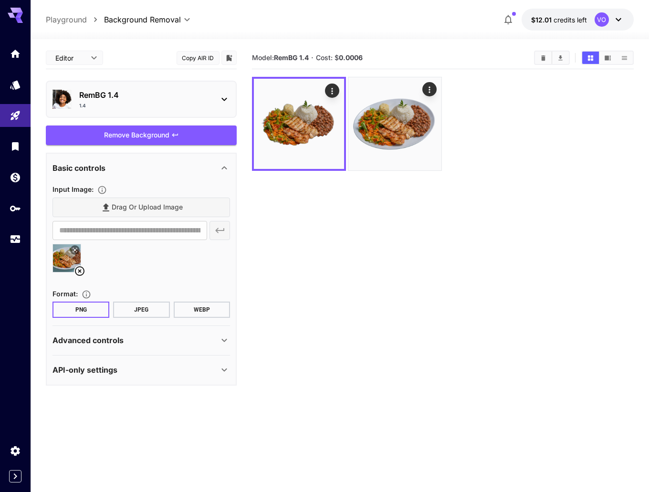
click at [175, 96] on p "RemBG 1.4" at bounding box center [145, 94] width 132 height 11
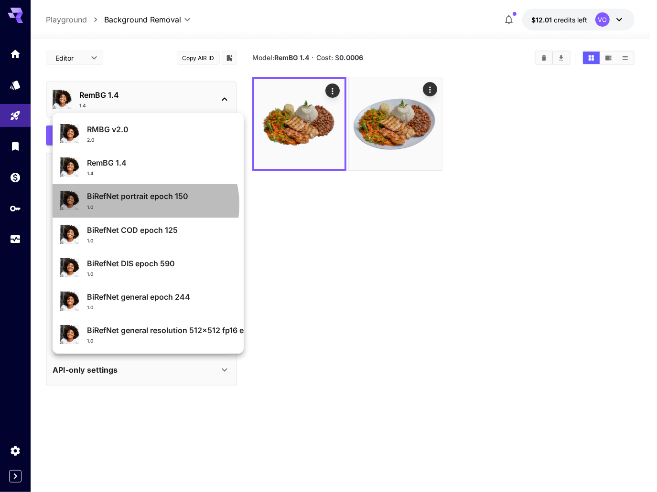
drag, startPoint x: 142, startPoint y: 205, endPoint x: 149, endPoint y: 200, distance: 8.1
click at [143, 205] on div "1.0" at bounding box center [161, 207] width 149 height 7
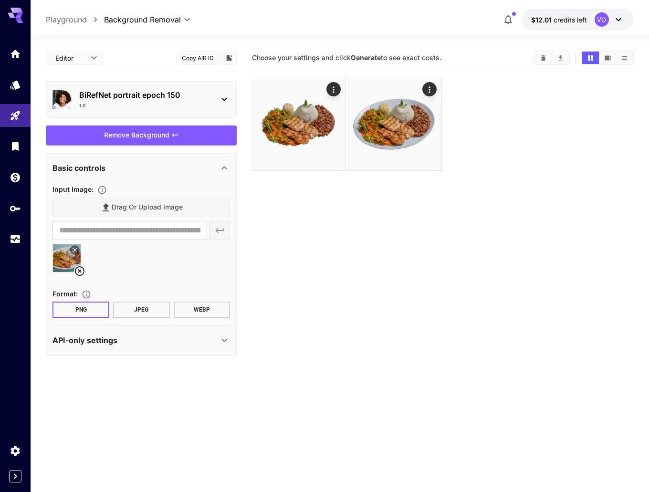
click at [139, 132] on div "Remove Background" at bounding box center [141, 136] width 191 height 20
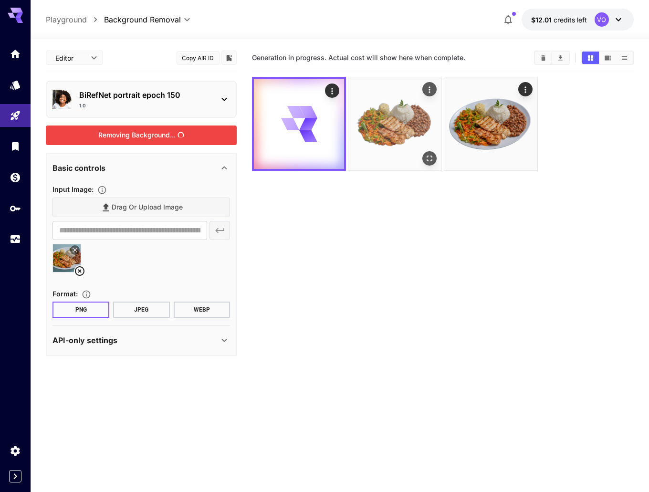
click at [401, 120] on img at bounding box center [395, 123] width 93 height 93
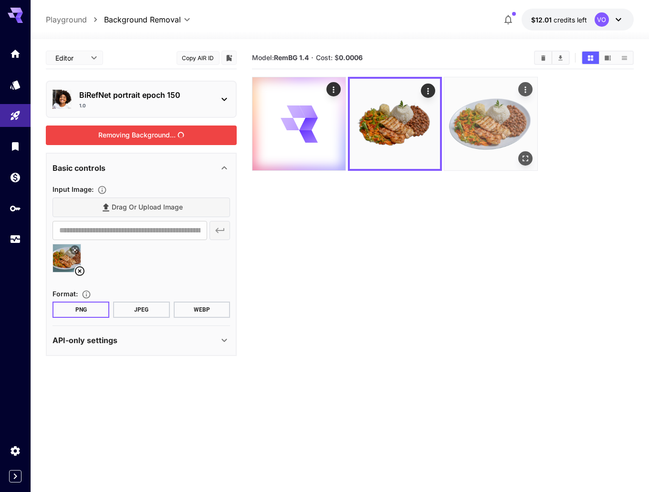
click at [481, 108] on img at bounding box center [491, 123] width 93 height 93
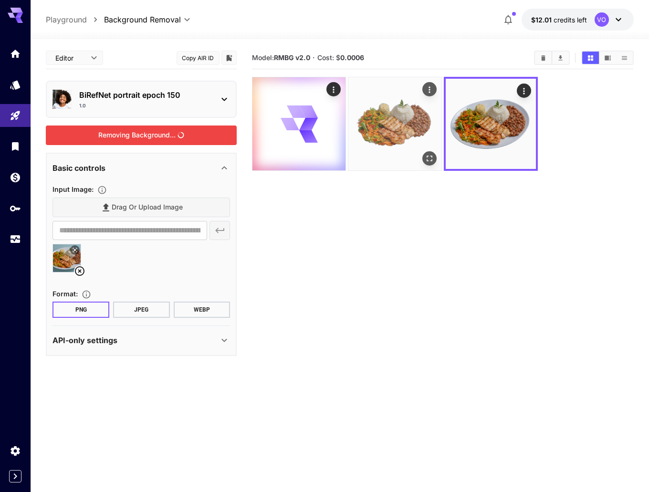
click at [390, 110] on img at bounding box center [395, 123] width 93 height 93
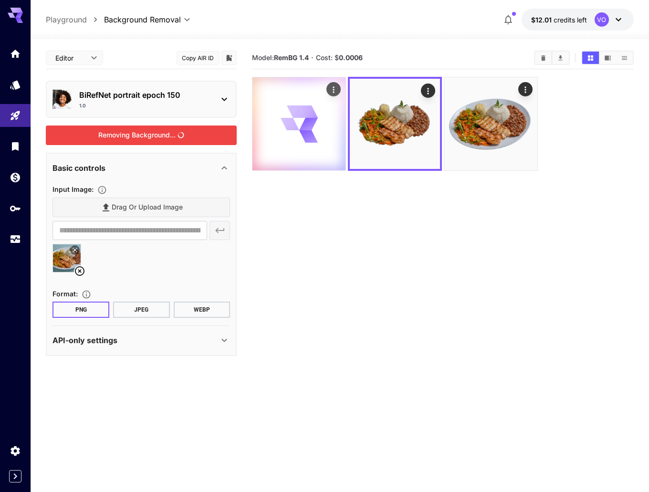
click at [297, 107] on icon at bounding box center [296, 112] width 19 height 12
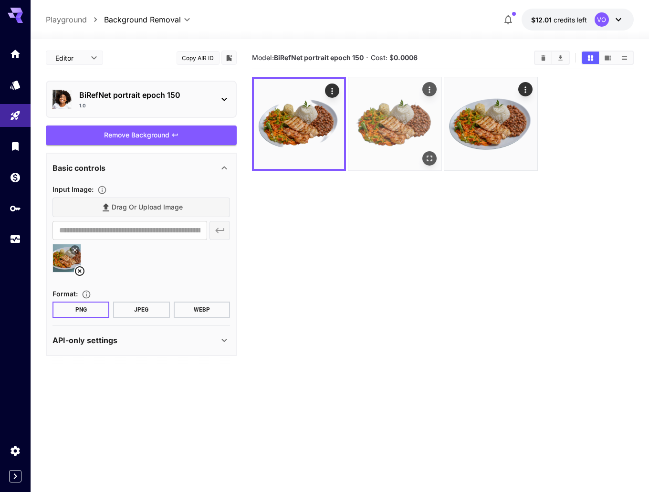
click at [403, 110] on img at bounding box center [395, 123] width 93 height 93
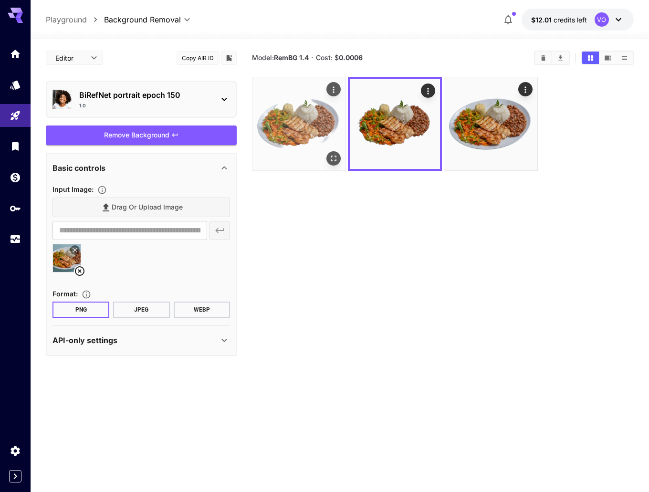
click at [310, 113] on img at bounding box center [299, 123] width 93 height 93
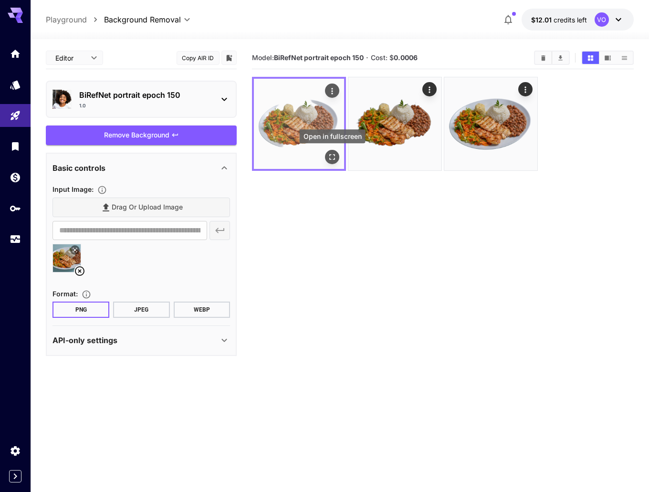
click at [334, 158] on icon "Open in fullscreen" at bounding box center [333, 157] width 10 height 10
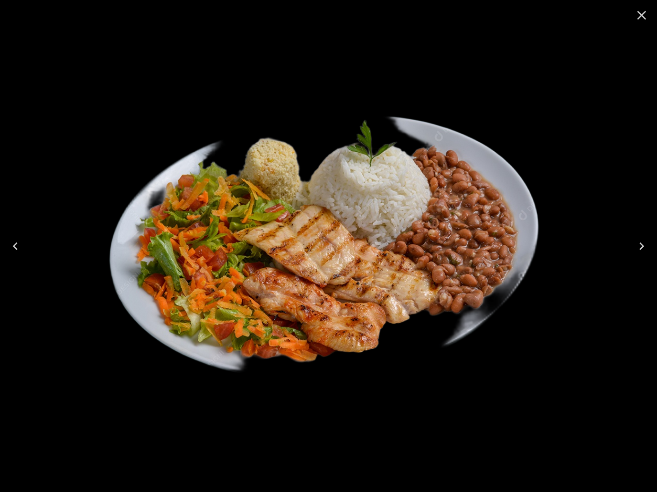
click at [638, 19] on icon "Close" at bounding box center [641, 15] width 15 height 15
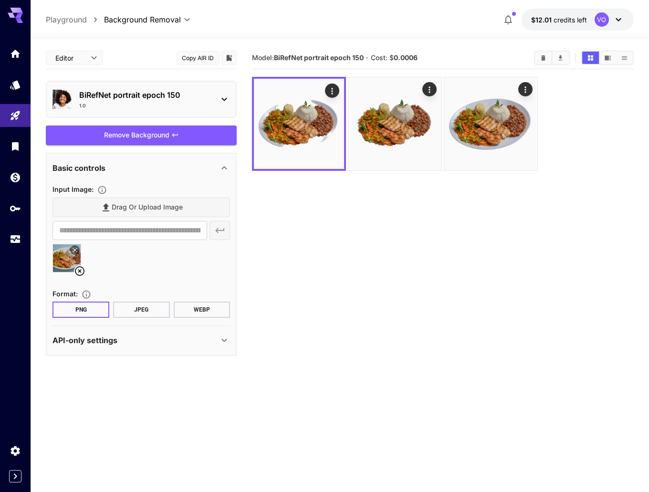
click at [189, 96] on p "BiRefNet portrait epoch 150" at bounding box center [145, 94] width 132 height 11
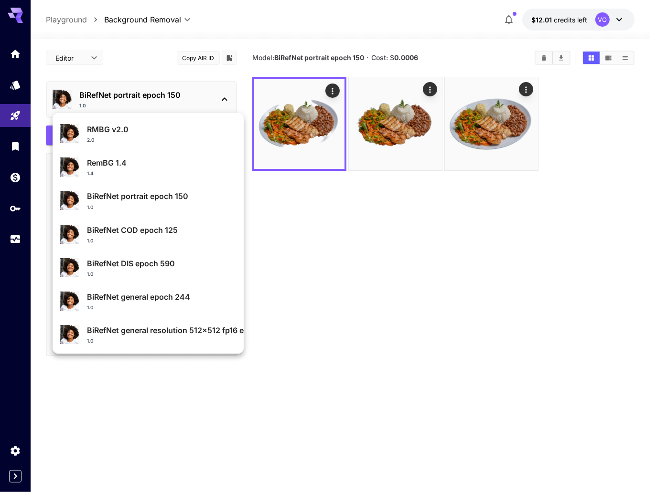
click at [266, 32] on div at bounding box center [328, 246] width 657 height 492
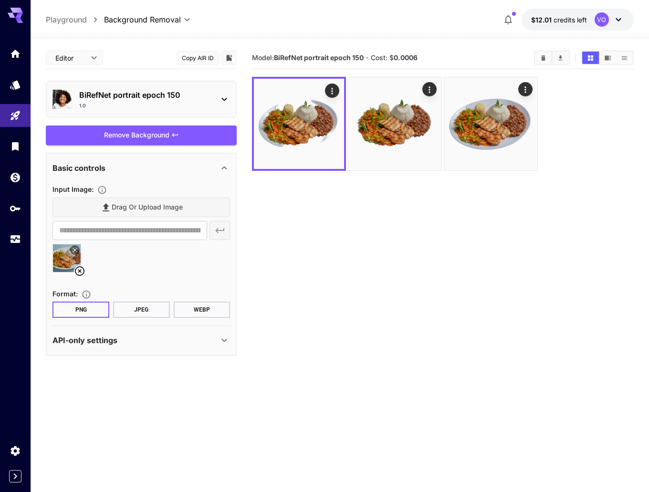
drag, startPoint x: 376, startPoint y: 244, endPoint x: 373, endPoint y: 239, distance: 5.2
click at [376, 244] on section "Model: BiRefNet portrait epoch 150 · Cost: $ 0.0006" at bounding box center [443, 293] width 382 height 492
click at [180, 102] on div "1.0" at bounding box center [145, 105] width 132 height 7
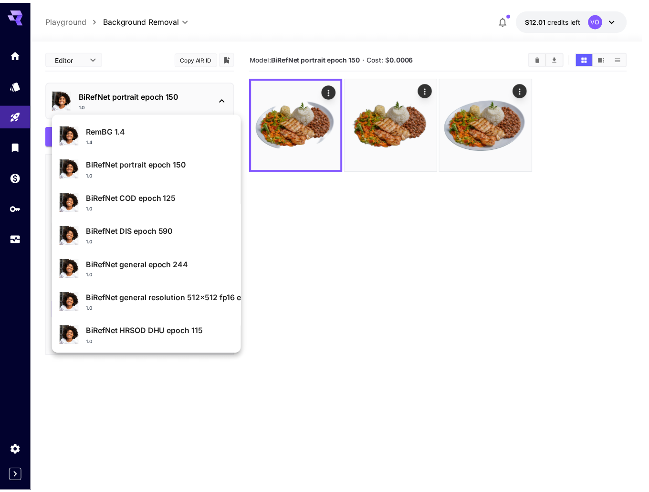
scroll to position [101, 0]
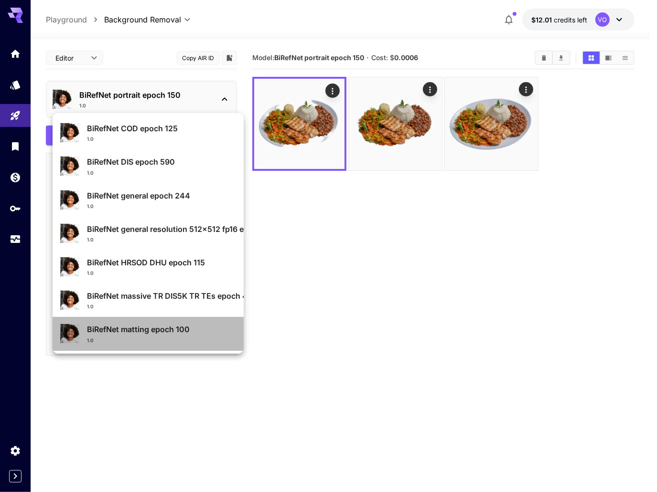
click at [162, 330] on p "BiRefNet matting epoch 100" at bounding box center [161, 329] width 149 height 11
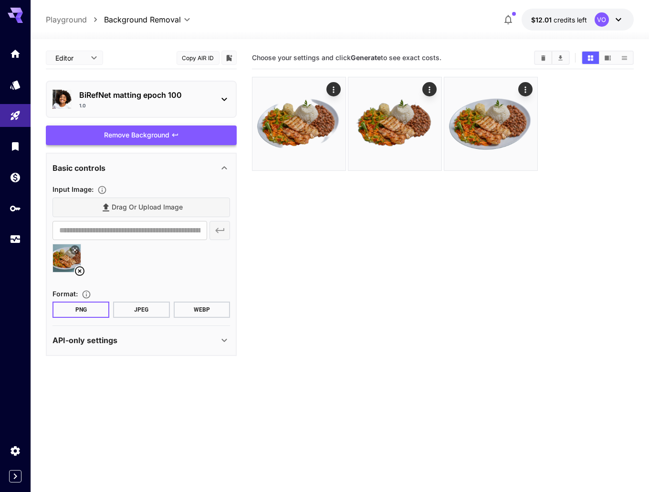
click at [133, 132] on div "Remove Background" at bounding box center [141, 136] width 191 height 20
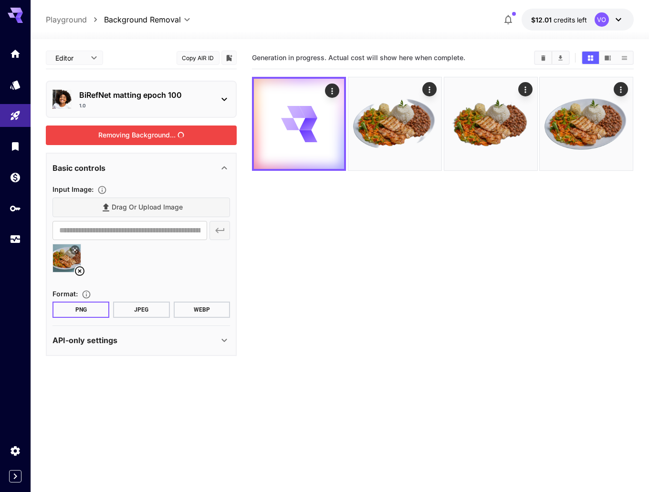
click at [170, 97] on p "BiRefNet matting epoch 100" at bounding box center [145, 94] width 132 height 11
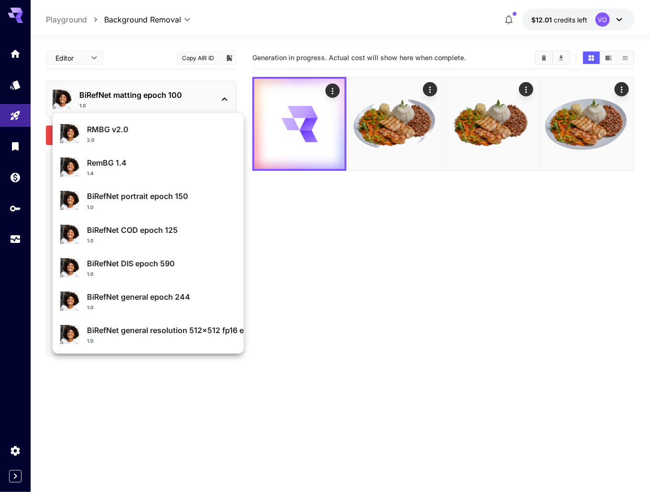
click at [460, 288] on div at bounding box center [328, 246] width 657 height 492
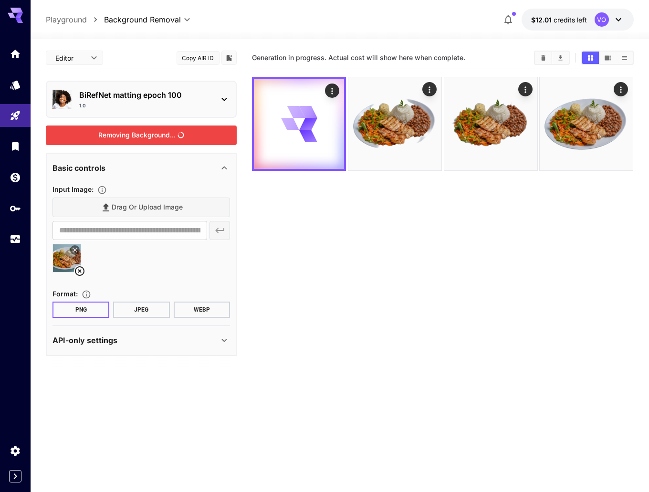
click at [139, 95] on p "BiRefNet matting epoch 100" at bounding box center [145, 94] width 132 height 11
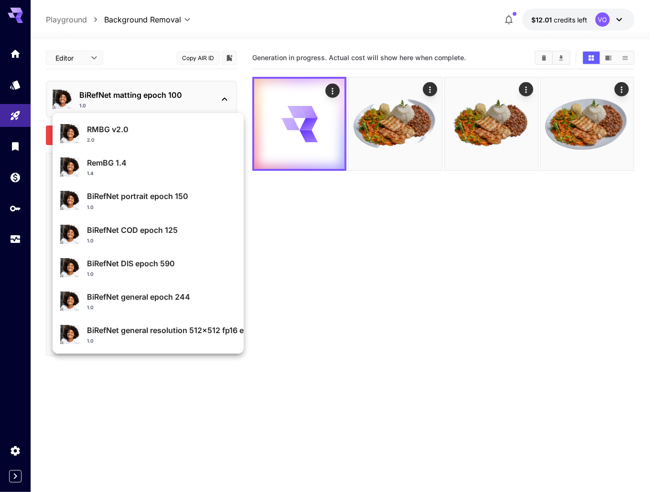
click at [468, 254] on div at bounding box center [328, 246] width 657 height 492
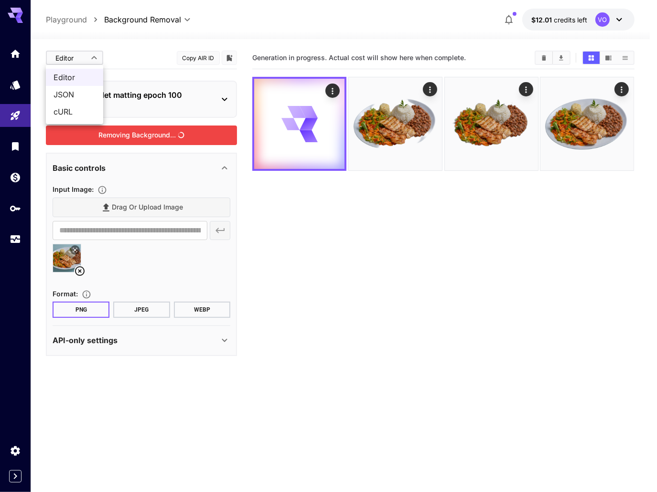
click at [68, 57] on body "**********" at bounding box center [328, 284] width 657 height 568
click at [78, 58] on div at bounding box center [328, 246] width 657 height 492
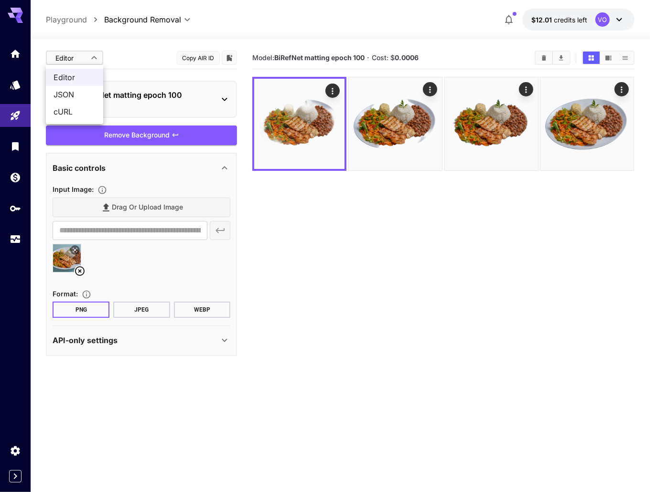
click at [83, 57] on body "**********" at bounding box center [328, 284] width 657 height 568
click at [84, 57] on div at bounding box center [328, 246] width 657 height 492
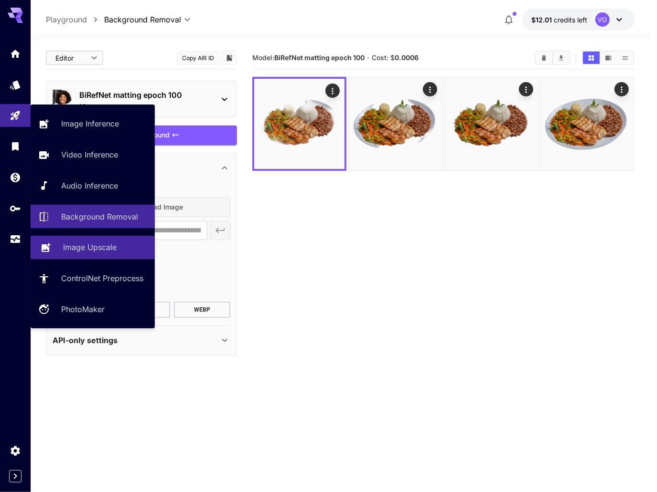
click at [81, 250] on p "Image Upscale" at bounding box center [89, 247] width 53 height 11
type input "**********"
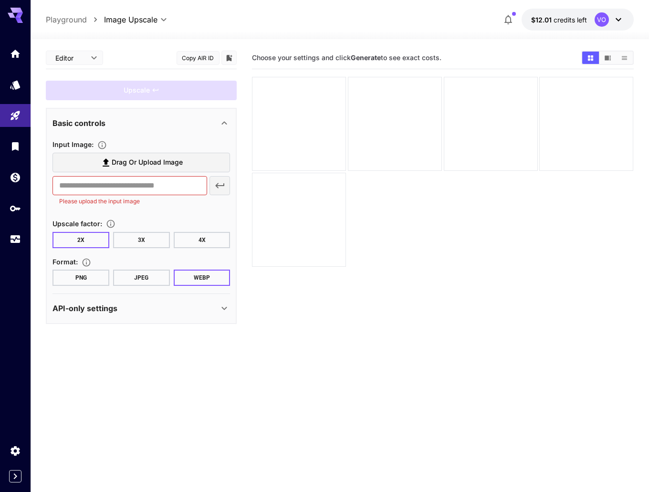
click at [150, 162] on span "Drag or upload image" at bounding box center [147, 163] width 71 height 12
click at [0, 0] on input "Drag or upload image" at bounding box center [0, 0] width 0 height 0
click at [135, 157] on span "Drag or upload image" at bounding box center [147, 163] width 71 height 12
click at [0, 0] on input "Drag or upload image" at bounding box center [0, 0] width 0 height 0
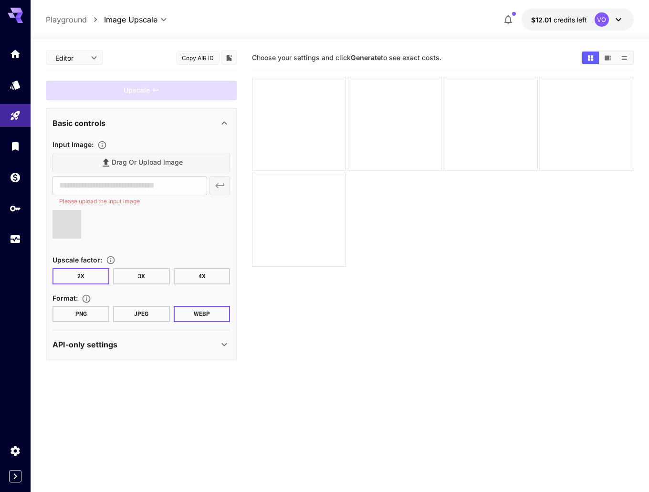
type input "**********"
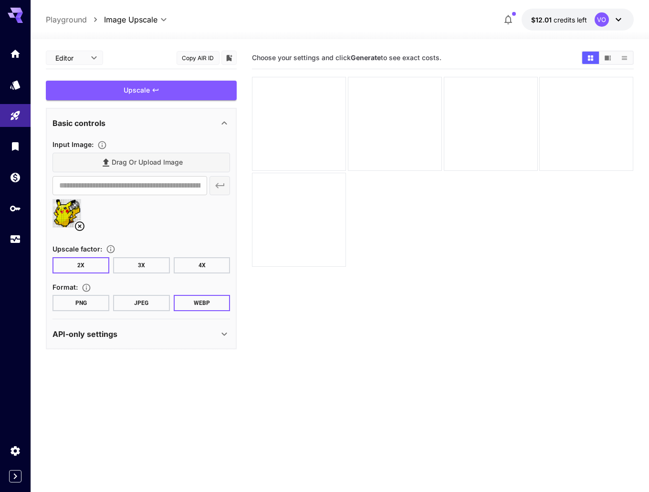
click at [141, 266] on button "3X" at bounding box center [141, 265] width 57 height 16
click at [77, 265] on button "2X" at bounding box center [81, 265] width 57 height 16
click at [140, 267] on button "3X" at bounding box center [141, 265] width 57 height 16
click at [199, 265] on button "4X" at bounding box center [202, 265] width 57 height 16
click at [85, 263] on button "2X" at bounding box center [81, 265] width 57 height 16
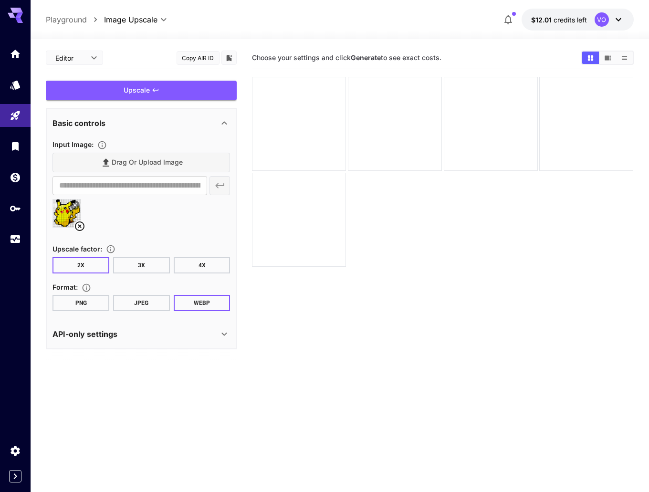
click at [88, 307] on button "PNG" at bounding box center [81, 303] width 57 height 16
click at [212, 300] on button "WEBP" at bounding box center [202, 303] width 57 height 16
click at [135, 89] on div "Upscale" at bounding box center [141, 91] width 191 height 20
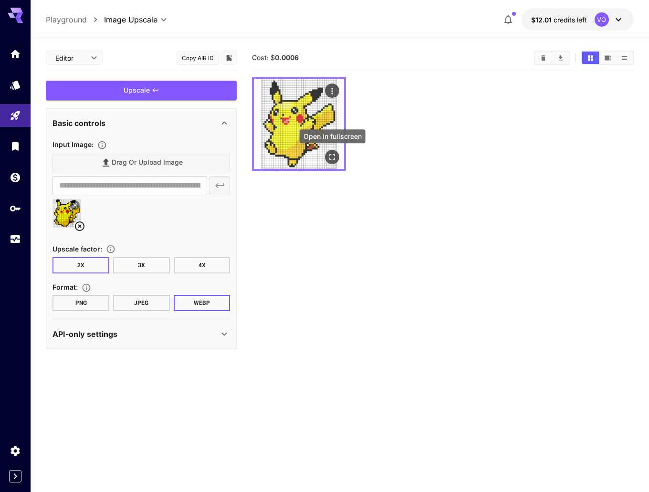
click at [331, 155] on icon "Open in fullscreen" at bounding box center [333, 157] width 10 height 10
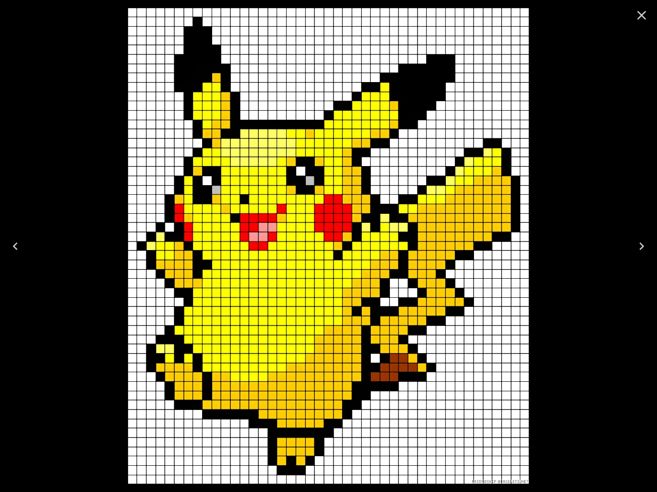
drag, startPoint x: 636, startPoint y: 16, endPoint x: 619, endPoint y: 17, distance: 16.7
click at [635, 16] on icon "Close" at bounding box center [641, 15] width 15 height 15
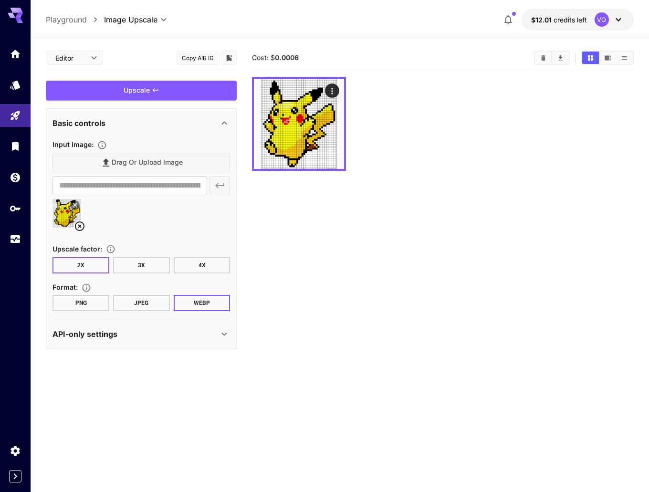
click at [209, 267] on button "4X" at bounding box center [202, 265] width 57 height 16
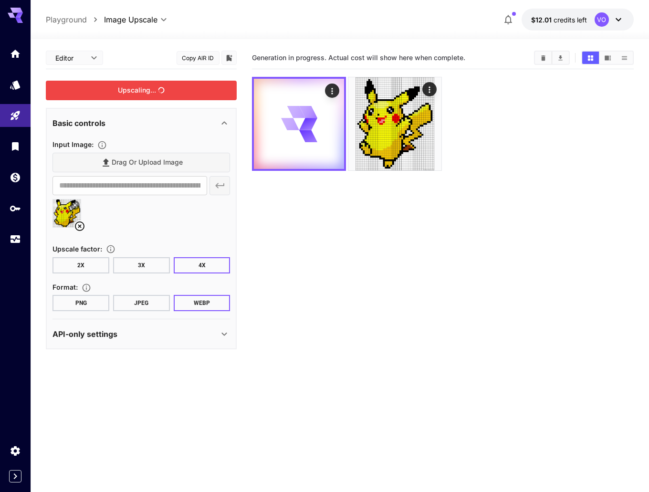
click at [149, 93] on div "Upscaling..." at bounding box center [141, 91] width 191 height 20
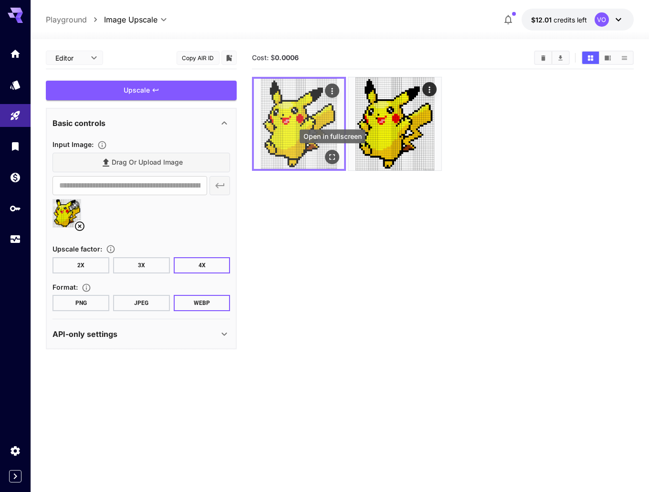
click at [334, 158] on icon "Open in fullscreen" at bounding box center [333, 157] width 10 height 10
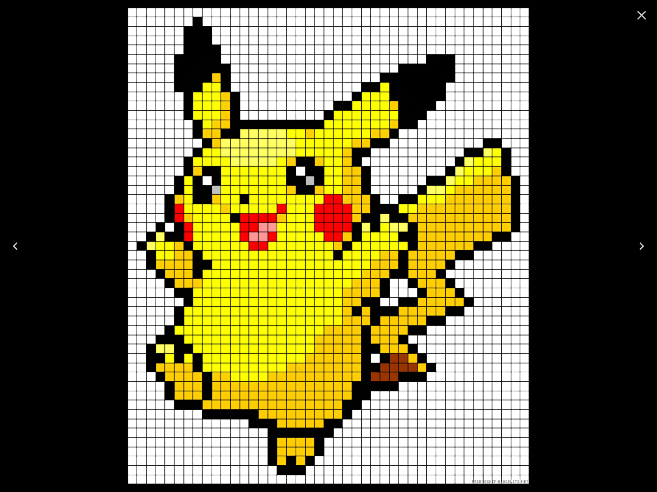
click at [640, 18] on icon "Close" at bounding box center [641, 15] width 15 height 15
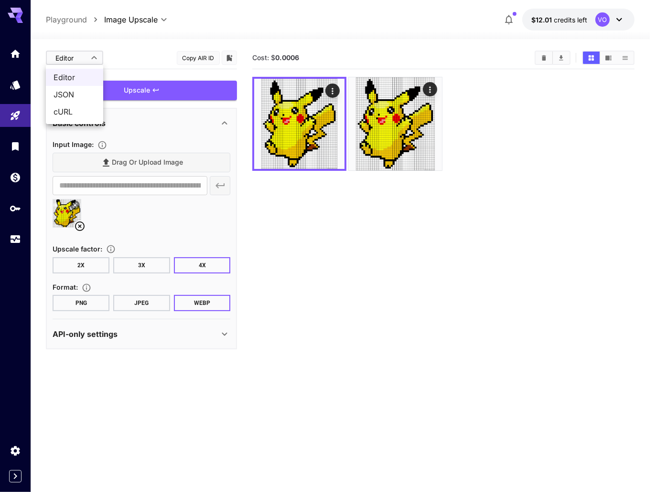
click at [85, 59] on body "**********" at bounding box center [328, 284] width 657 height 568
click at [85, 59] on div at bounding box center [328, 246] width 657 height 492
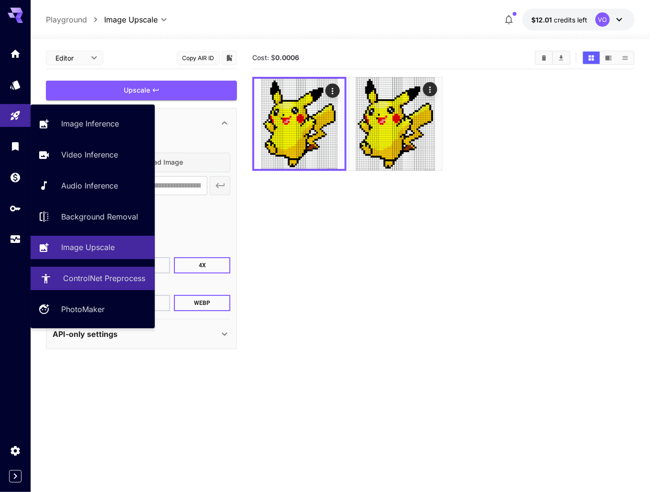
click at [114, 282] on p "ControlNet Preprocess" at bounding box center [104, 278] width 82 height 11
type input "**********"
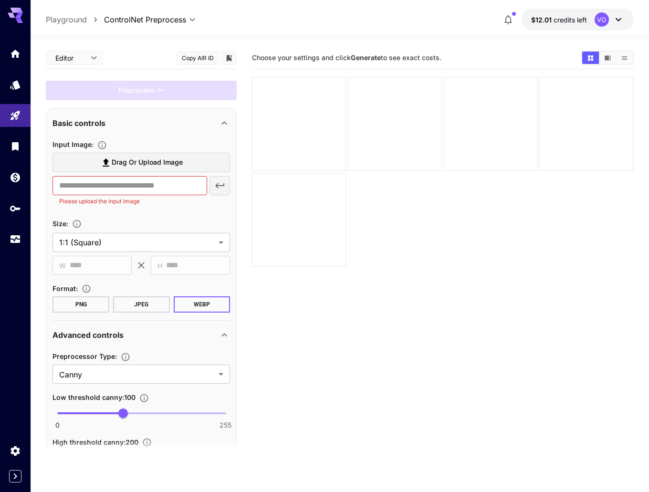
click at [136, 161] on span "Drag or upload image" at bounding box center [147, 163] width 71 height 12
click at [0, 0] on input "Drag or upload image" at bounding box center [0, 0] width 0 height 0
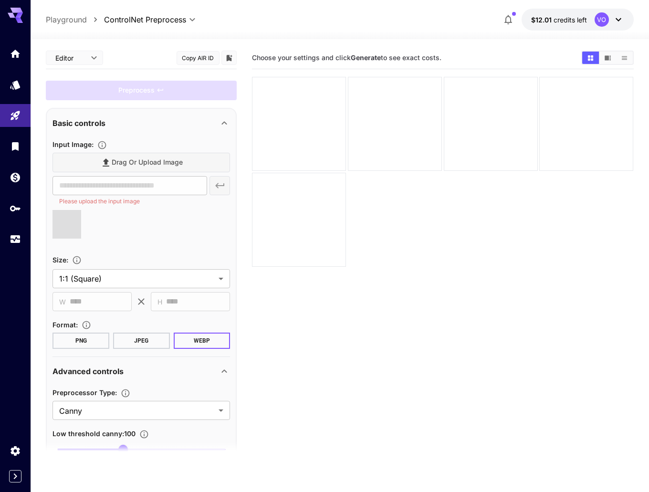
type input "**********"
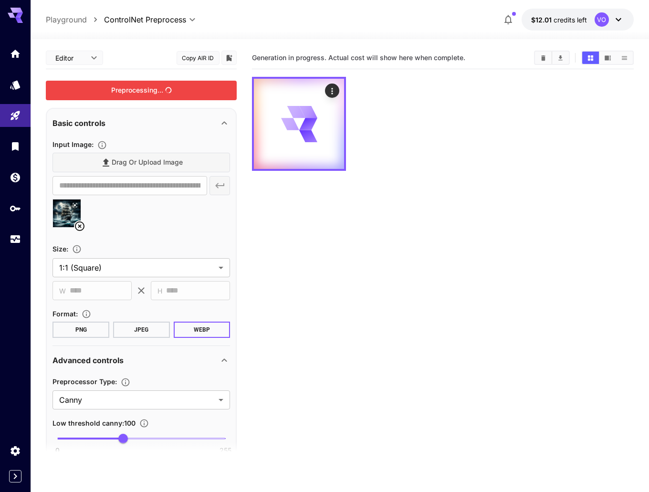
click at [137, 91] on div "Preprocessing..." at bounding box center [141, 91] width 191 height 20
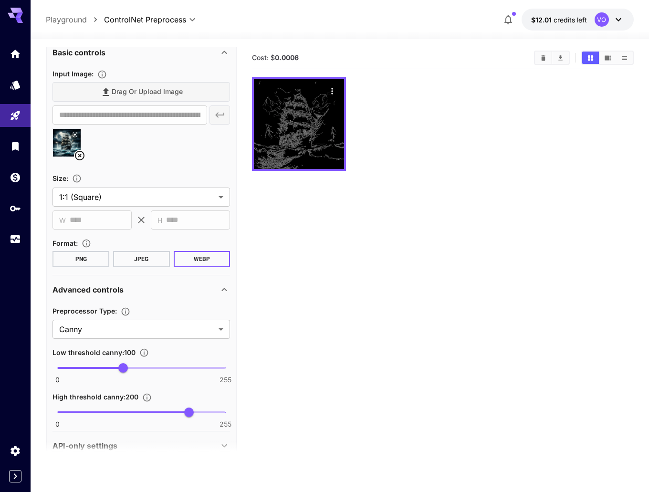
scroll to position [89, 0]
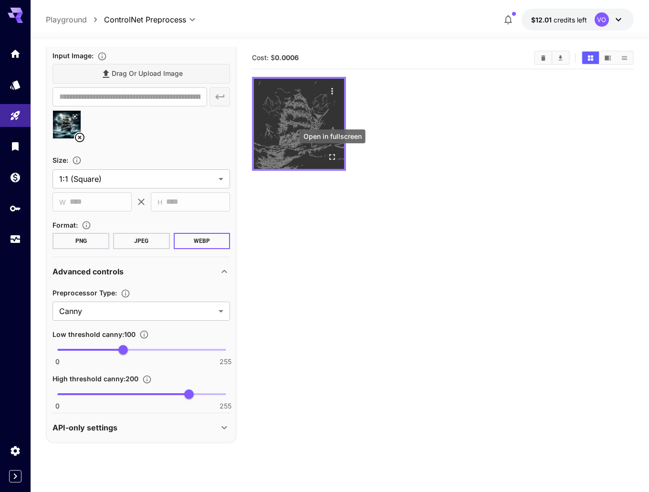
click at [331, 158] on icon "Open in fullscreen" at bounding box center [333, 157] width 10 height 10
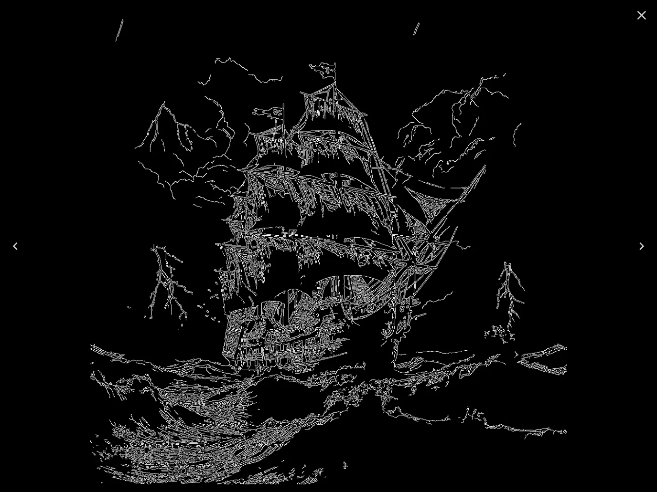
click at [638, 16] on icon "Close" at bounding box center [641, 15] width 15 height 15
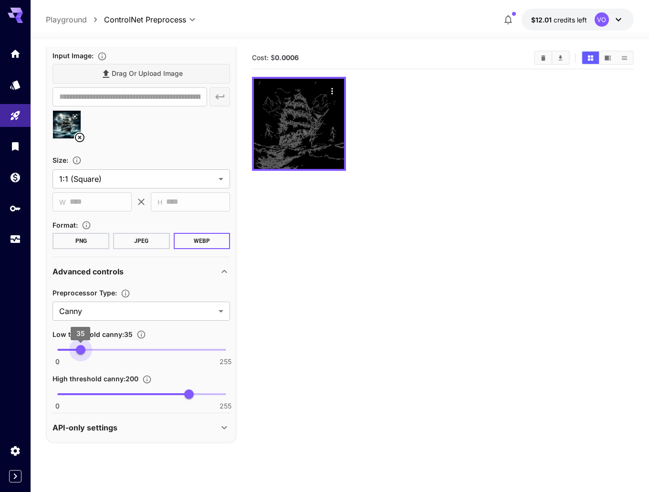
drag, startPoint x: 98, startPoint y: 347, endPoint x: 113, endPoint y: 338, distance: 17.4
click at [84, 345] on span "35" at bounding box center [81, 350] width 10 height 10
type input "**"
drag, startPoint x: 177, startPoint y: 393, endPoint x: 126, endPoint y: 360, distance: 61.2
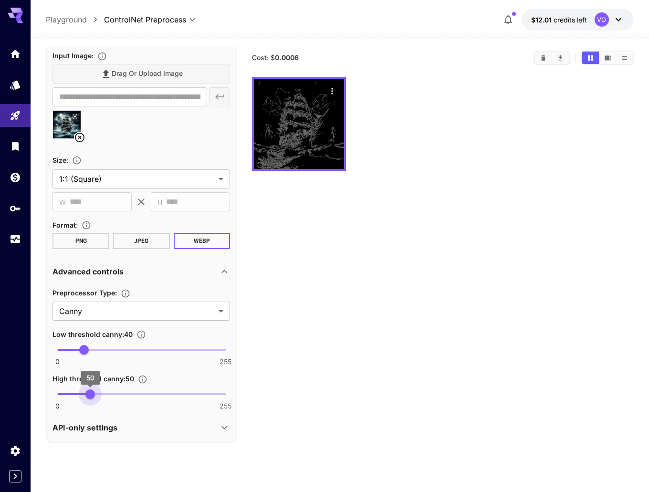
click at [92, 393] on span "50" at bounding box center [90, 395] width 10 height 10
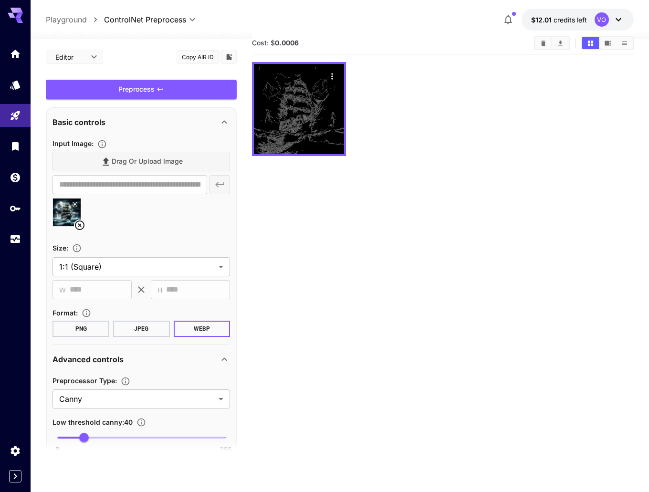
scroll to position [0, 0]
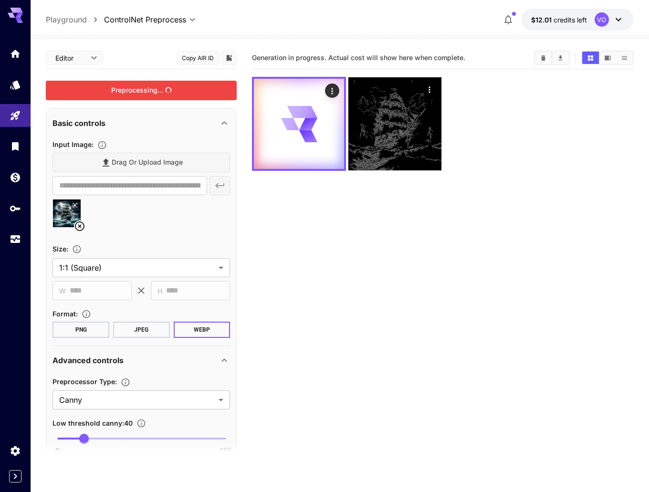
click at [149, 97] on div "Preprocessing..." at bounding box center [141, 91] width 191 height 20
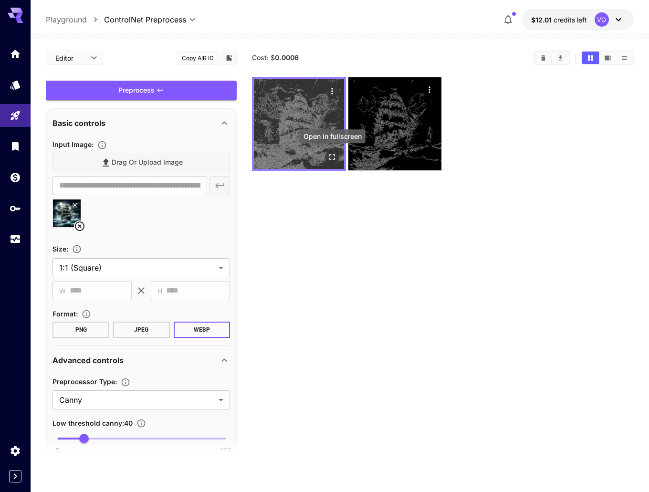
click at [329, 158] on icon "Open in fullscreen" at bounding box center [333, 157] width 10 height 10
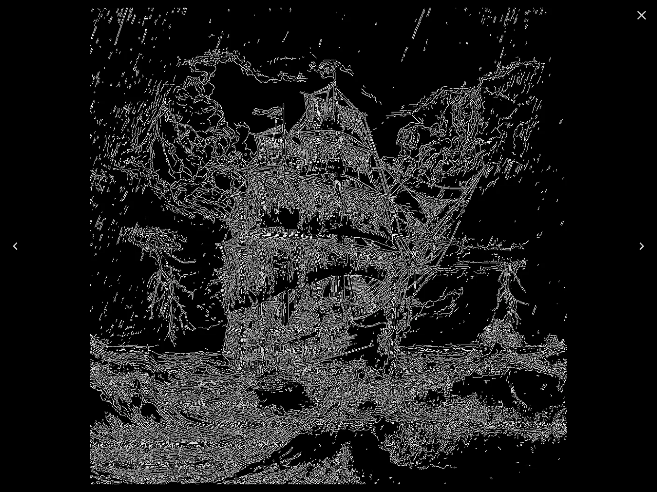
click at [640, 15] on icon "Close" at bounding box center [641, 15] width 15 height 15
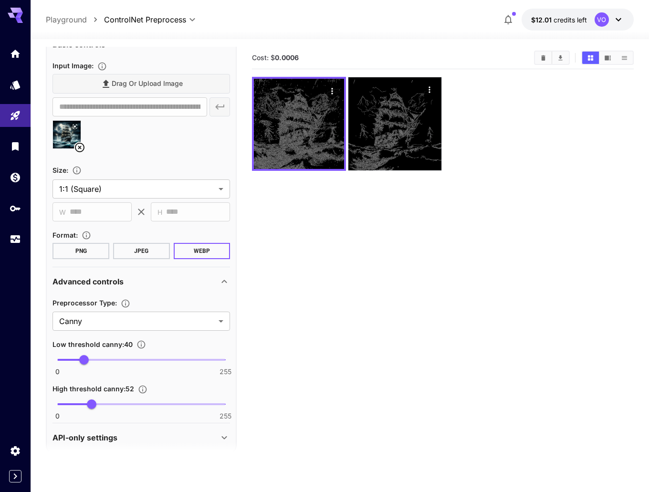
scroll to position [89, 0]
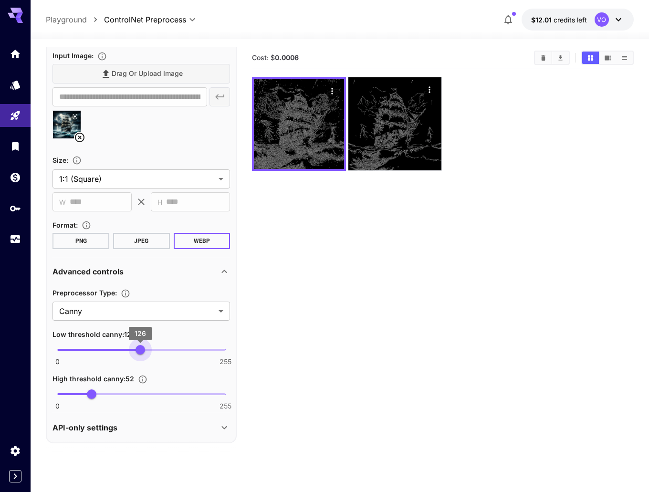
drag, startPoint x: 84, startPoint y: 349, endPoint x: 116, endPoint y: 344, distance: 32.3
click at [136, 347] on span "126" at bounding box center [141, 350] width 10 height 10
type input "**"
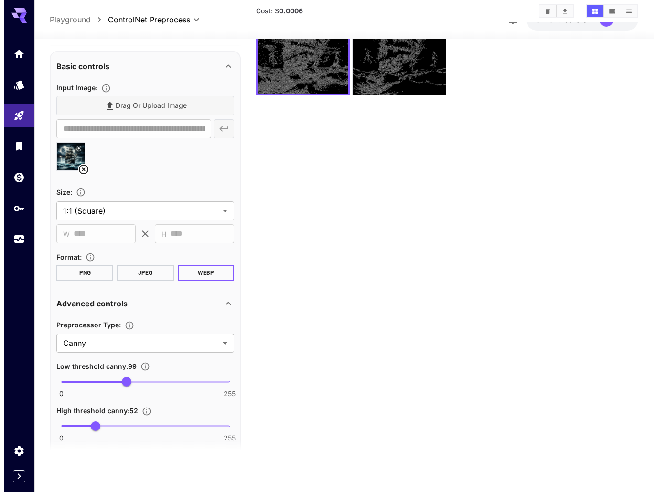
scroll to position [0, 0]
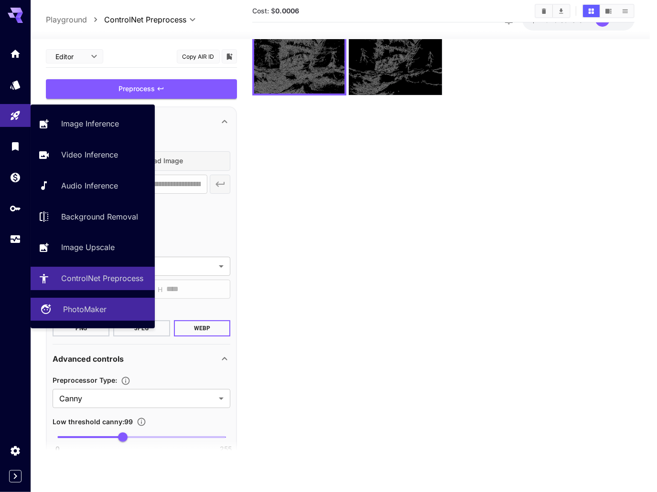
click at [89, 313] on p "PhotoMaker" at bounding box center [84, 309] width 43 height 11
type input "**********"
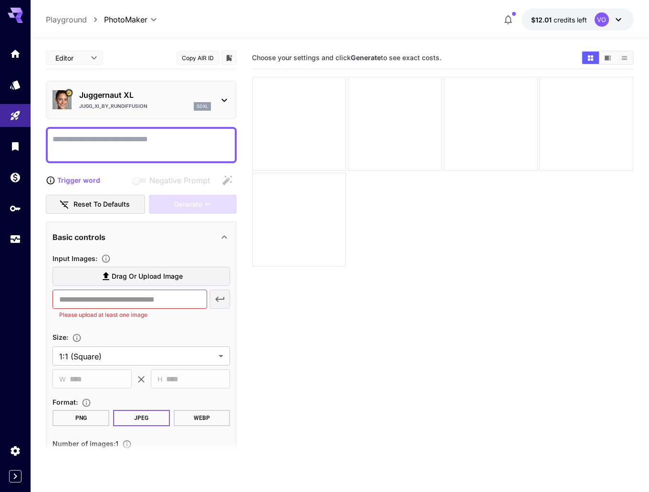
click at [132, 96] on p "Juggernaut XL" at bounding box center [145, 94] width 132 height 11
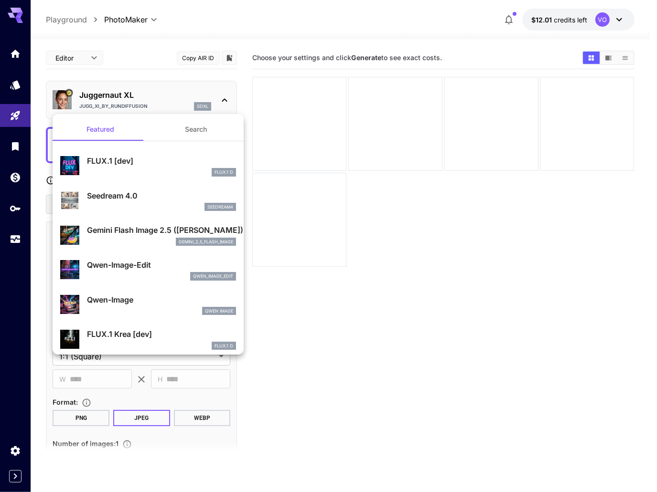
click at [132, 96] on div at bounding box center [328, 246] width 657 height 492
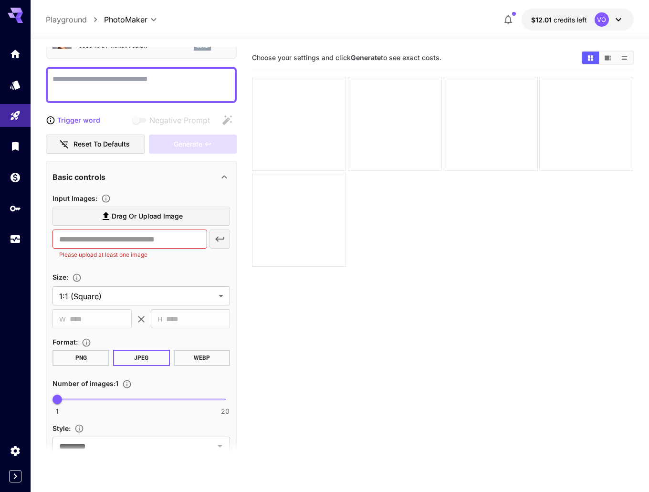
scroll to position [96, 0]
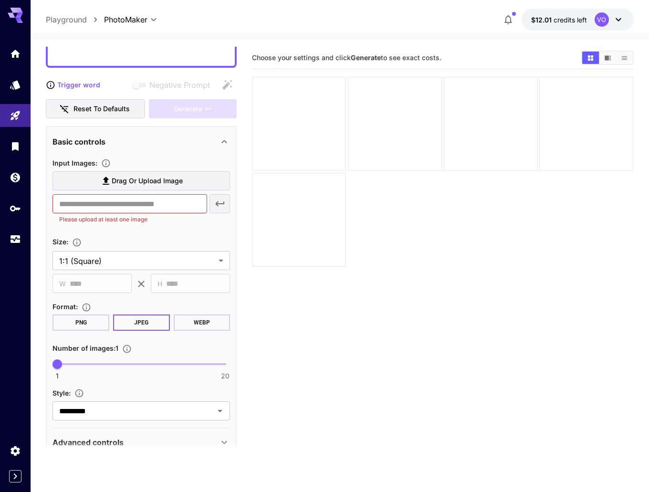
click at [134, 177] on span "Drag or upload image" at bounding box center [147, 181] width 71 height 12
click at [0, 0] on input "Drag or upload image" at bounding box center [0, 0] width 0 height 0
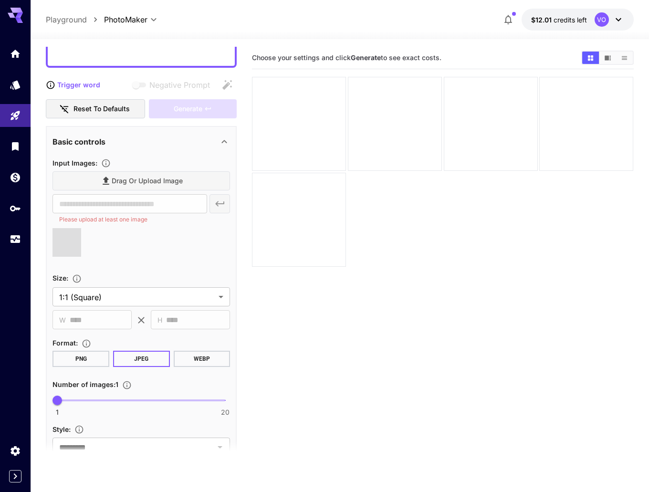
type input "**********"
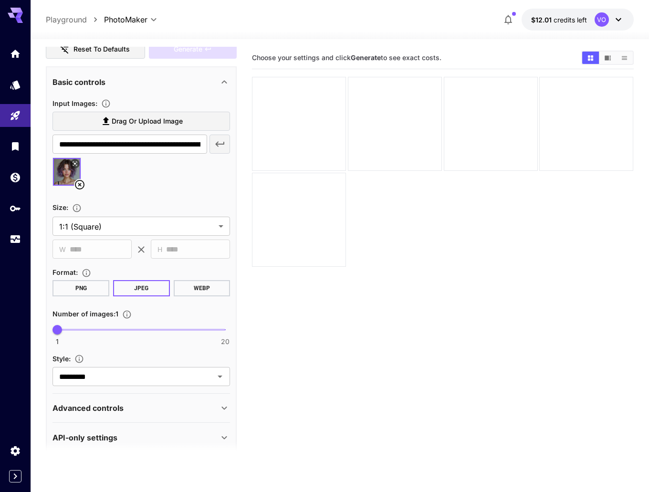
scroll to position [165, 0]
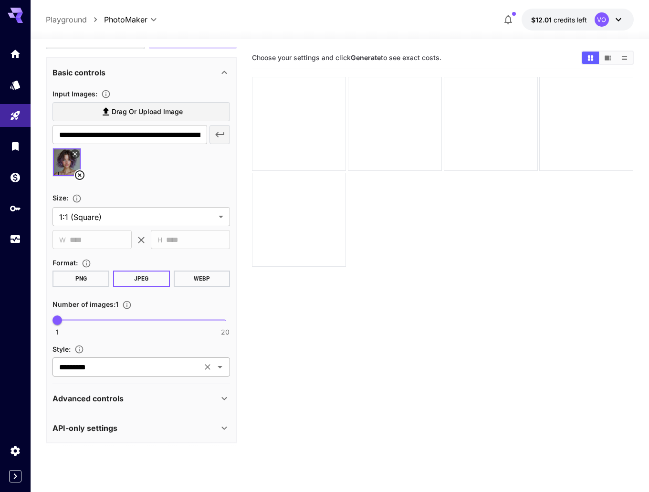
click at [137, 368] on input "*********" at bounding box center [127, 367] width 144 height 13
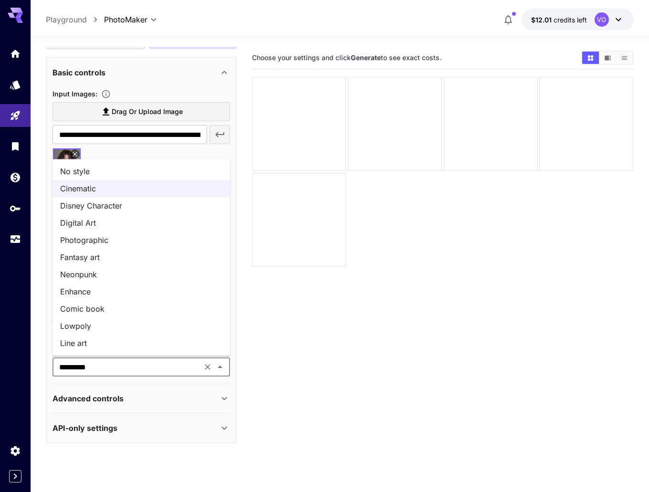
click at [131, 208] on li "Disney Character" at bounding box center [142, 205] width 178 height 17
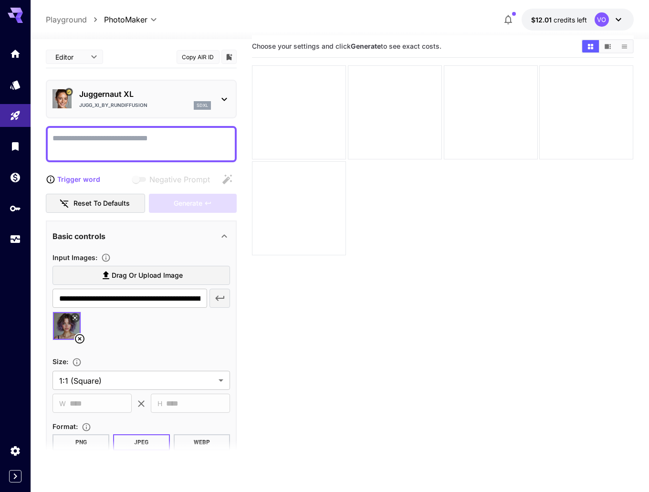
scroll to position [0, 0]
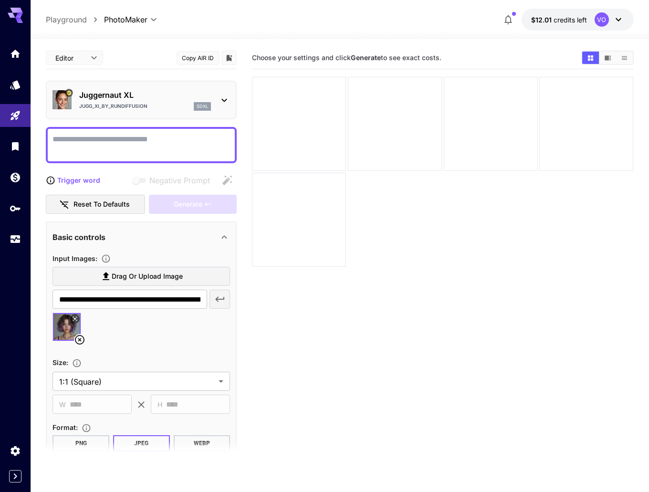
click at [105, 145] on textarea "Negative Prompt" at bounding box center [142, 145] width 178 height 23
click at [80, 182] on p "Trigger word" at bounding box center [78, 180] width 43 height 10
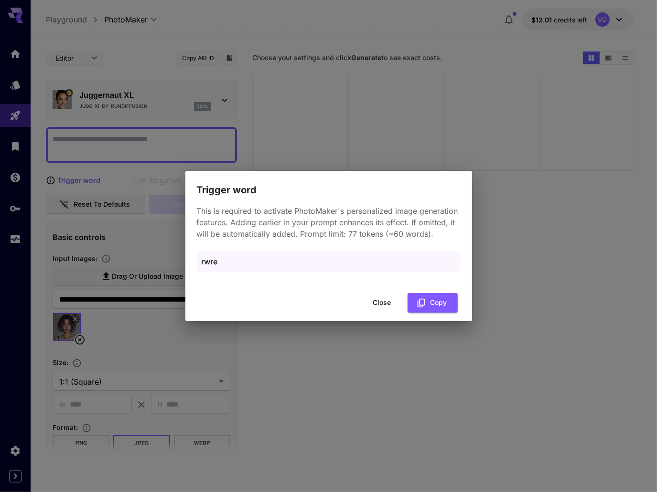
click at [211, 259] on p "rwre" at bounding box center [329, 261] width 254 height 11
click at [382, 303] on button "Close" at bounding box center [382, 303] width 43 height 20
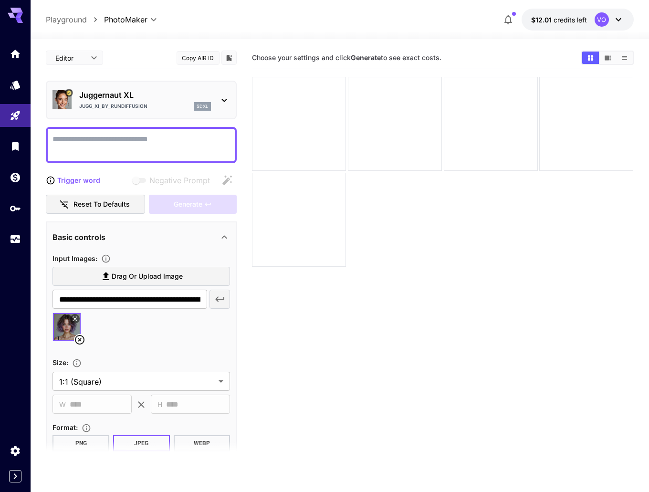
click at [112, 140] on textarea "Negative Prompt" at bounding box center [142, 145] width 178 height 23
click at [94, 141] on textarea "Negative Prompt" at bounding box center [142, 145] width 178 height 23
click at [224, 181] on icon "button" at bounding box center [227, 180] width 11 height 11
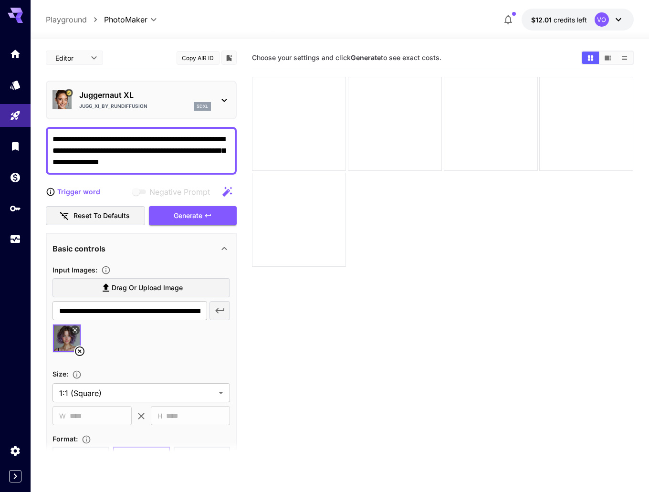
drag, startPoint x: 96, startPoint y: 138, endPoint x: 108, endPoint y: 129, distance: 15.1
click at [97, 136] on textarea "**********" at bounding box center [142, 151] width 178 height 34
click at [225, 191] on icon "button" at bounding box center [227, 191] width 11 height 11
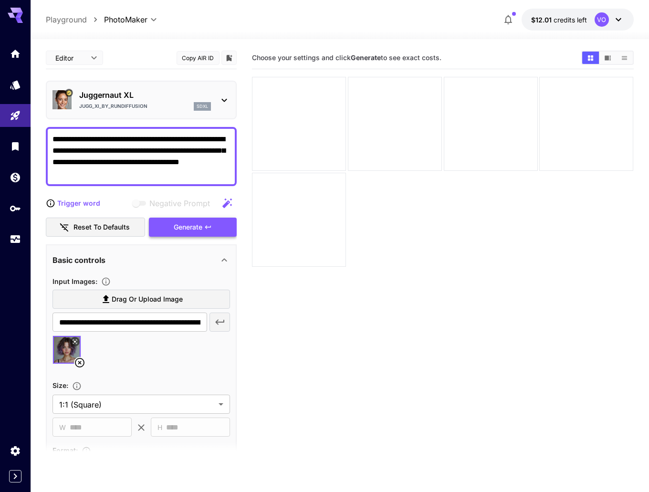
click at [198, 230] on div "Generate" at bounding box center [193, 228] width 88 height 20
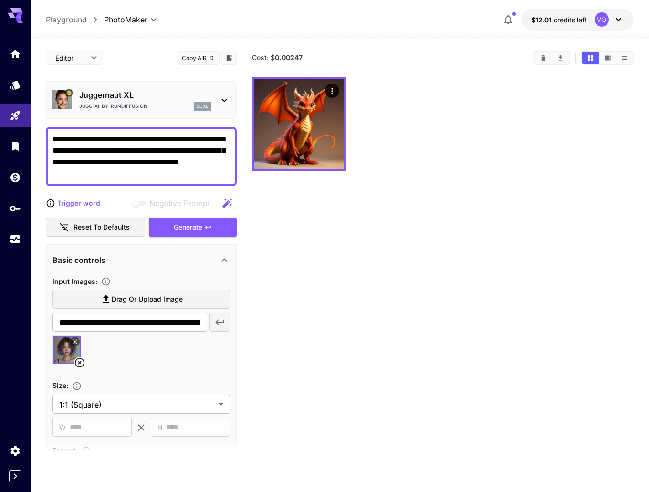
drag, startPoint x: 111, startPoint y: 173, endPoint x: 135, endPoint y: 140, distance: 40.8
click at [135, 140] on textarea "**********" at bounding box center [142, 157] width 178 height 46
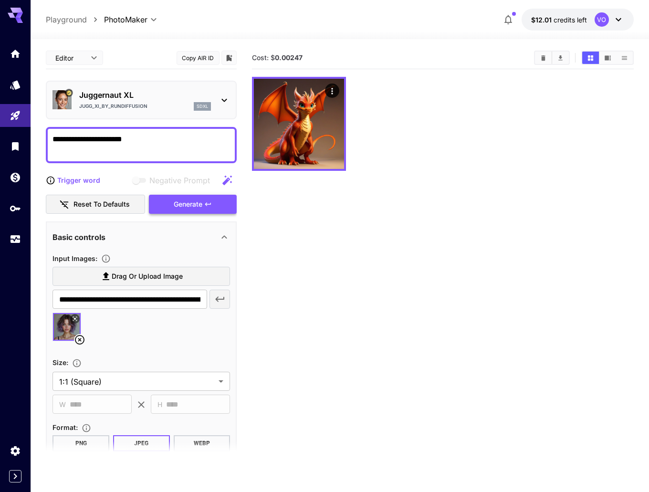
type textarea "**********"
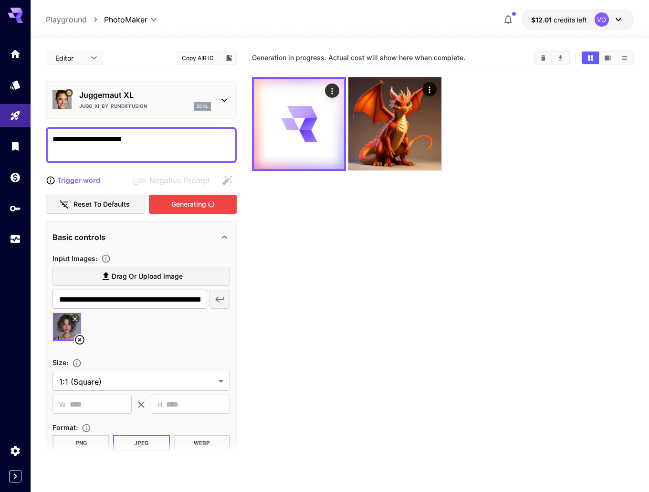
click at [182, 203] on div "Generating" at bounding box center [193, 205] width 88 height 20
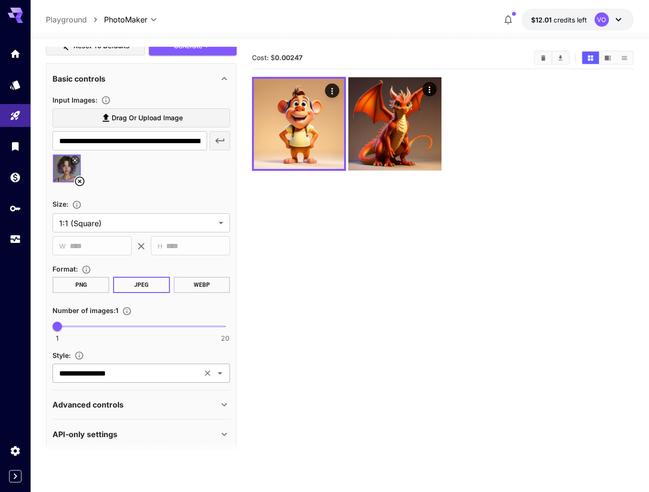
scroll to position [165, 0]
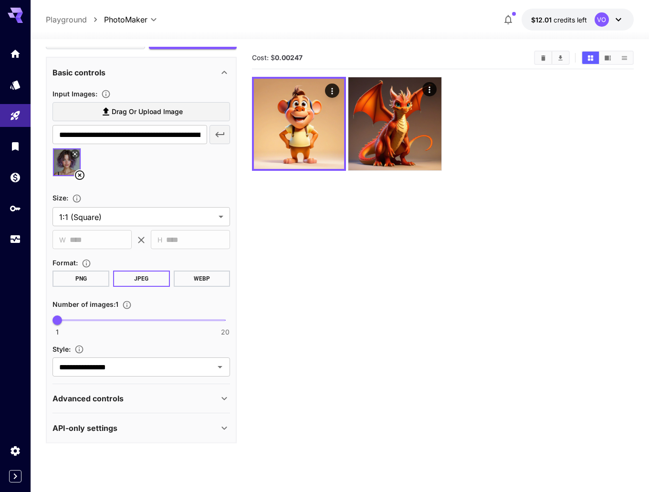
click at [212, 396] on div "Advanced controls" at bounding box center [136, 398] width 166 height 11
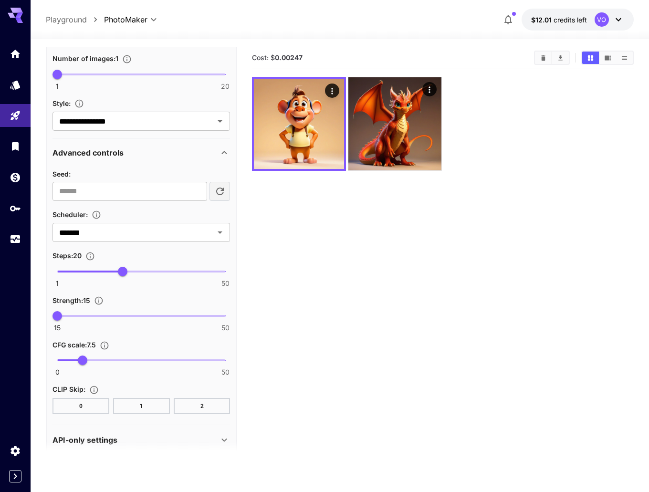
scroll to position [421, 0]
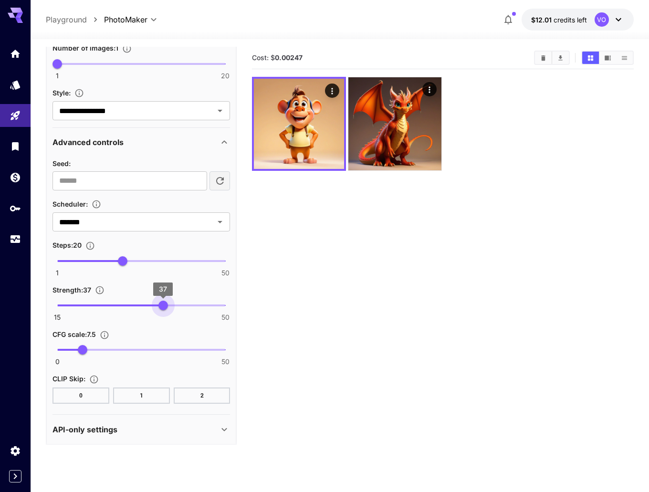
type input "**"
drag, startPoint x: 56, startPoint y: 302, endPoint x: 178, endPoint y: 301, distance: 121.8
click at [178, 301] on span "40" at bounding box center [178, 306] width 10 height 10
type input "****"
drag, startPoint x: 78, startPoint y: 347, endPoint x: 124, endPoint y: 347, distance: 46.3
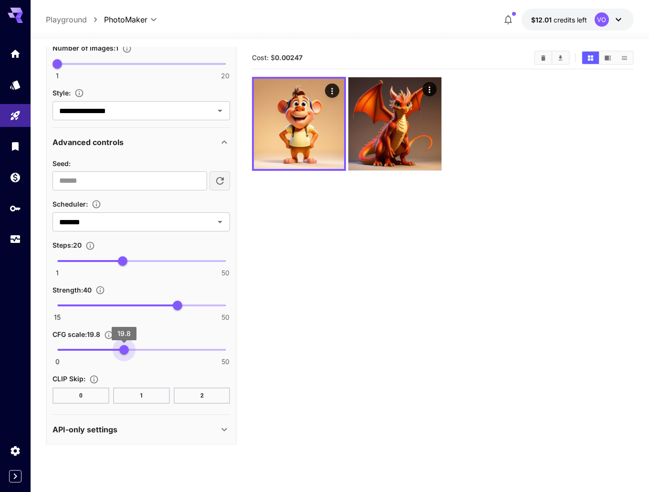
click at [124, 347] on span "19.8" at bounding box center [124, 350] width 10 height 10
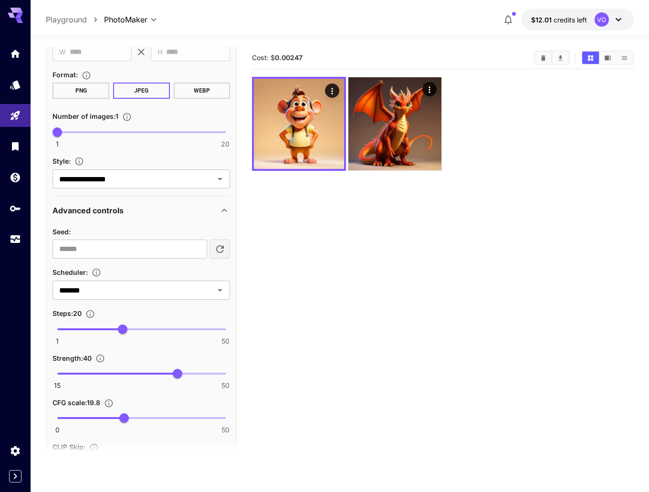
scroll to position [135, 0]
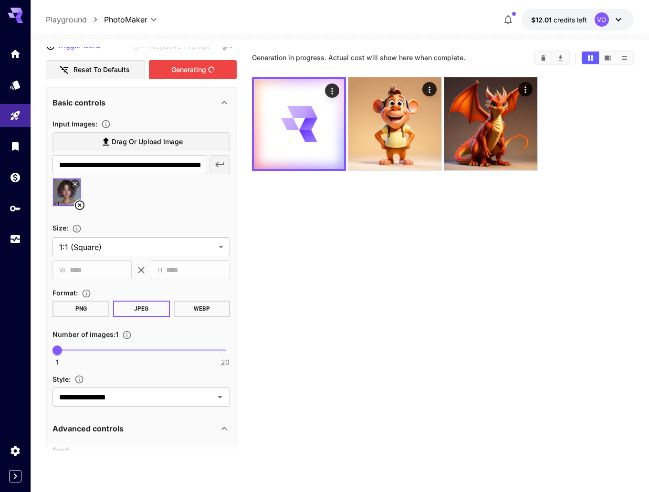
click at [197, 69] on div "Generating" at bounding box center [193, 70] width 88 height 20
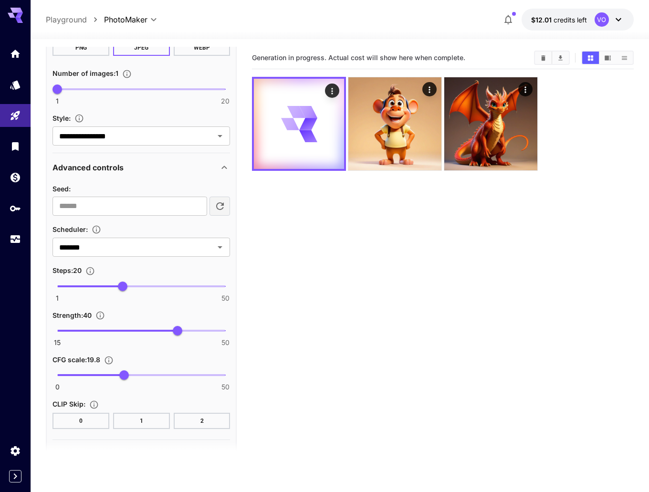
scroll to position [326, 0]
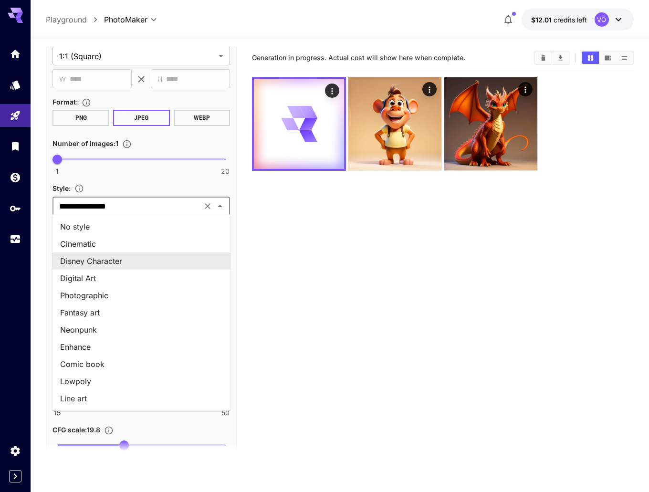
click at [147, 206] on input "**********" at bounding box center [127, 206] width 144 height 13
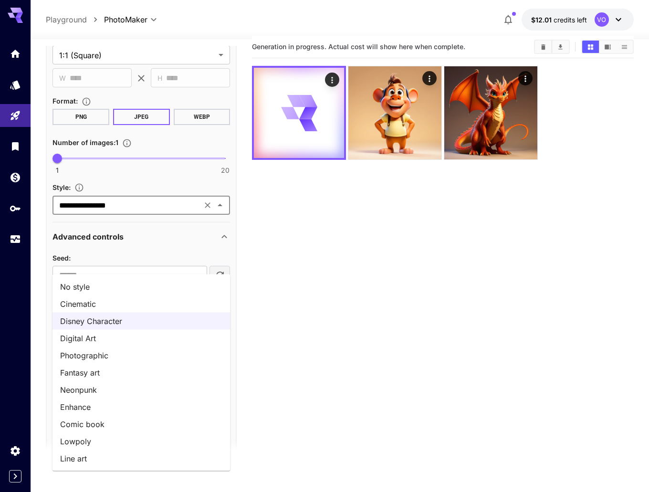
scroll to position [0, 0]
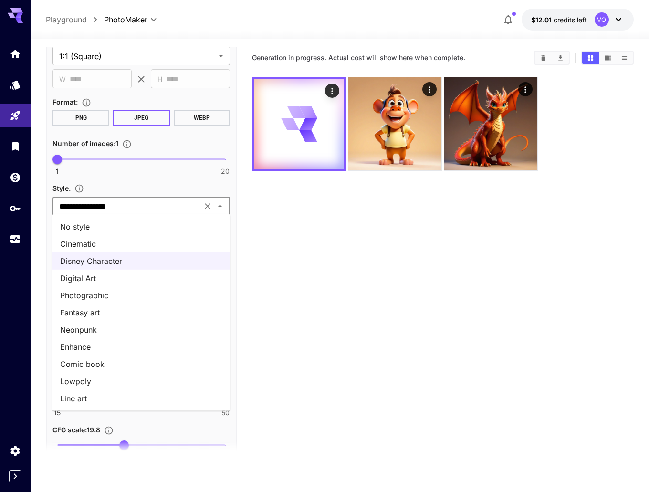
click at [159, 179] on div "**********" at bounding box center [142, 73] width 178 height 293
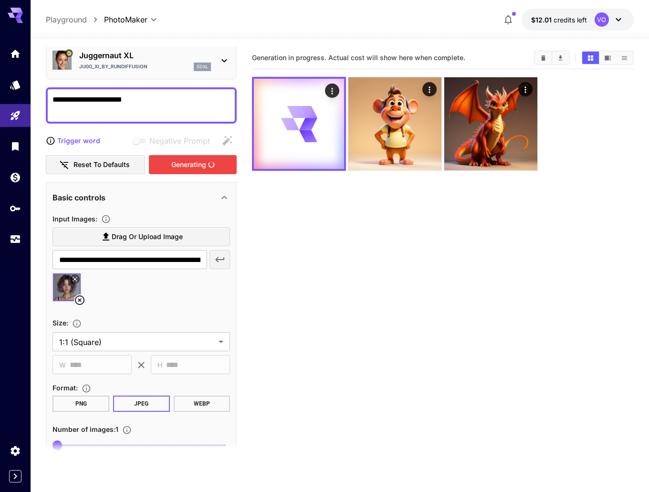
scroll to position [39, 0]
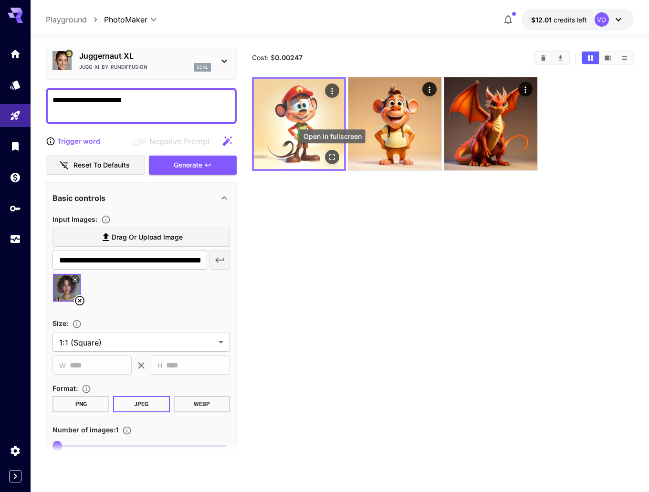
click at [332, 155] on icon "Open in fullscreen" at bounding box center [333, 157] width 10 height 10
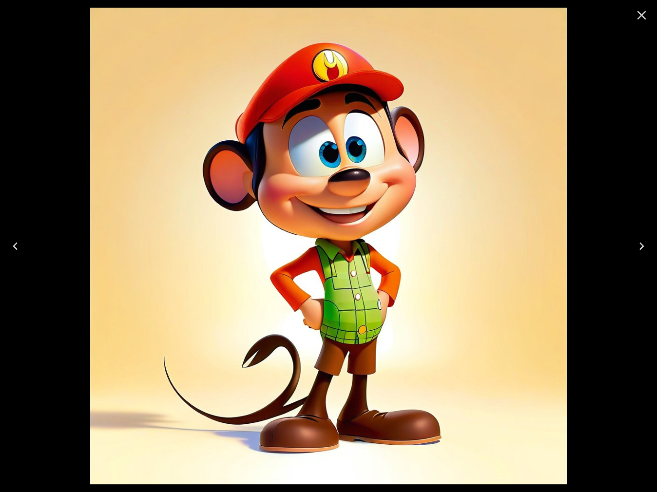
click at [646, 13] on icon "Close" at bounding box center [641, 15] width 15 height 15
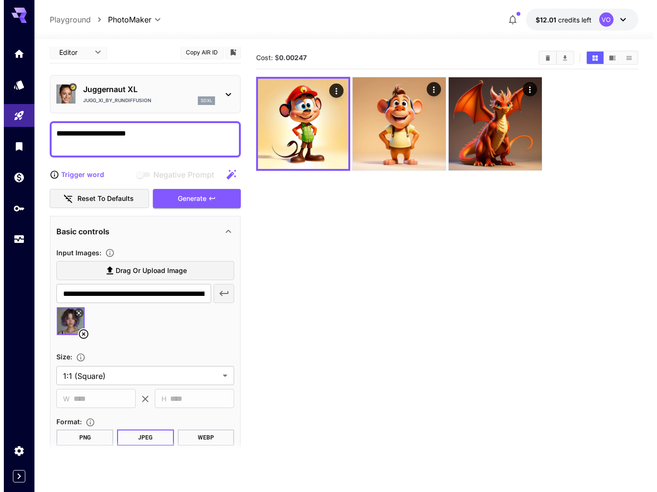
scroll to position [0, 0]
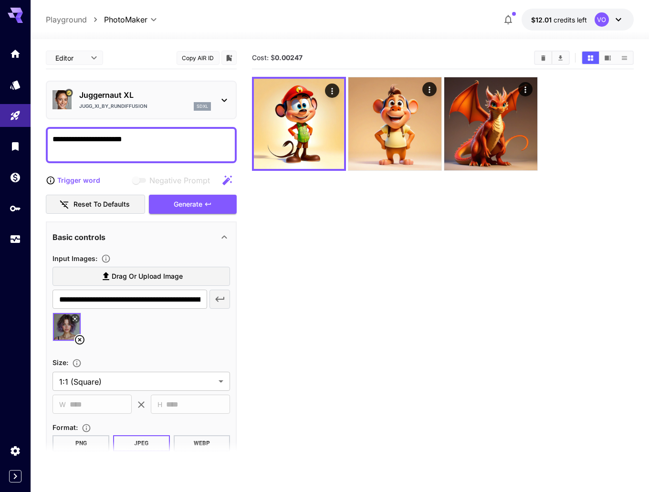
click at [180, 94] on p "Juggernaut XL" at bounding box center [145, 94] width 132 height 11
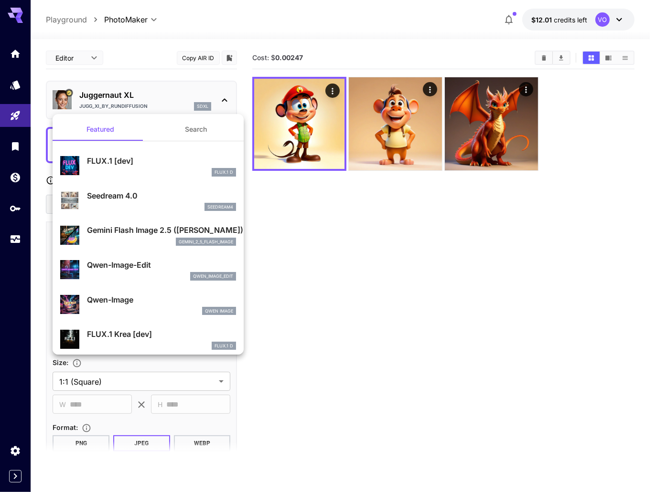
click at [130, 241] on div "gemini_2_5_flash_image" at bounding box center [161, 242] width 149 height 9
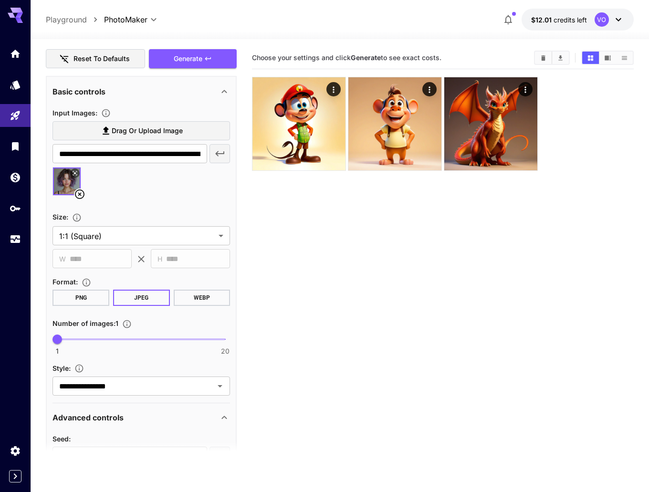
scroll to position [146, 0]
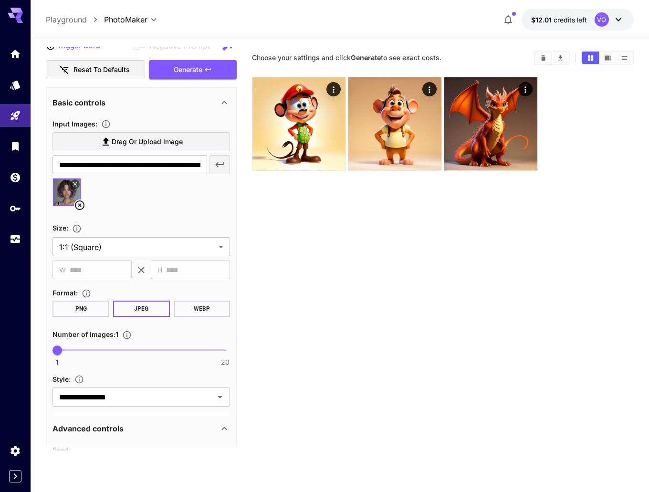
click at [181, 71] on div "Generate" at bounding box center [193, 70] width 88 height 20
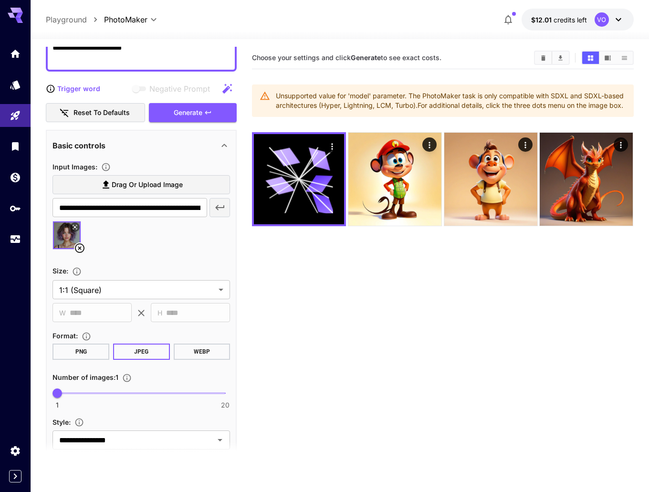
scroll to position [0, 0]
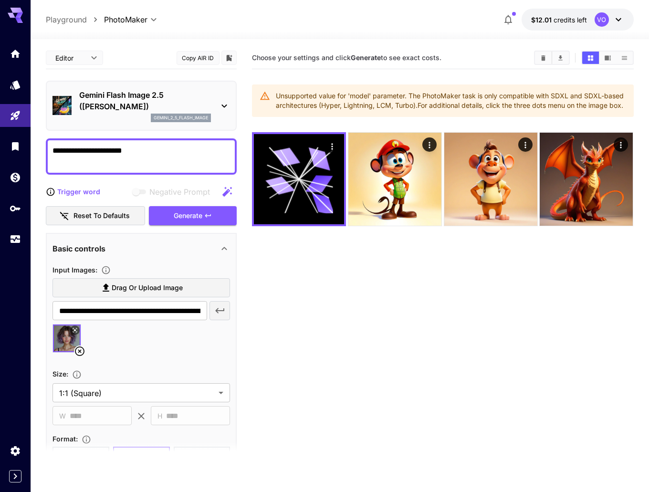
drag, startPoint x: 319, startPoint y: 105, endPoint x: 542, endPoint y: 117, distance: 222.4
click at [539, 114] on div "Unsupported value for 'model' parameter. The PhotoMaker task is only compatible…" at bounding box center [451, 100] width 350 height 27
drag, startPoint x: 539, startPoint y: 112, endPoint x: 469, endPoint y: 113, distance: 69.7
click at [538, 112] on div "Unsupported value for 'model' parameter. The PhotoMaker task is only compatible…" at bounding box center [451, 100] width 350 height 27
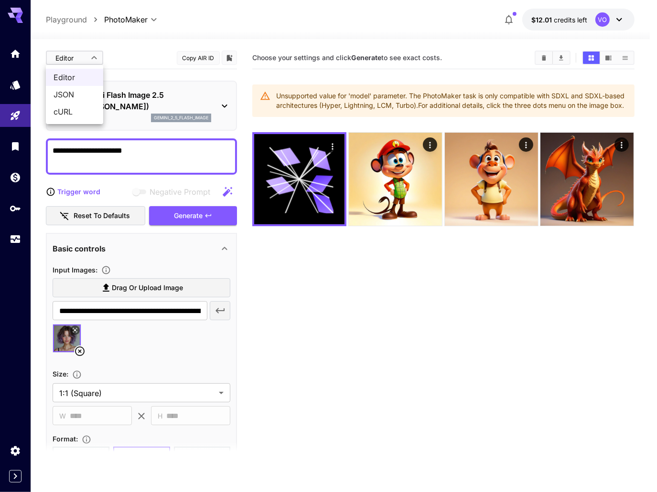
click at [86, 63] on body "**********" at bounding box center [328, 284] width 657 height 568
click at [88, 57] on div at bounding box center [328, 246] width 657 height 492
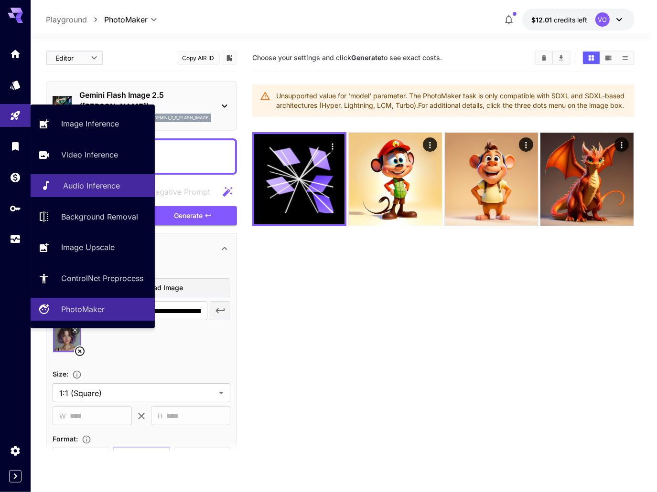
click at [100, 187] on p "Audio Inference" at bounding box center [91, 185] width 57 height 11
type input "**********"
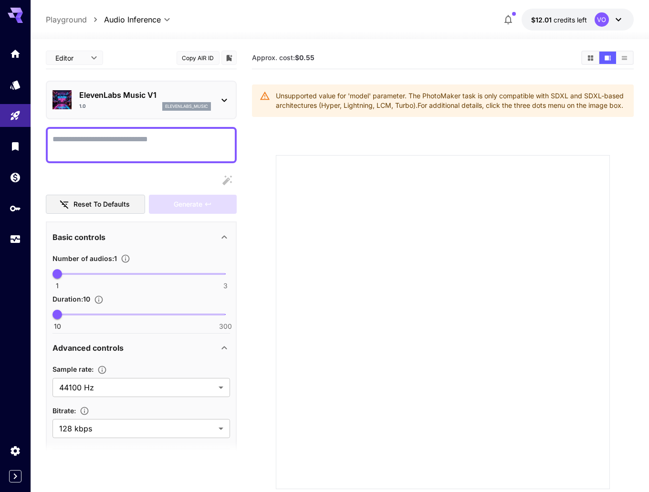
click at [187, 96] on p "ElevenLabs Music V1" at bounding box center [145, 94] width 132 height 11
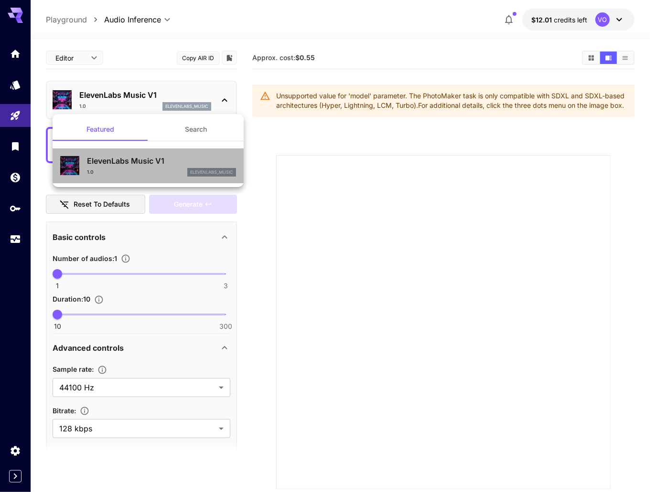
click at [147, 168] on div "ElevenLabs Music V1 1.0 elevenlabs_music" at bounding box center [161, 165] width 149 height 21
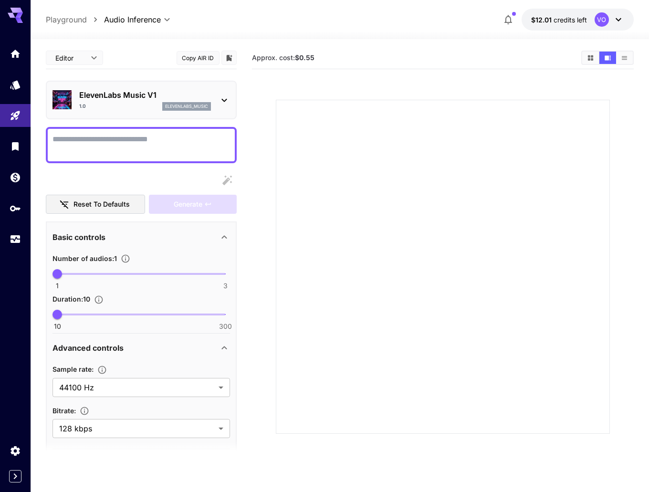
click at [97, 148] on textarea "Display cost in response" at bounding box center [142, 145] width 178 height 23
type textarea "**********"
click at [191, 208] on div "Generate" at bounding box center [193, 205] width 88 height 20
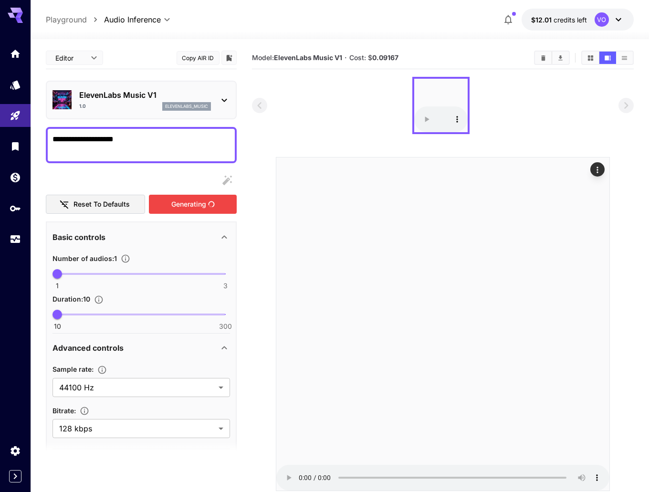
drag, startPoint x: 149, startPoint y: 139, endPoint x: 51, endPoint y: 141, distance: 98.9
click at [51, 141] on div "**********" at bounding box center [141, 145] width 191 height 36
click at [442, 96] on audio at bounding box center [441, 105] width 53 height 53
click at [510, 101] on div at bounding box center [443, 105] width 382 height 57
click at [432, 94] on audio at bounding box center [441, 105] width 53 height 53
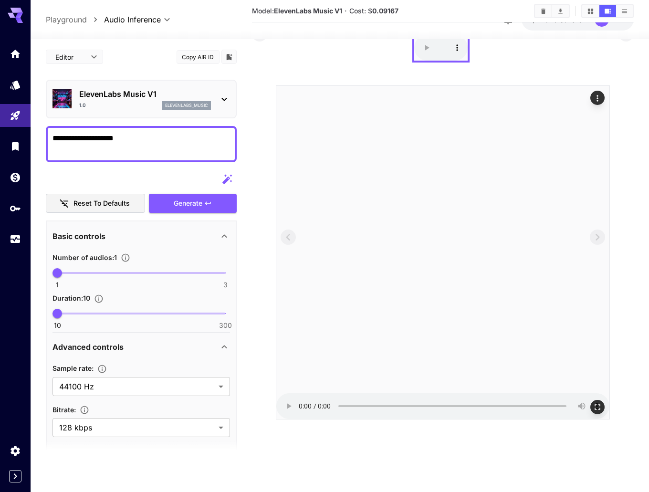
scroll to position [75, 0]
drag, startPoint x: 499, startPoint y: 254, endPoint x: 511, endPoint y: 312, distance: 59.9
click at [500, 255] on audio at bounding box center [442, 248] width 333 height 333
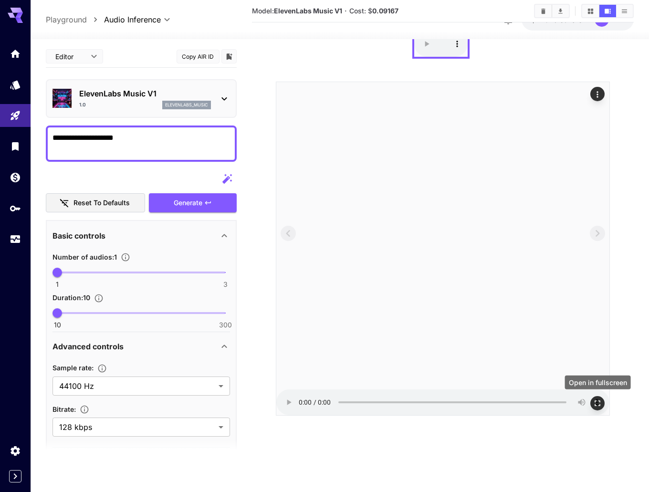
click at [596, 404] on icon "Open in fullscreen" at bounding box center [598, 404] width 10 height 10
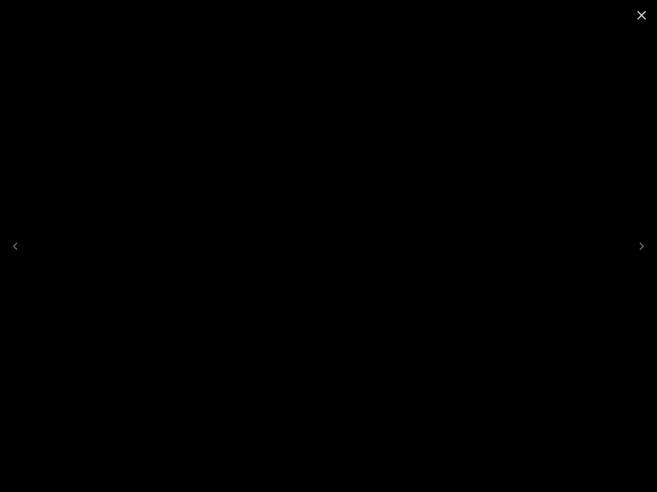
click at [416, 167] on div at bounding box center [328, 246] width 657 height 492
click at [641, 15] on icon "Close" at bounding box center [641, 15] width 9 height 9
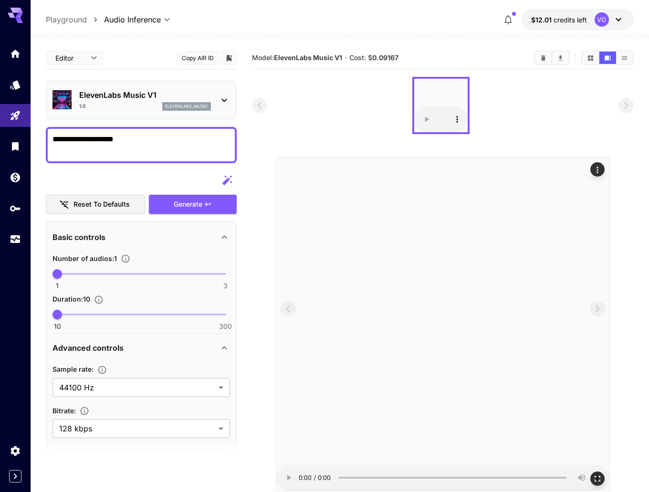
scroll to position [0, 0]
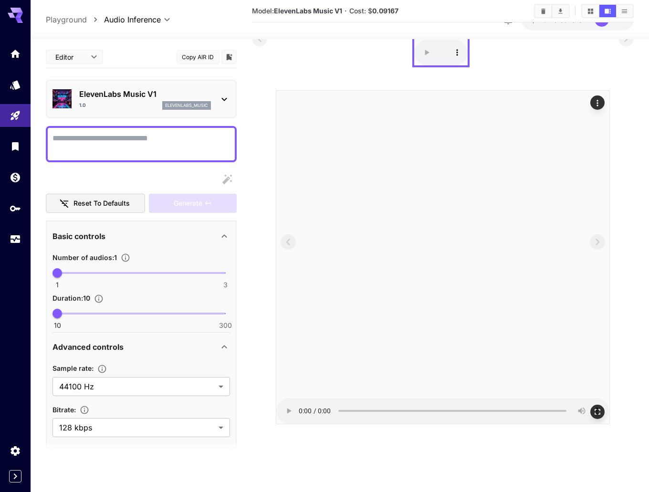
scroll to position [75, 0]
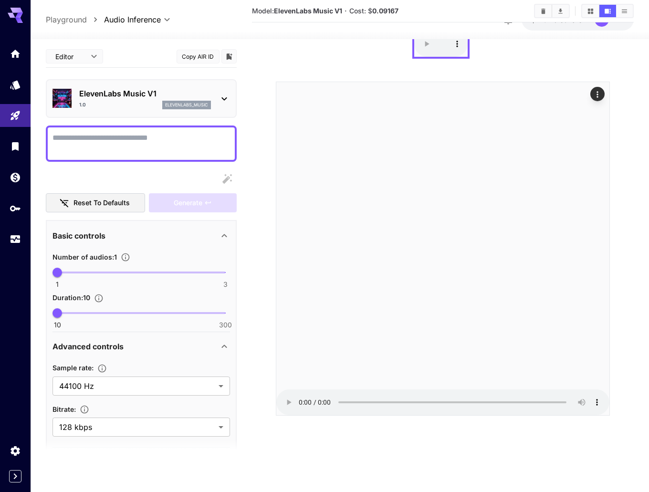
click at [162, 130] on div at bounding box center [141, 143] width 191 height 36
click at [148, 138] on textarea "Display cost in response" at bounding box center [142, 143] width 178 height 23
type textarea "********"
click at [225, 179] on icon "button" at bounding box center [228, 179] width 10 height 10
click at [230, 177] on icon "button" at bounding box center [228, 179] width 10 height 10
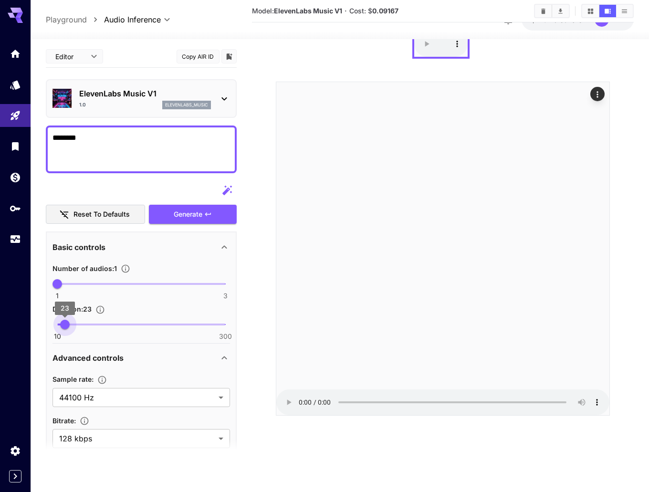
type input "**"
click at [53, 322] on span "10" at bounding box center [58, 325] width 10 height 10
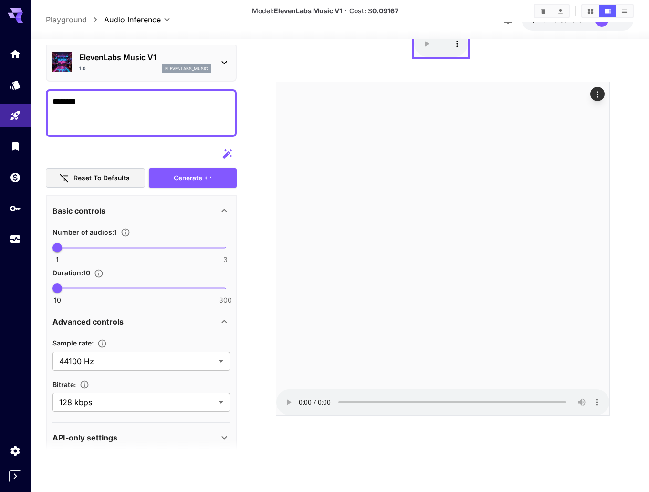
scroll to position [0, 0]
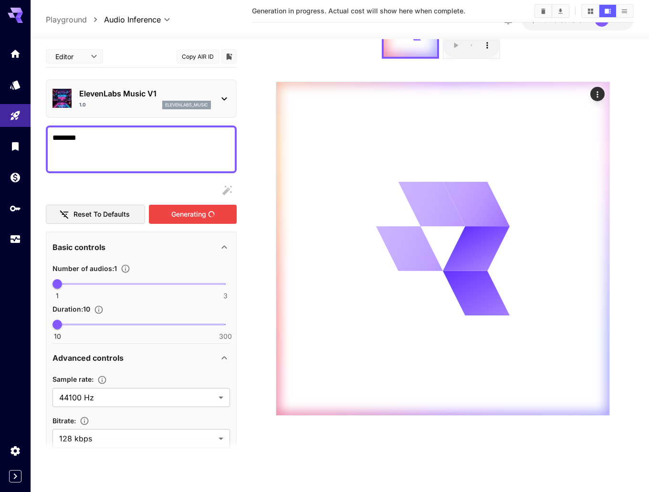
click at [195, 216] on div "Generating" at bounding box center [193, 214] width 88 height 20
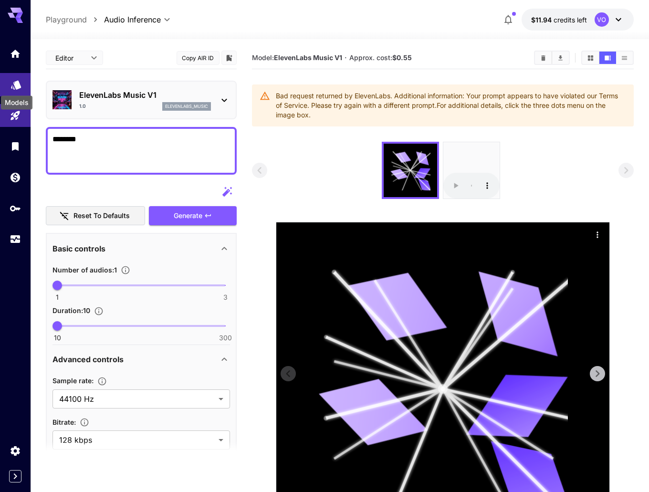
click at [13, 86] on icon "Models" at bounding box center [16, 81] width 10 height 9
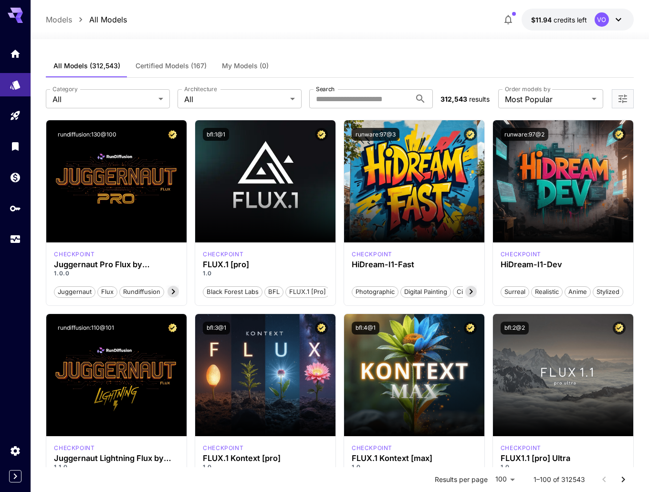
click at [185, 69] on span "Certified Models (167)" at bounding box center [171, 66] width 71 height 9
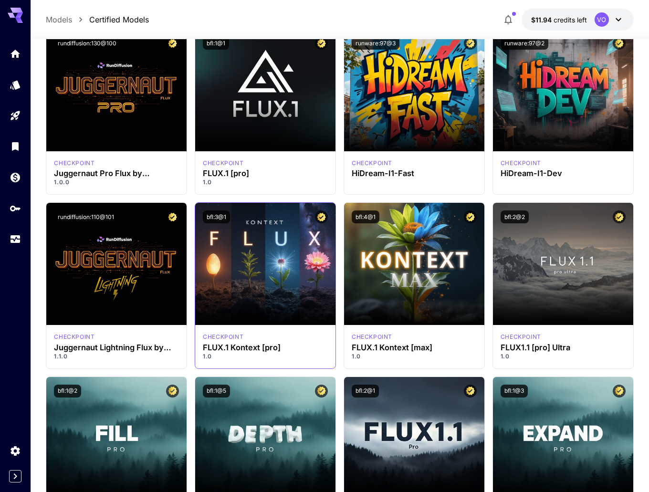
scroll to position [48, 0]
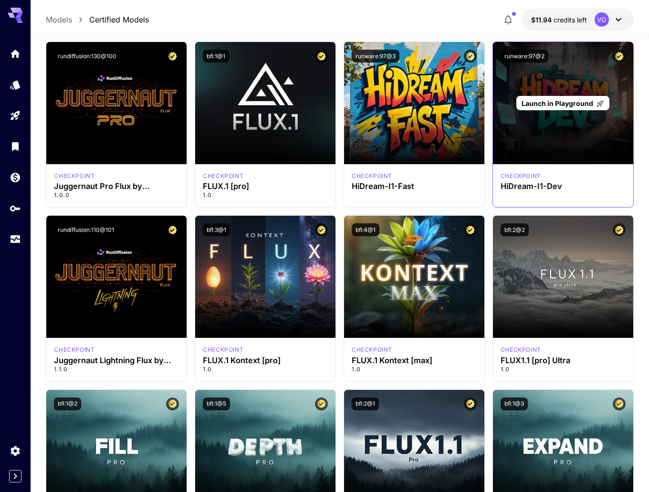
click at [556, 103] on span "Launch in Playground" at bounding box center [558, 103] width 72 height 8
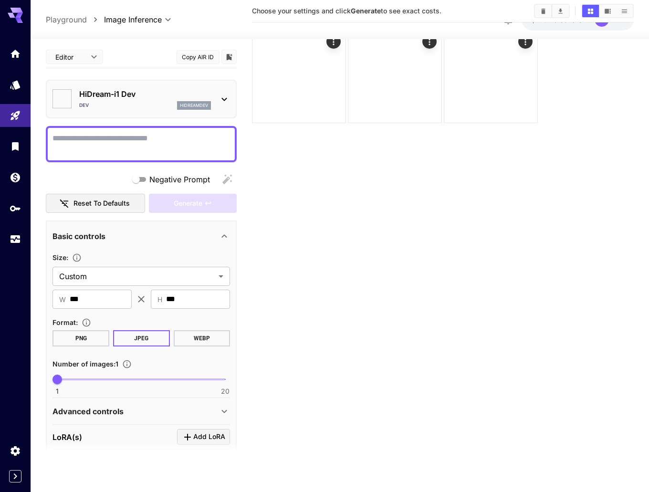
type input "*******"
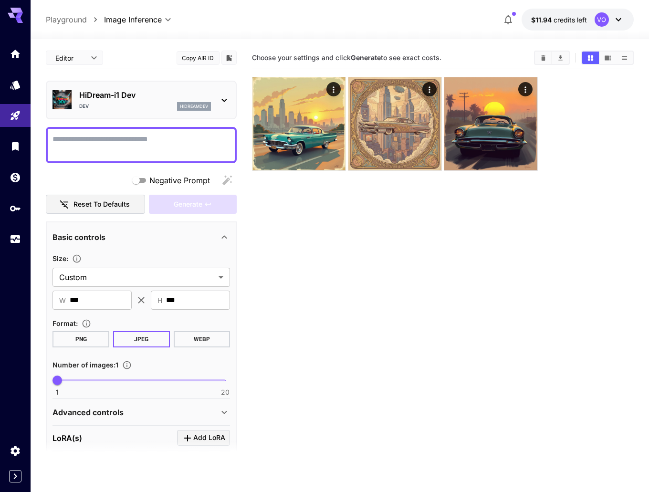
click at [118, 139] on textarea "Negative Prompt" at bounding box center [142, 145] width 178 height 23
click at [143, 147] on textarea "Negative Prompt" at bounding box center [142, 145] width 178 height 23
type textarea "**********"
click at [204, 204] on icon "button" at bounding box center [208, 205] width 8 height 8
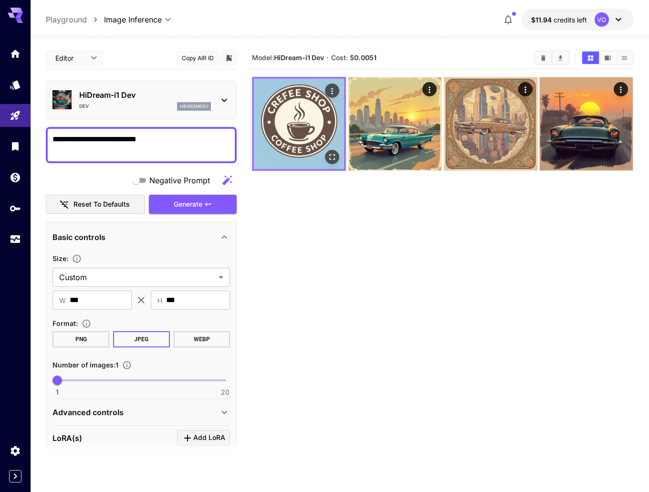
click at [336, 156] on icon "Open in fullscreen" at bounding box center [333, 157] width 10 height 10
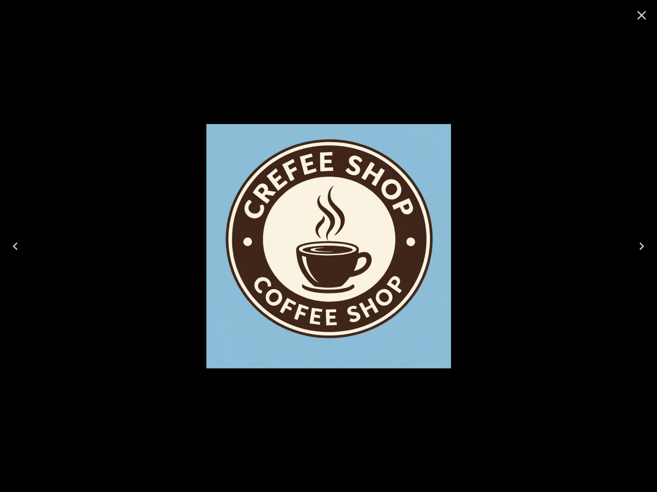
click at [638, 16] on icon "Close" at bounding box center [641, 15] width 15 height 15
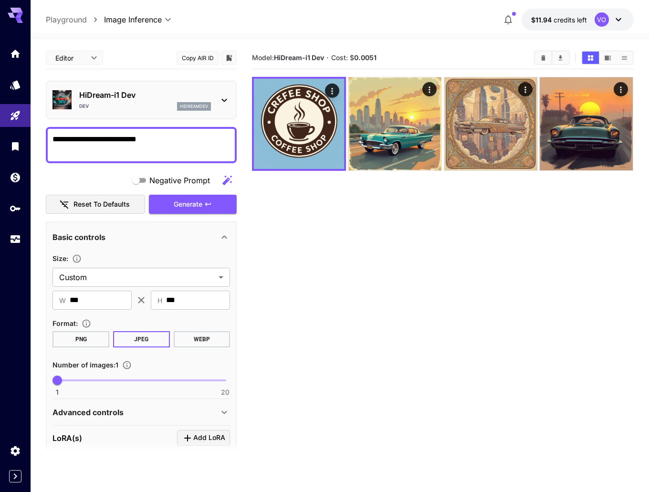
click at [134, 101] on div "HiDream-i1 Dev Dev hidreamdev" at bounding box center [145, 99] width 132 height 21
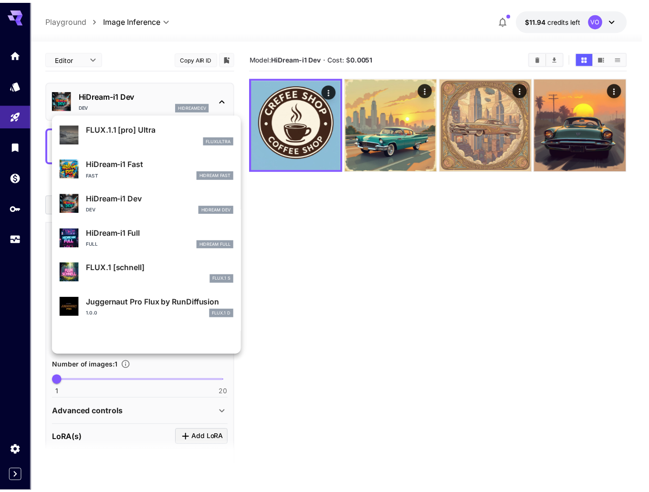
scroll to position [767, 0]
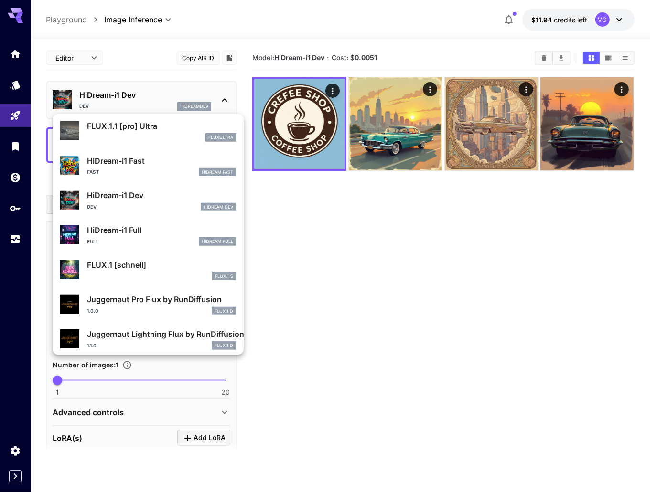
drag, startPoint x: 139, startPoint y: 239, endPoint x: 215, endPoint y: 155, distance: 113.6
click at [140, 239] on div "Full HiDream Full" at bounding box center [161, 241] width 149 height 9
type input "**"
type input "***"
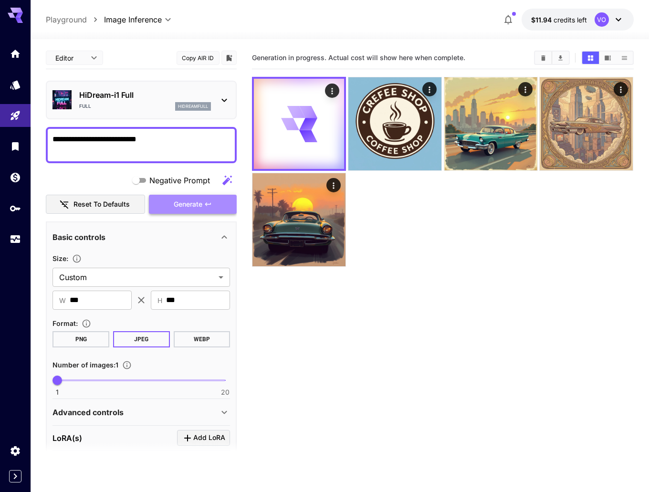
click at [189, 207] on span "Generate" at bounding box center [188, 205] width 29 height 12
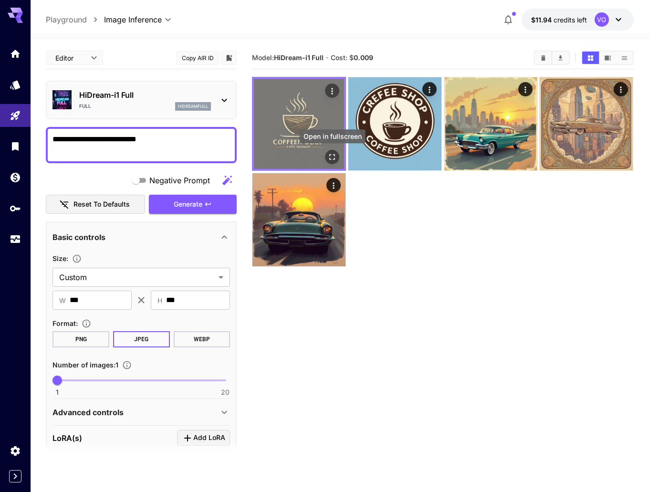
click at [331, 151] on button "Open in fullscreen" at bounding box center [333, 157] width 14 height 14
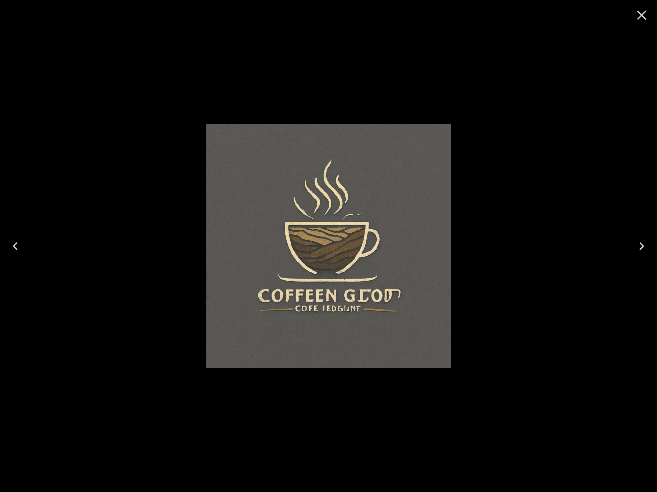
click at [638, 14] on icon "Close" at bounding box center [641, 15] width 15 height 15
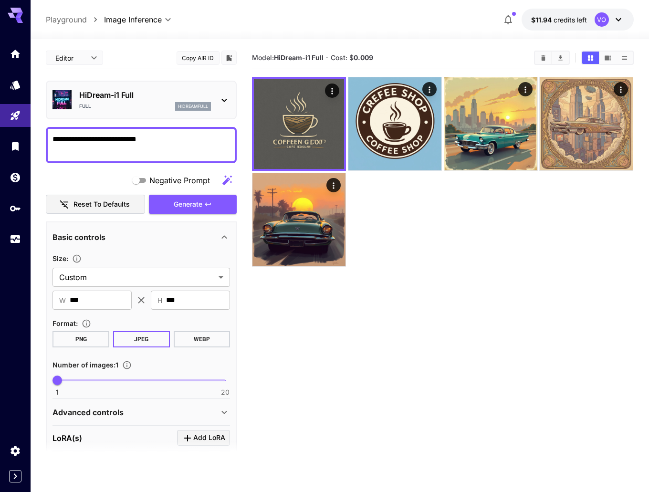
click at [130, 101] on div "HiDream-i1 Full Full hidreamfull" at bounding box center [145, 99] width 132 height 21
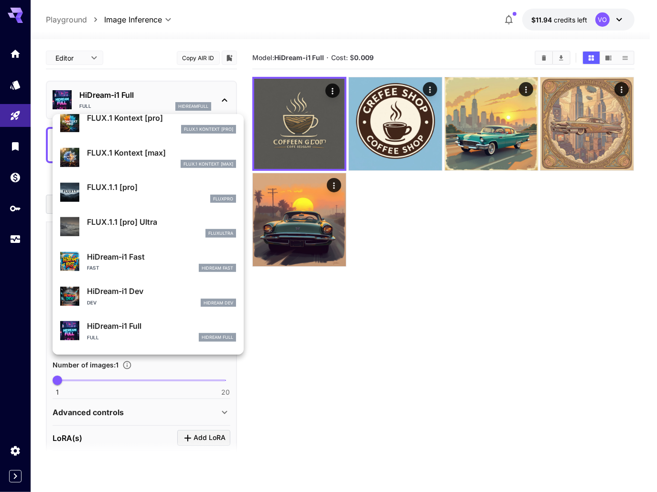
scroll to position [772, 0]
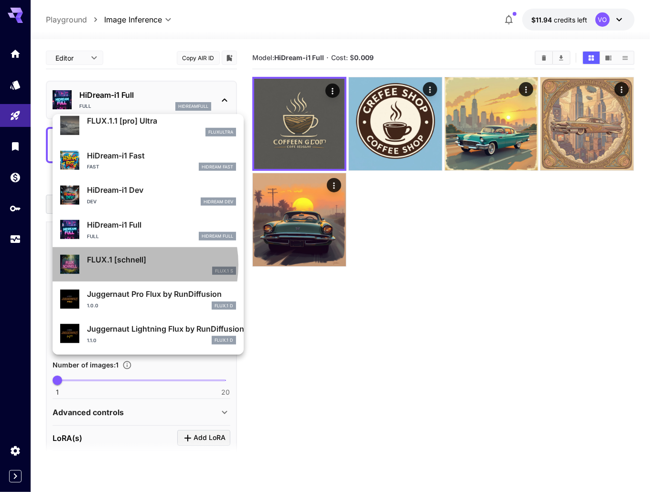
drag, startPoint x: 122, startPoint y: 265, endPoint x: 268, endPoint y: 132, distance: 197.1
click at [123, 265] on p "FLUX.1 [schnell]" at bounding box center [161, 259] width 149 height 11
type input "*"
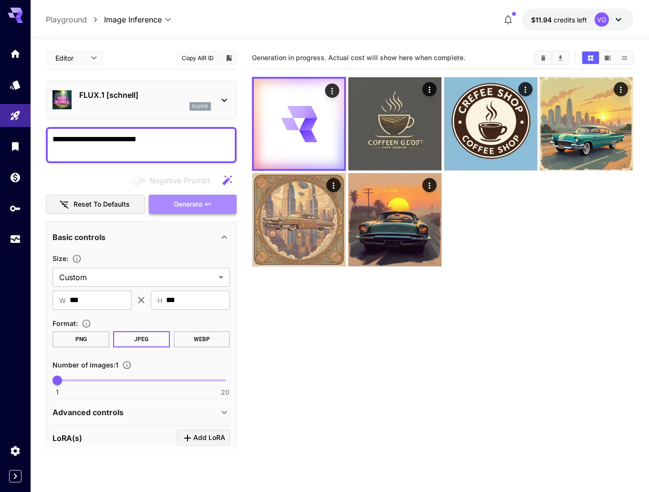
click at [185, 201] on span "Generate" at bounding box center [188, 205] width 29 height 12
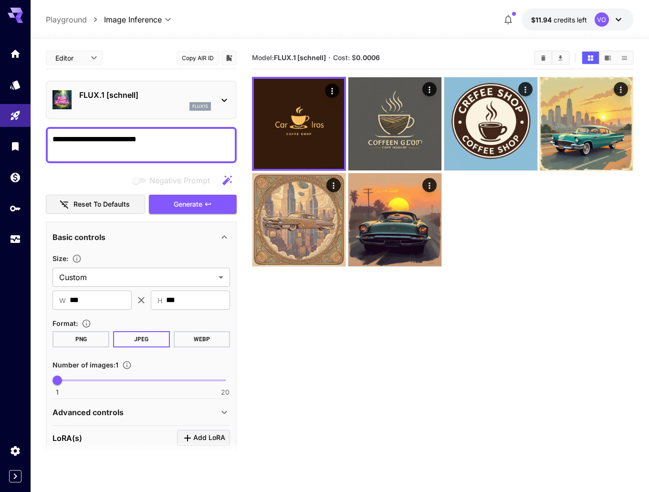
click at [167, 105] on div "flux1s" at bounding box center [145, 106] width 132 height 9
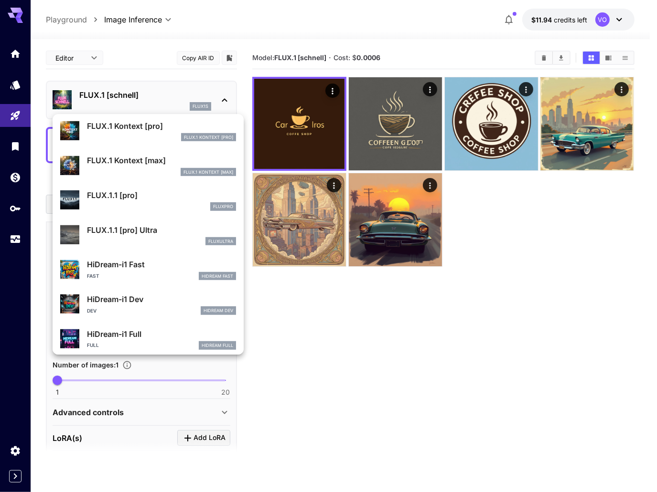
scroll to position [629, 0]
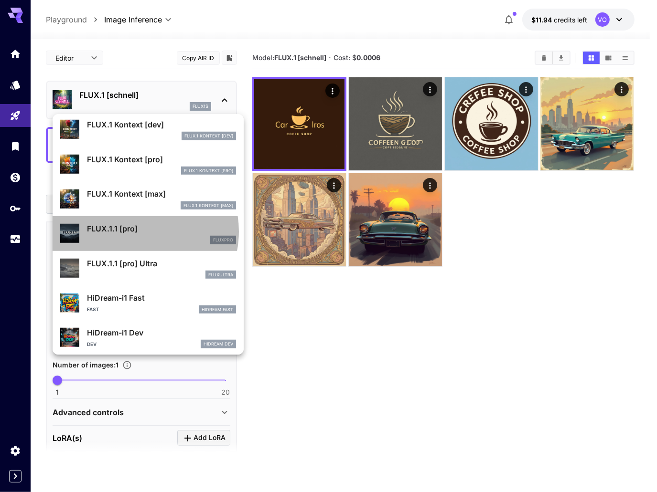
click at [134, 231] on p "FLUX.1.1 [pro]" at bounding box center [161, 228] width 149 height 11
type input "**********"
type input "****"
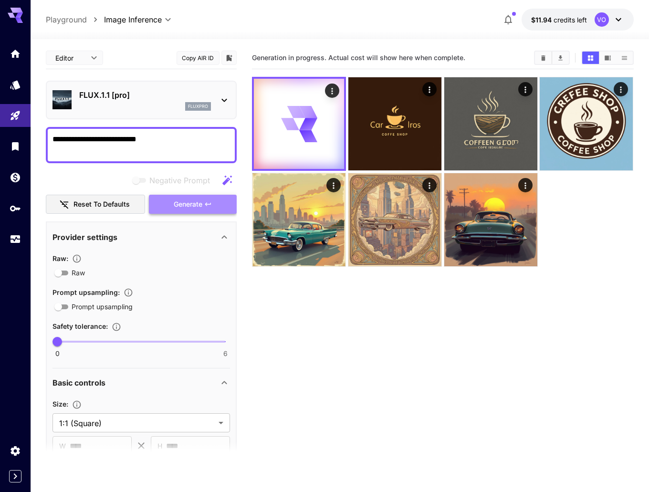
click at [183, 203] on span "Generate" at bounding box center [188, 205] width 29 height 12
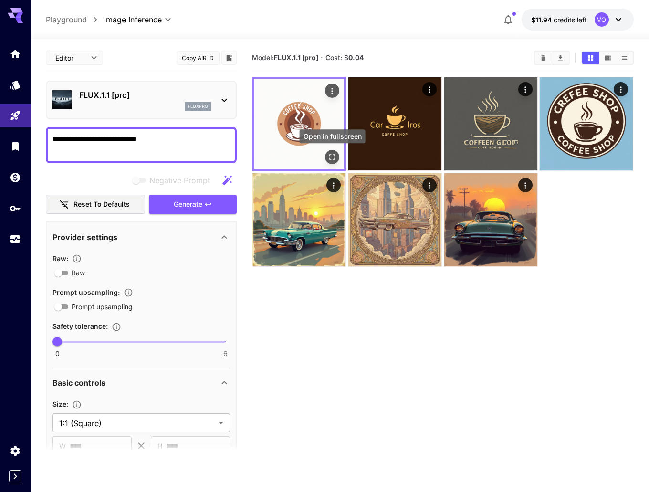
click at [330, 158] on icon "Open in fullscreen" at bounding box center [333, 158] width 6 height 6
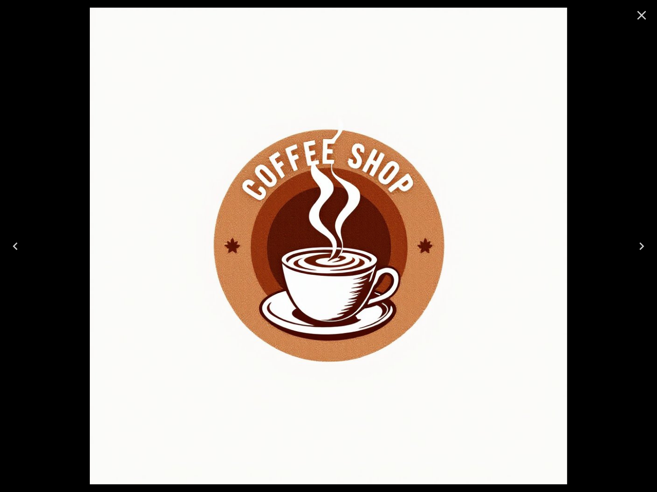
click at [636, 16] on icon "Close" at bounding box center [641, 15] width 15 height 15
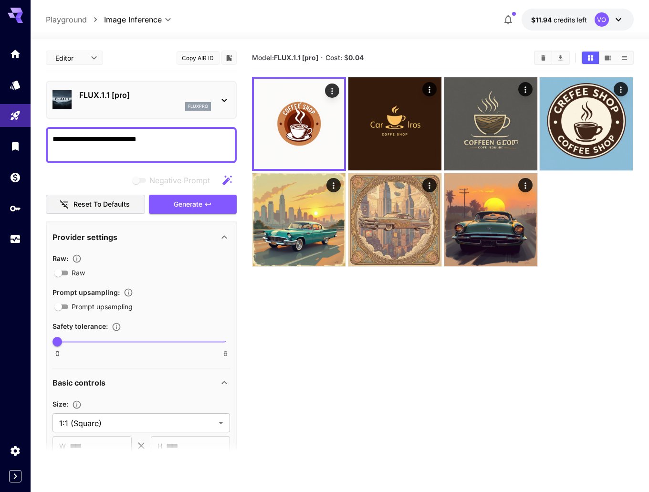
click at [126, 100] on p "FLUX.1.1 [pro]" at bounding box center [145, 94] width 132 height 11
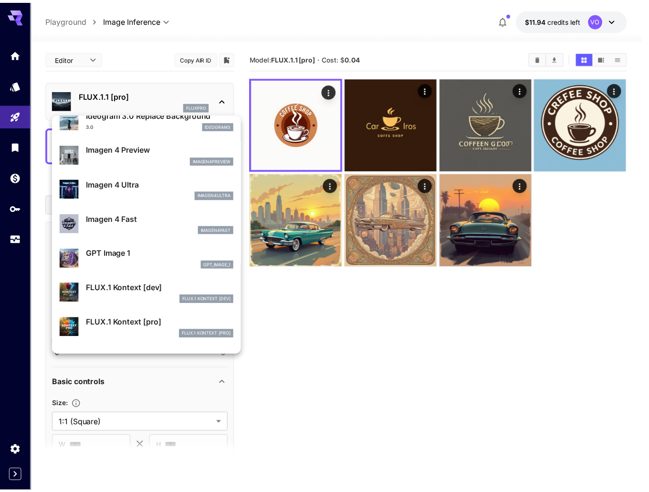
scroll to position [574, 0]
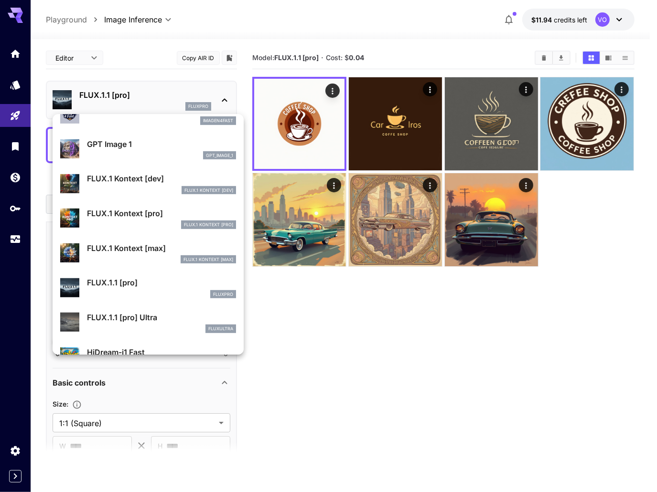
click at [160, 320] on p "FLUX.1.1 [pro] Ultra" at bounding box center [161, 317] width 149 height 11
type input "**********"
type input "****"
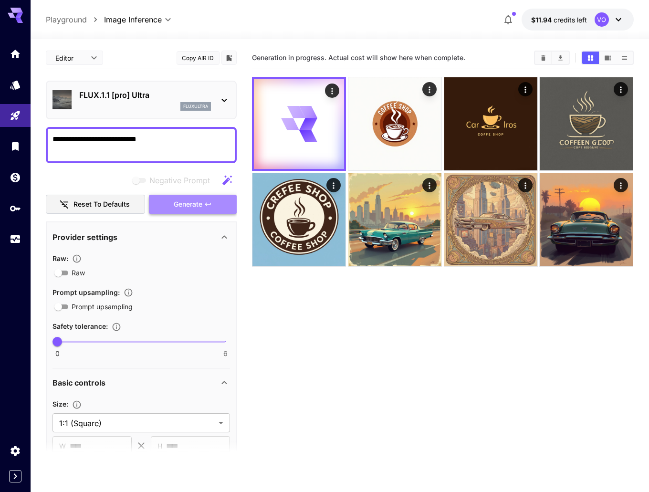
click at [194, 207] on span "Generate" at bounding box center [188, 205] width 29 height 12
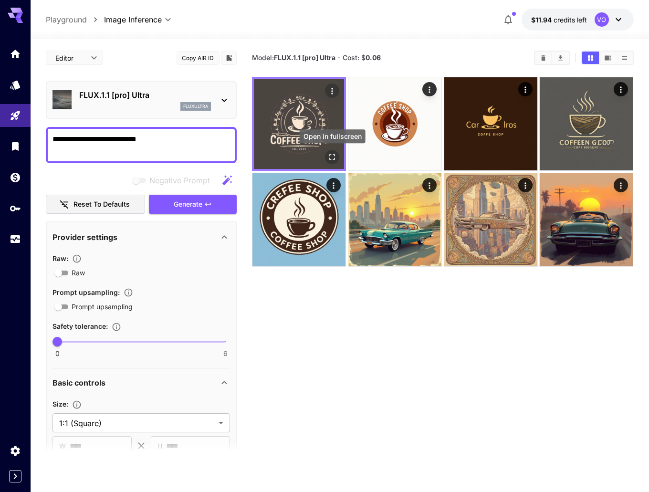
click at [334, 157] on icon "Open in fullscreen" at bounding box center [333, 157] width 10 height 10
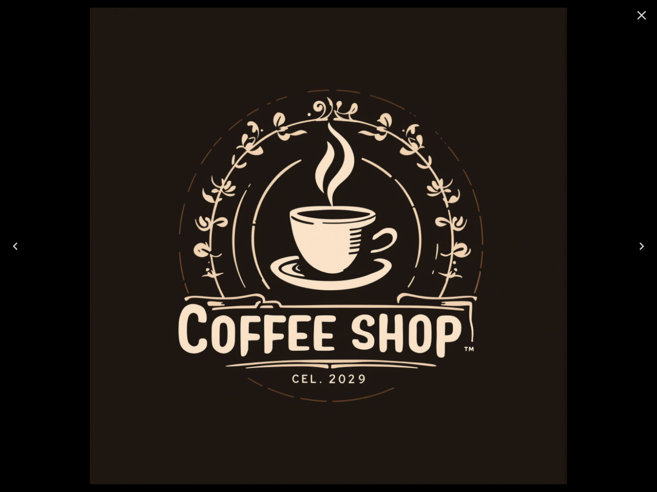
click at [638, 15] on icon "Close" at bounding box center [641, 15] width 15 height 15
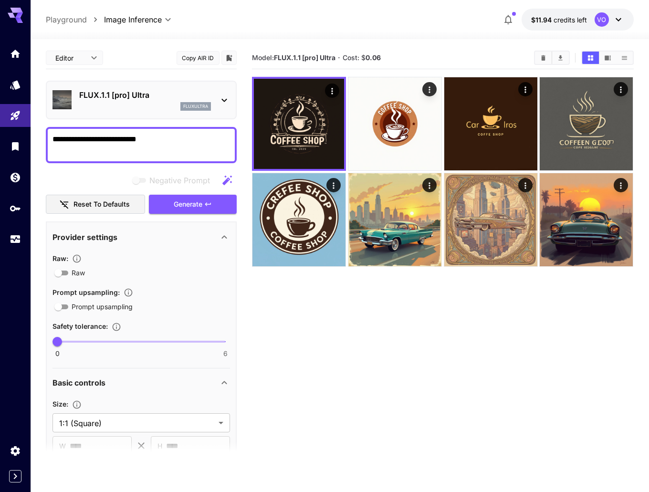
click at [173, 103] on div "fluxultra" at bounding box center [145, 106] width 132 height 9
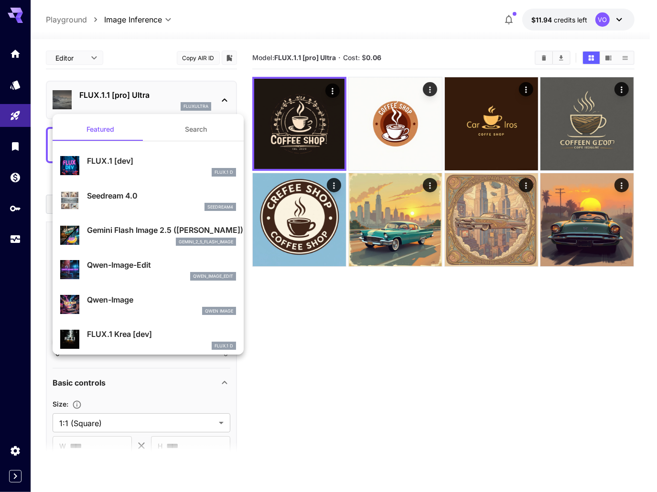
drag, startPoint x: 40, startPoint y: 180, endPoint x: 147, endPoint y: 163, distance: 108.3
click at [41, 180] on div at bounding box center [328, 246] width 657 height 492
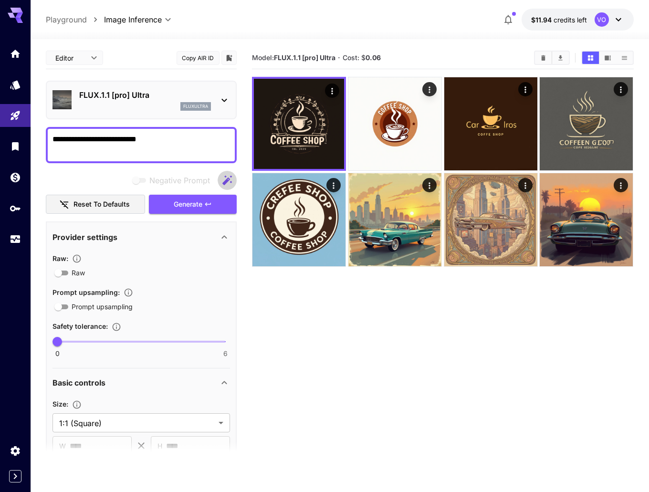
click at [230, 179] on icon "button" at bounding box center [227, 180] width 11 height 11
type textarea "**********"
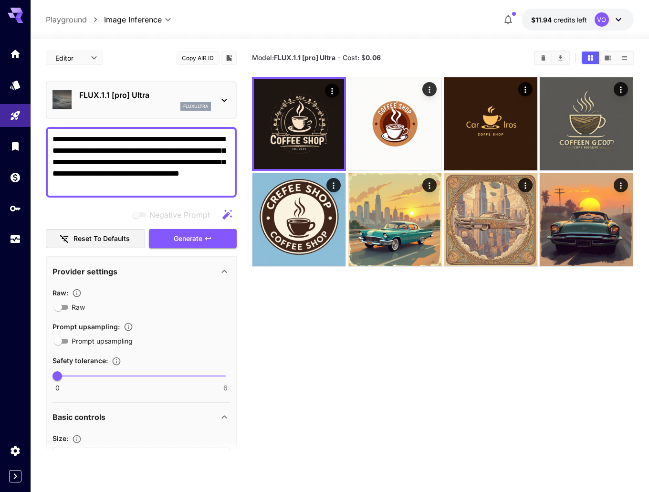
click at [181, 98] on p "FLUX.1.1 [pro] Ultra" at bounding box center [145, 94] width 132 height 11
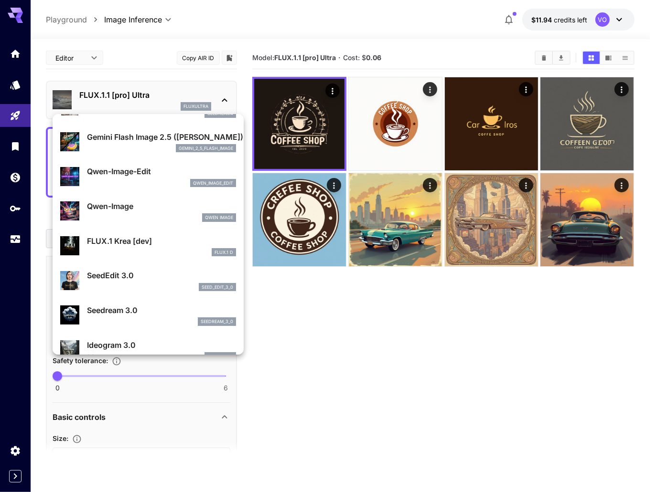
scroll to position [96, 0]
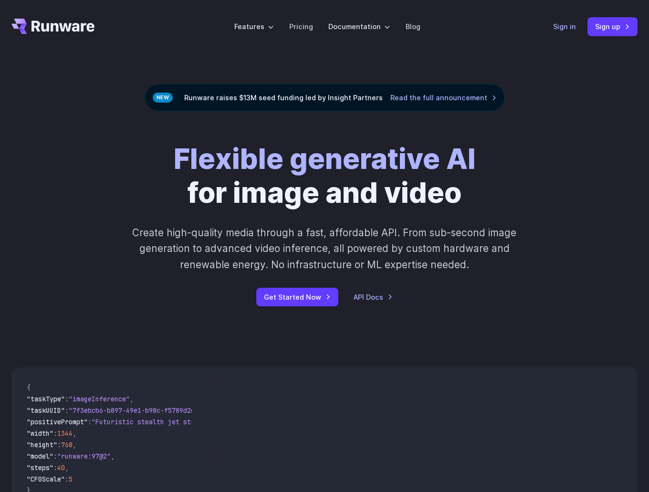
click at [562, 27] on link "Sign in" at bounding box center [564, 26] width 23 height 11
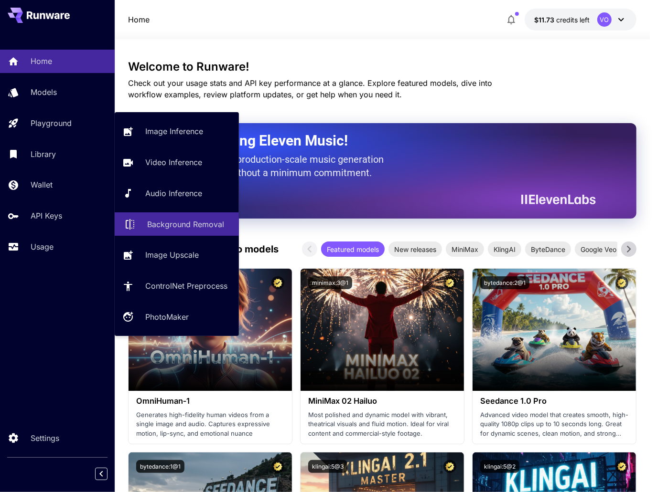
click at [206, 223] on p "Background Removal" at bounding box center [185, 224] width 77 height 11
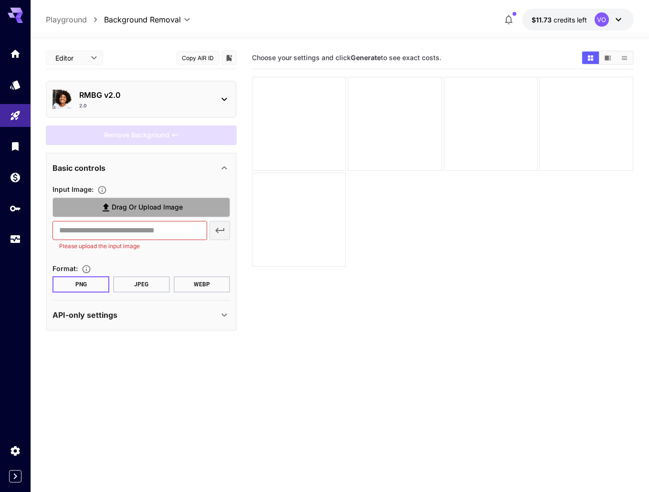
click at [138, 202] on span "Drag or upload image" at bounding box center [147, 208] width 71 height 12
click at [0, 0] on input "Drag or upload image" at bounding box center [0, 0] width 0 height 0
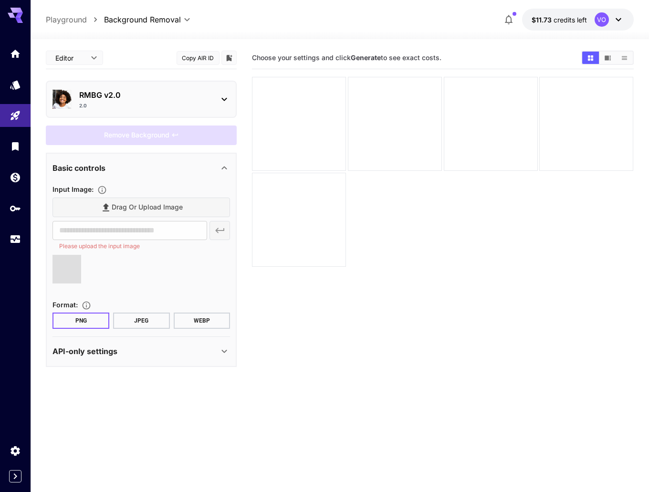
type input "**********"
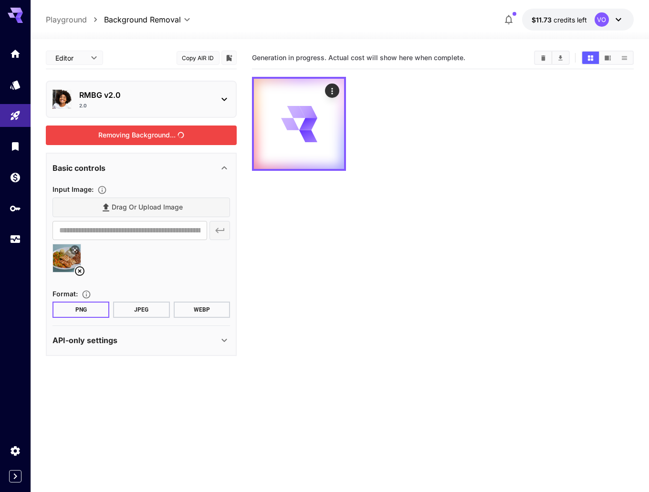
click at [136, 138] on div "Removing Background..." at bounding box center [141, 136] width 191 height 20
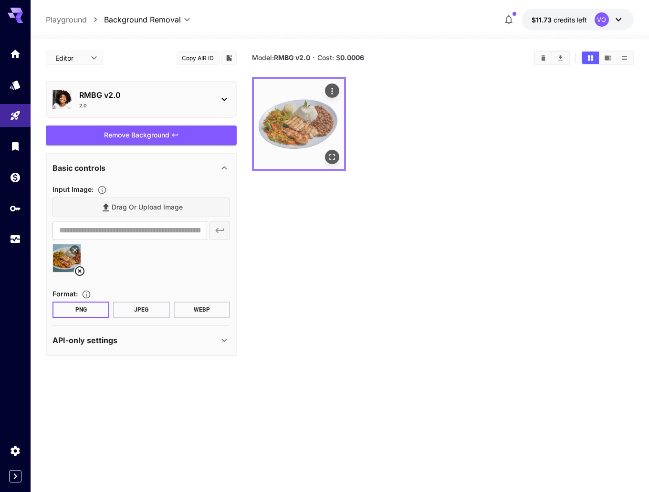
click at [303, 128] on img at bounding box center [299, 124] width 90 height 90
click at [331, 89] on icon "Actions" at bounding box center [333, 91] width 10 height 10
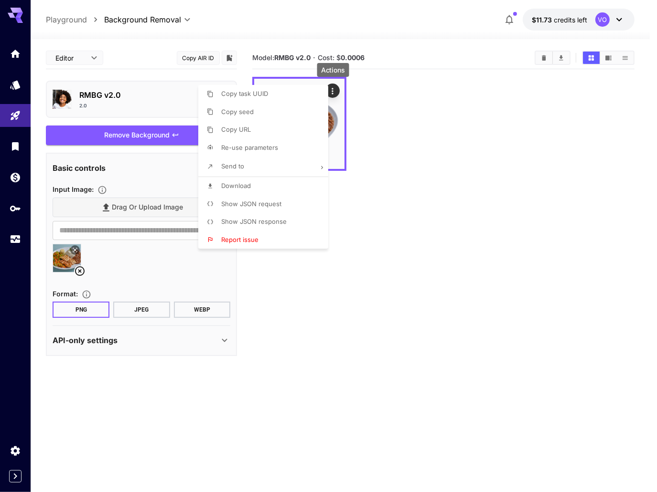
click at [241, 187] on span "Download" at bounding box center [236, 186] width 30 height 8
